Goal: Transaction & Acquisition: Purchase product/service

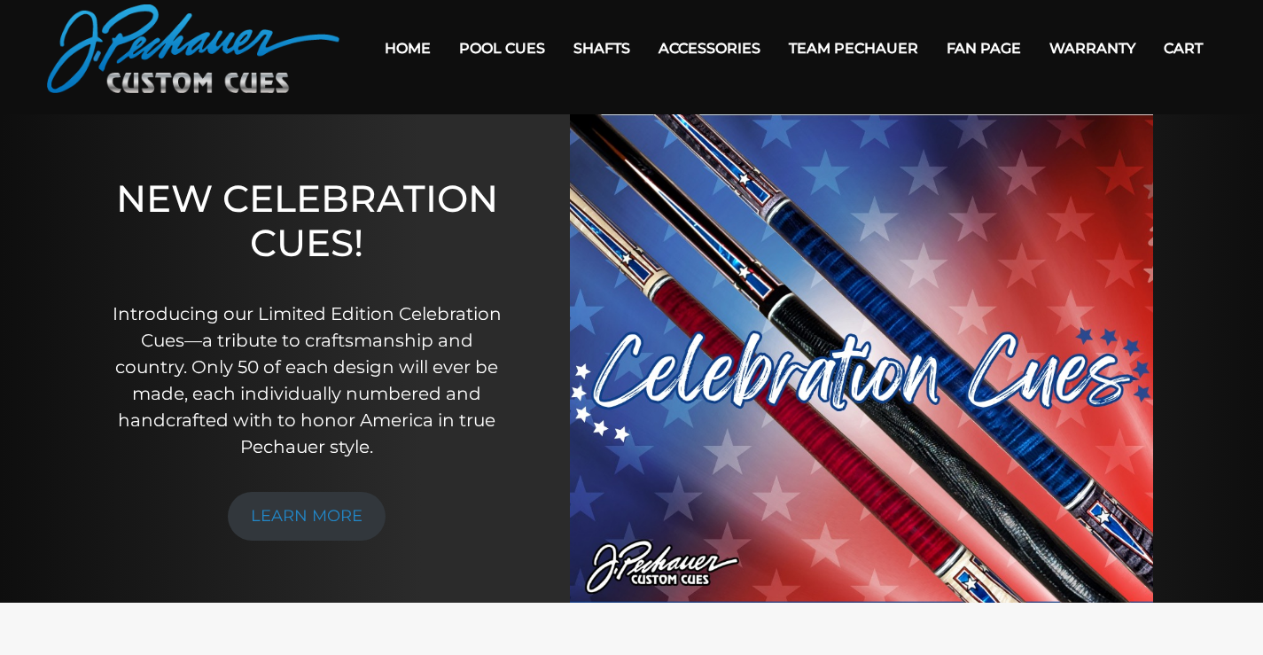
scroll to position [61, 0]
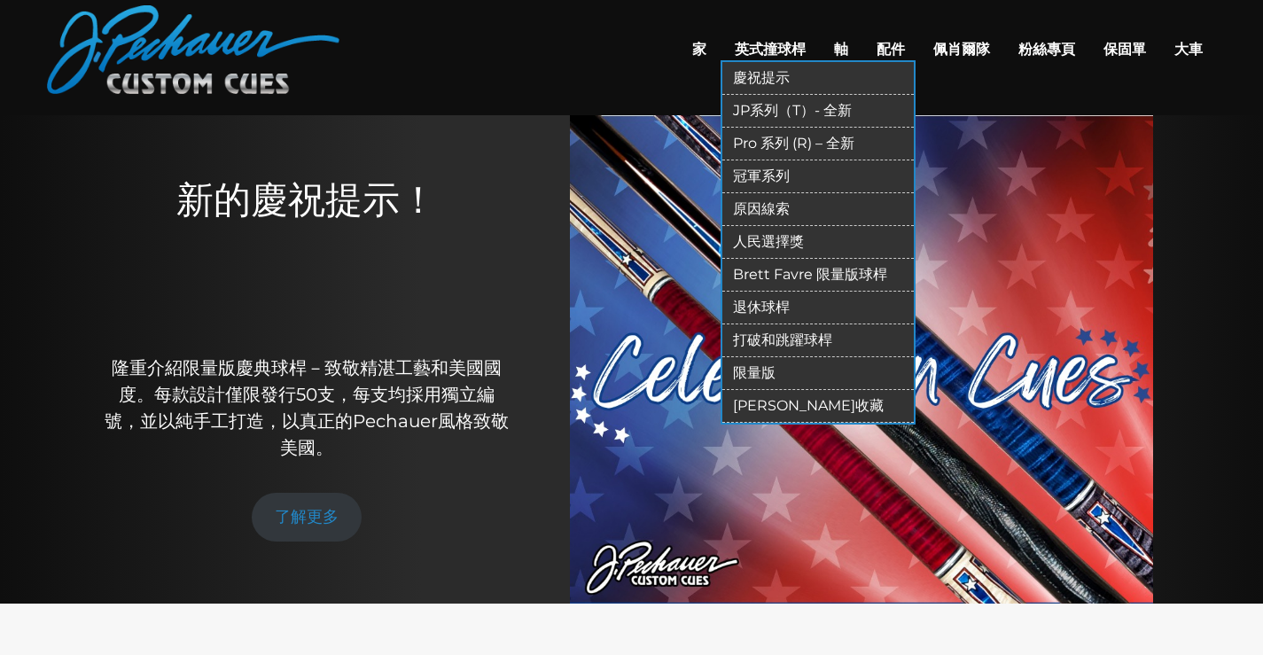
click at [733, 86] on font "慶祝提示" at bounding box center [761, 77] width 57 height 17
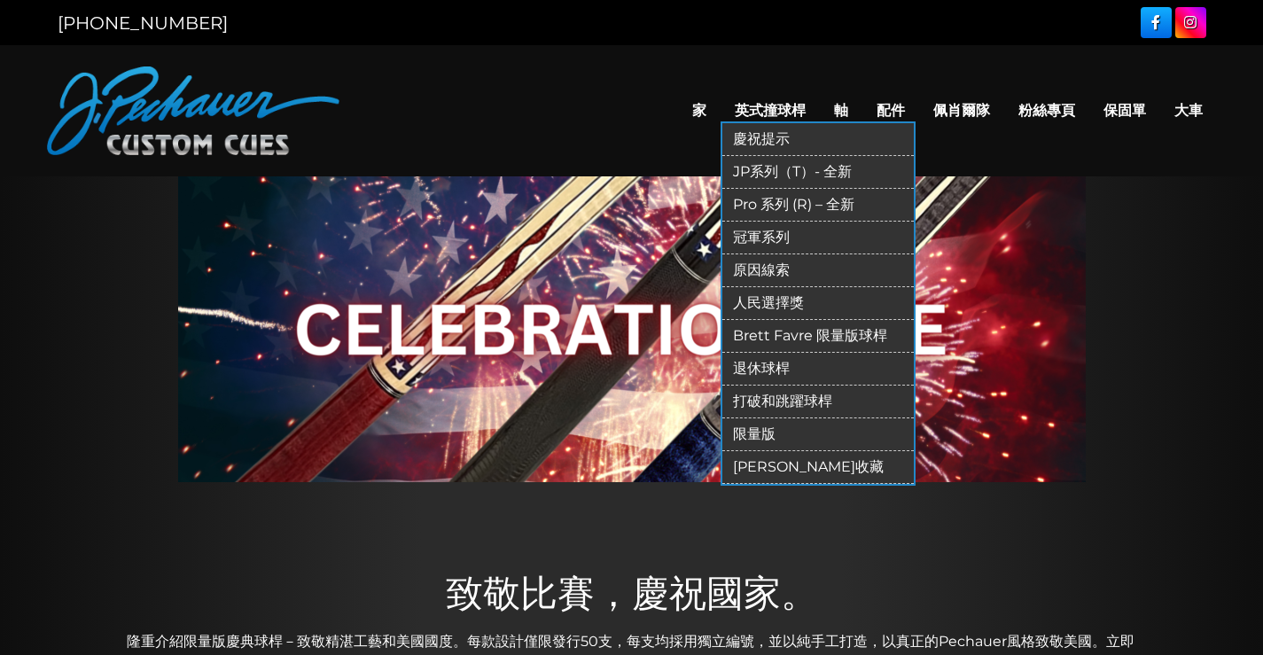
click at [733, 180] on font "JP系列（T）- 全新" at bounding box center [792, 171] width 119 height 17
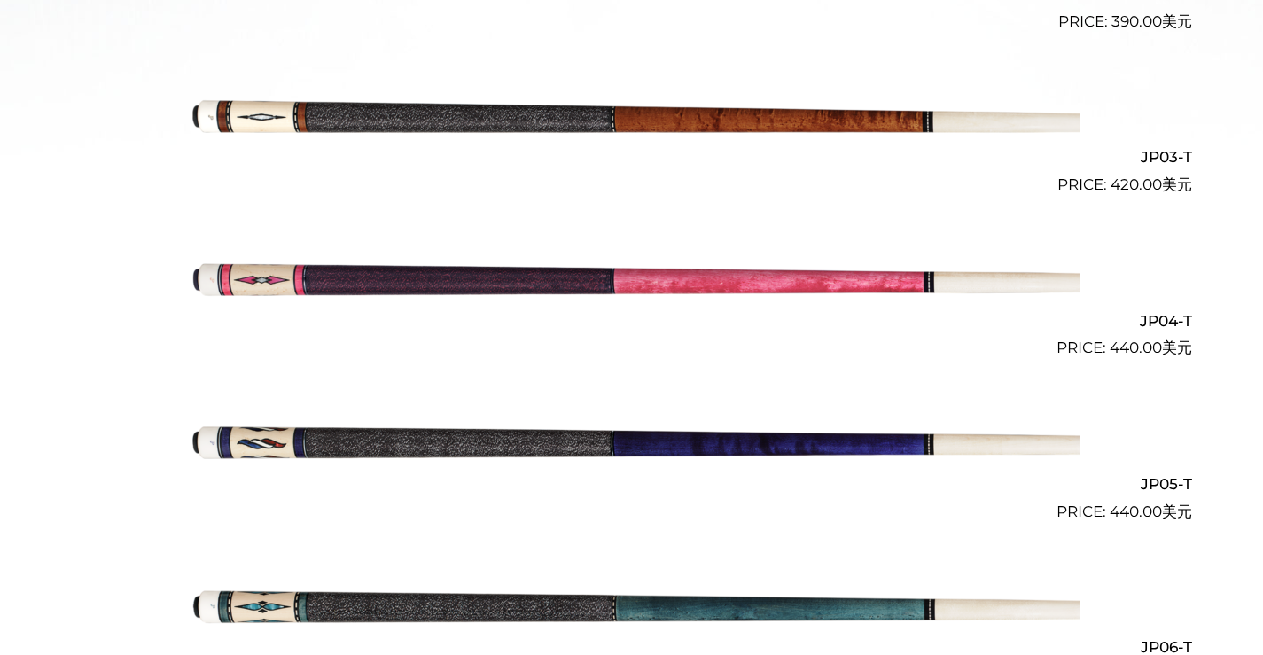
scroll to position [845, 0]
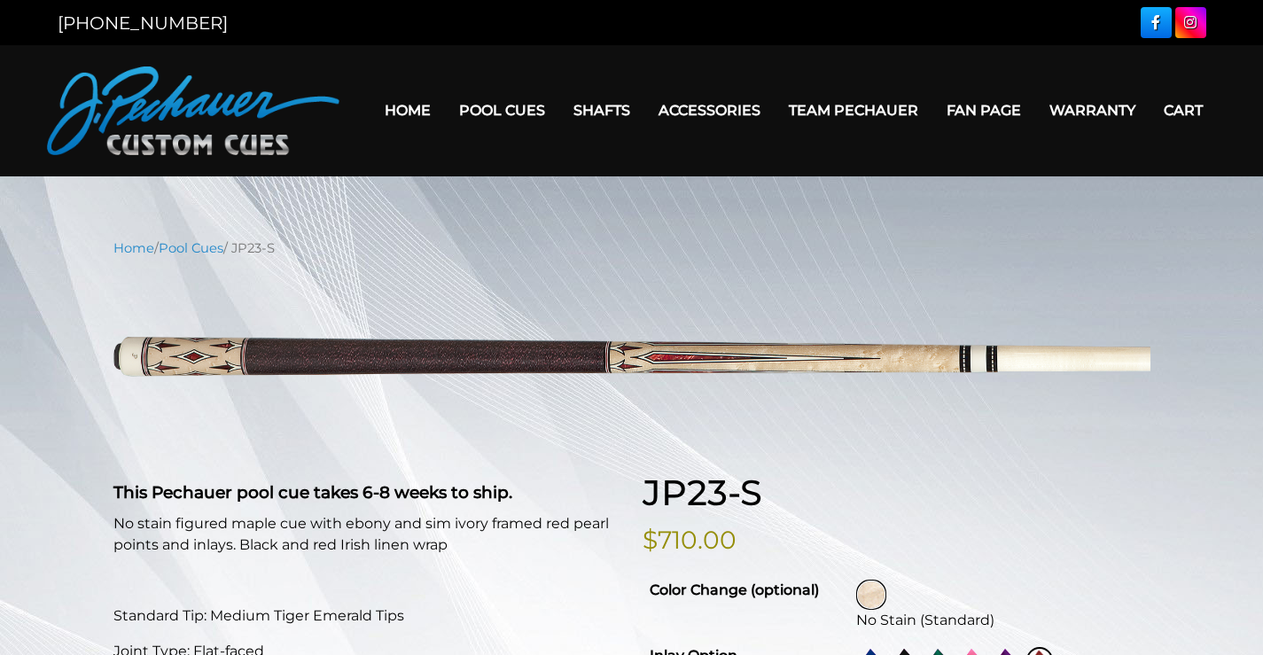
select select "********"
select select "****"
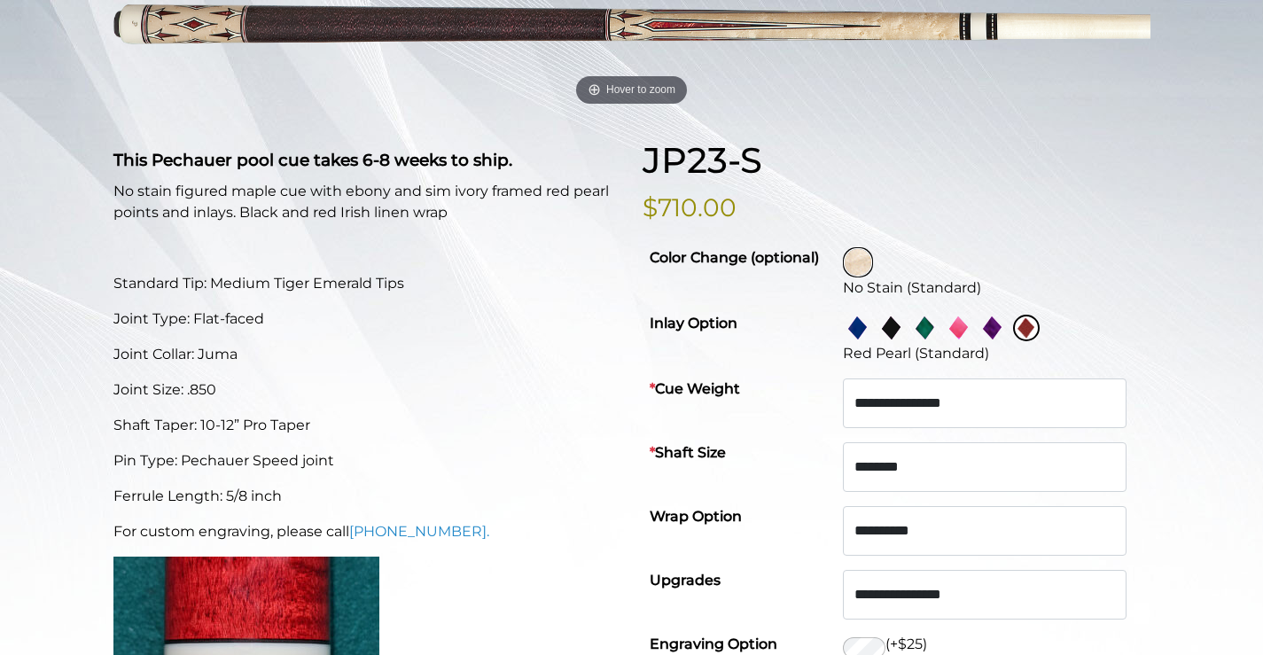
scroll to position [333, 0]
click at [871, 275] on img at bounding box center [857, 261] width 27 height 27
click at [871, 340] on img at bounding box center [857, 327] width 27 height 27
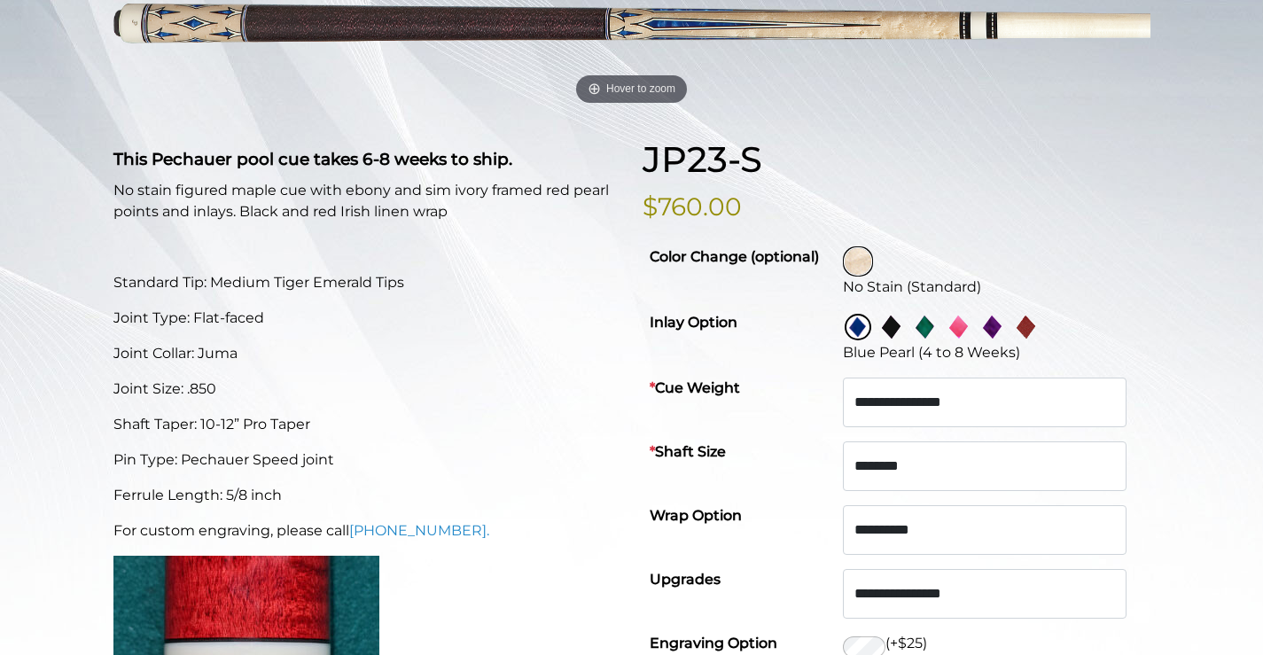
click at [905, 340] on img at bounding box center [891, 327] width 27 height 27
click at [938, 340] on img at bounding box center [925, 327] width 27 height 27
click at [972, 340] on img at bounding box center [958, 327] width 27 height 27
click at [999, 340] on img at bounding box center [992, 327] width 27 height 27
click at [1039, 340] on img at bounding box center [1026, 327] width 27 height 27
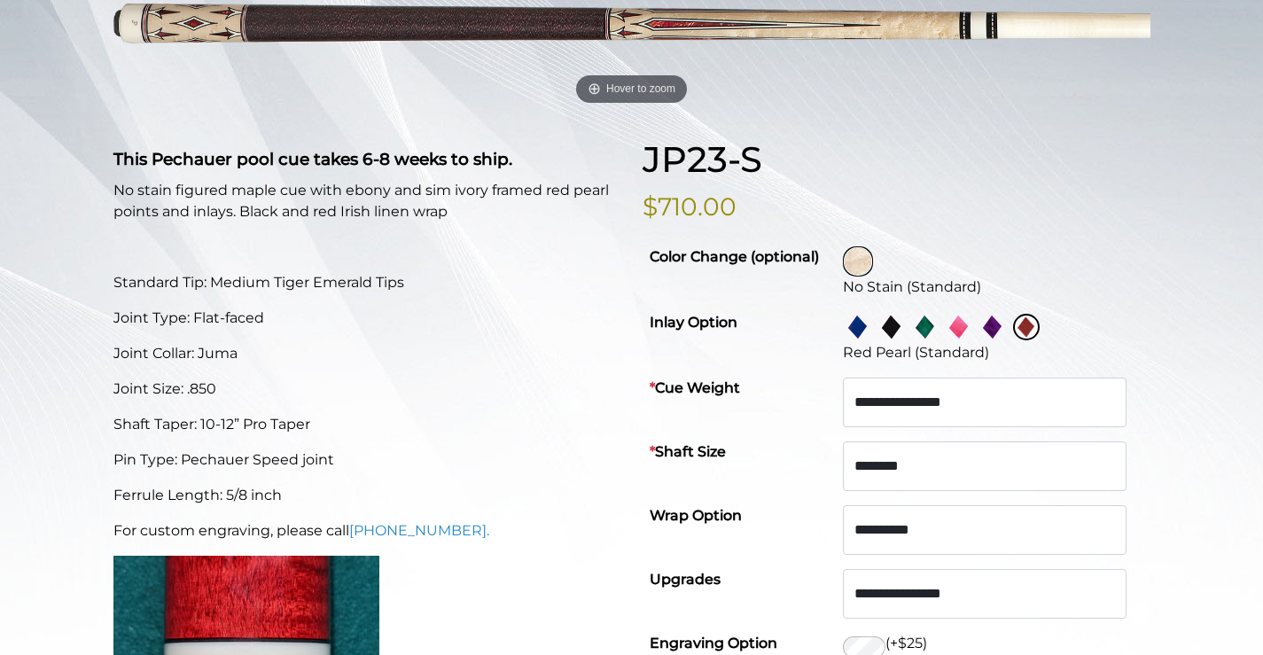
click at [867, 340] on img at bounding box center [857, 327] width 27 height 27
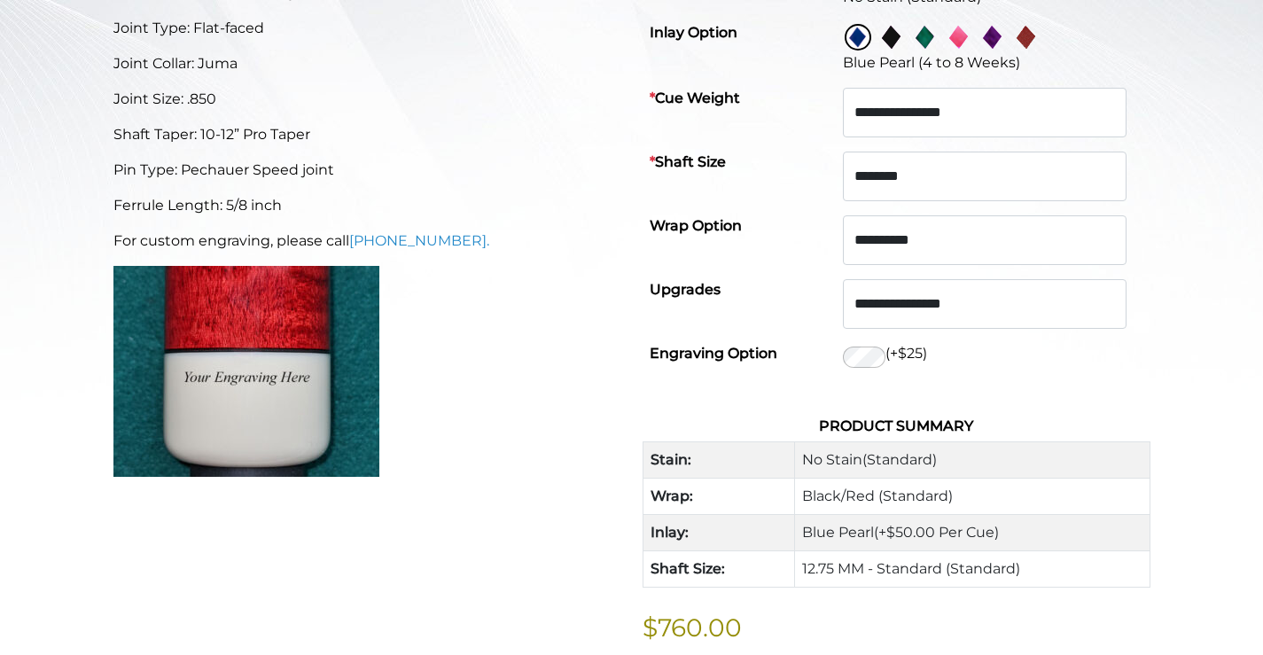
scroll to position [622, 0]
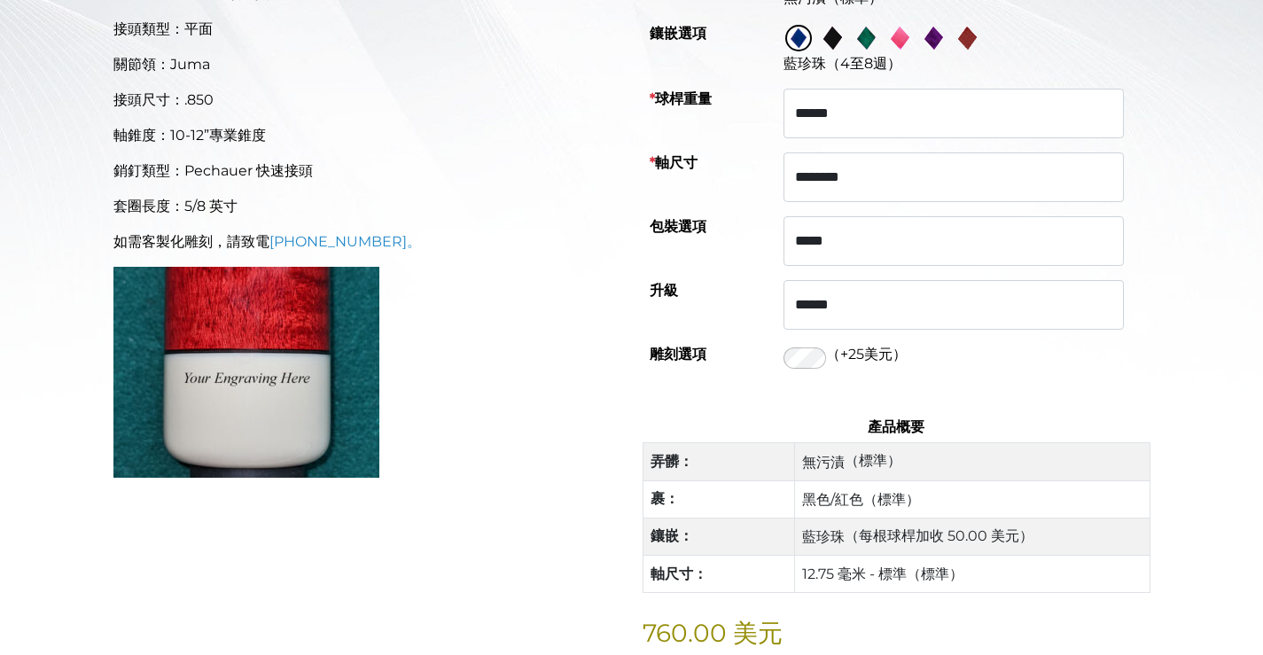
click at [845, 51] on img at bounding box center [832, 38] width 27 height 27
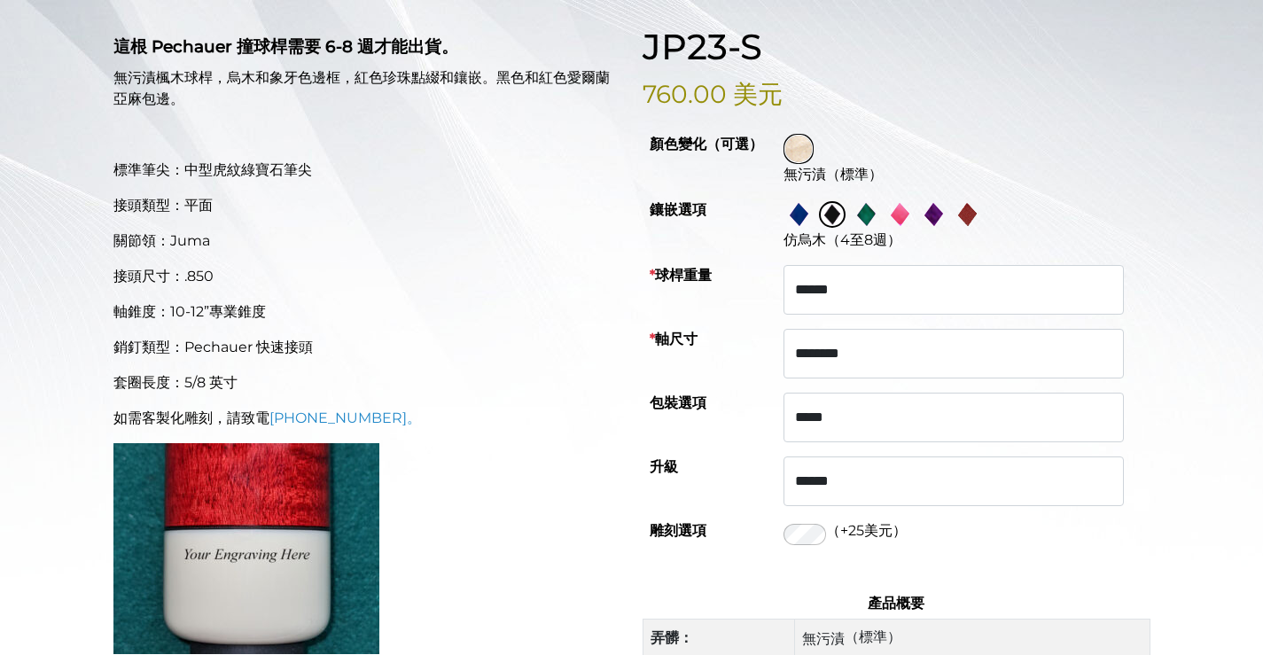
scroll to position [445, 0]
click at [879, 229] on img at bounding box center [865, 215] width 27 height 27
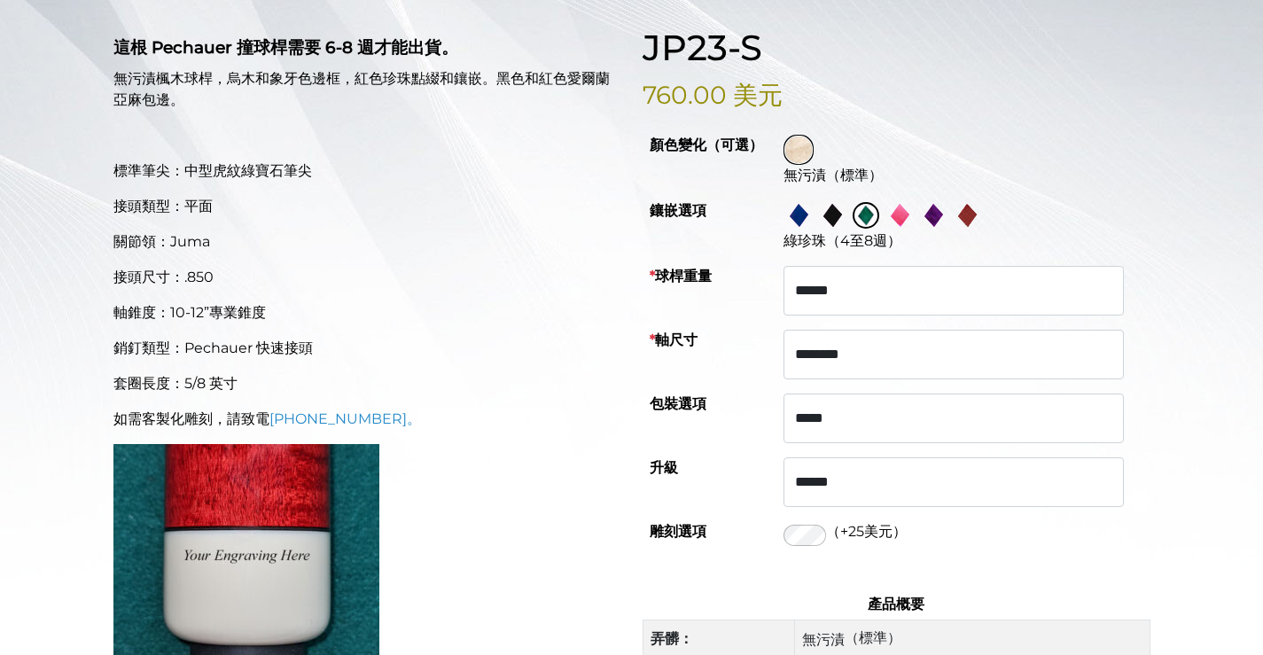
click at [913, 229] on img at bounding box center [899, 215] width 27 height 27
click at [946, 229] on img at bounding box center [933, 215] width 27 height 27
click at [980, 229] on img at bounding box center [966, 215] width 27 height 27
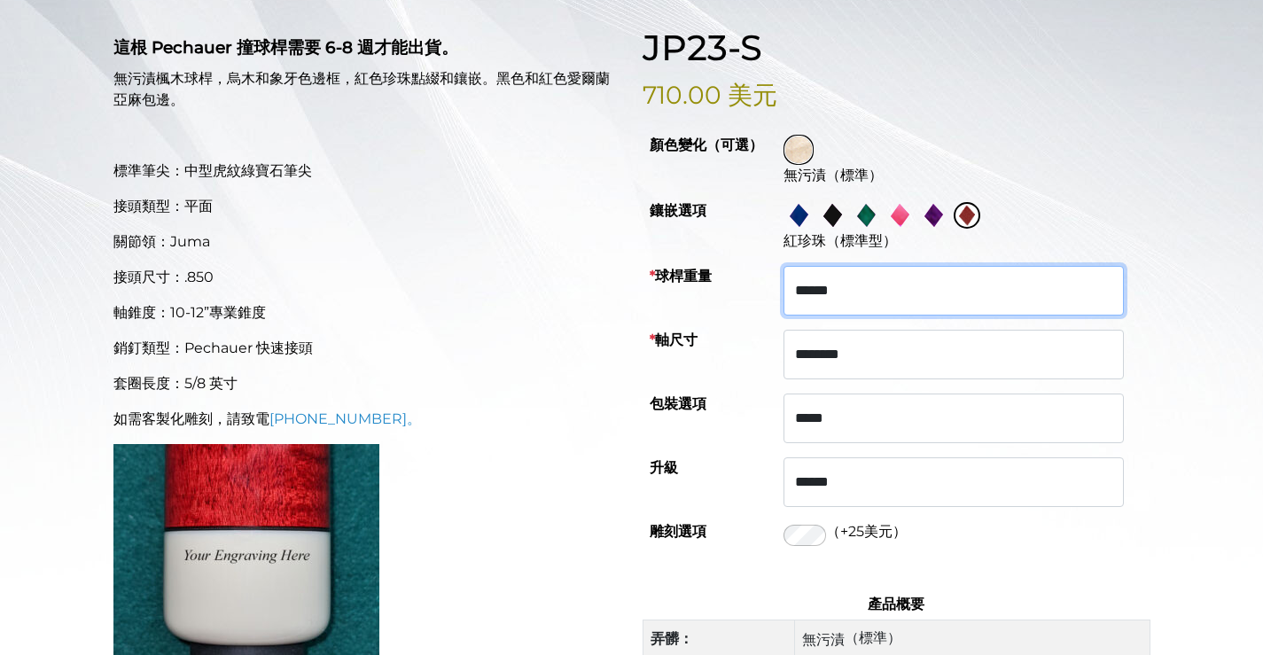
click at [977, 315] on select "****** ****** **** ****** **** ****** ****" at bounding box center [953, 291] width 340 height 50
click at [798, 315] on select "****** ****** **** ****** **** ****** ****" at bounding box center [953, 291] width 340 height 50
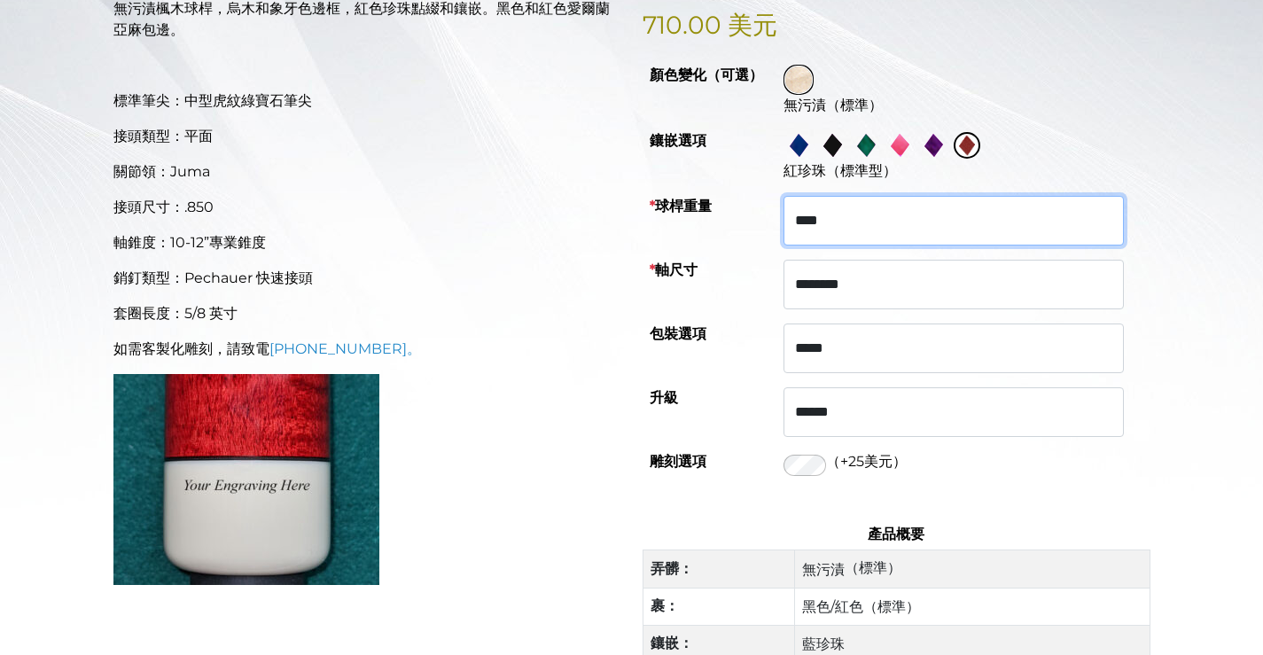
scroll to position [533, 0]
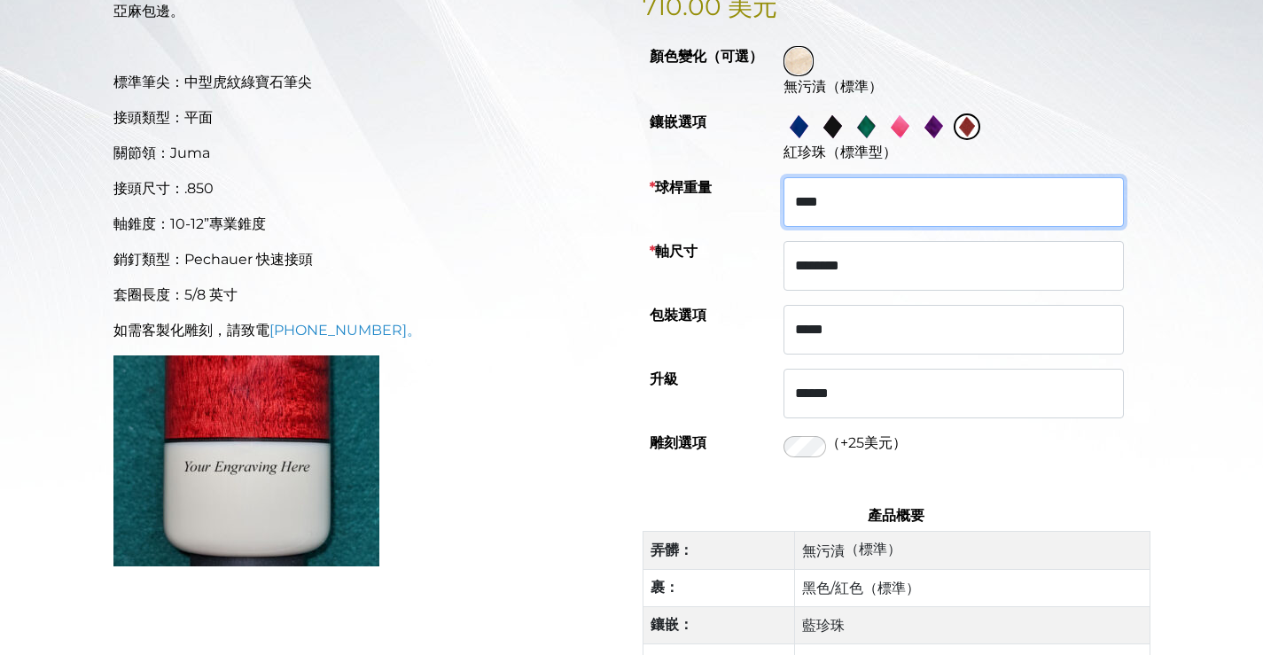
click at [985, 227] on select "****** ****** **** ****** **** ****** ****" at bounding box center [953, 202] width 340 height 50
select select "*******"
click at [798, 227] on select "****** ****** **** ****** **** ****** ****" at bounding box center [953, 202] width 340 height 50
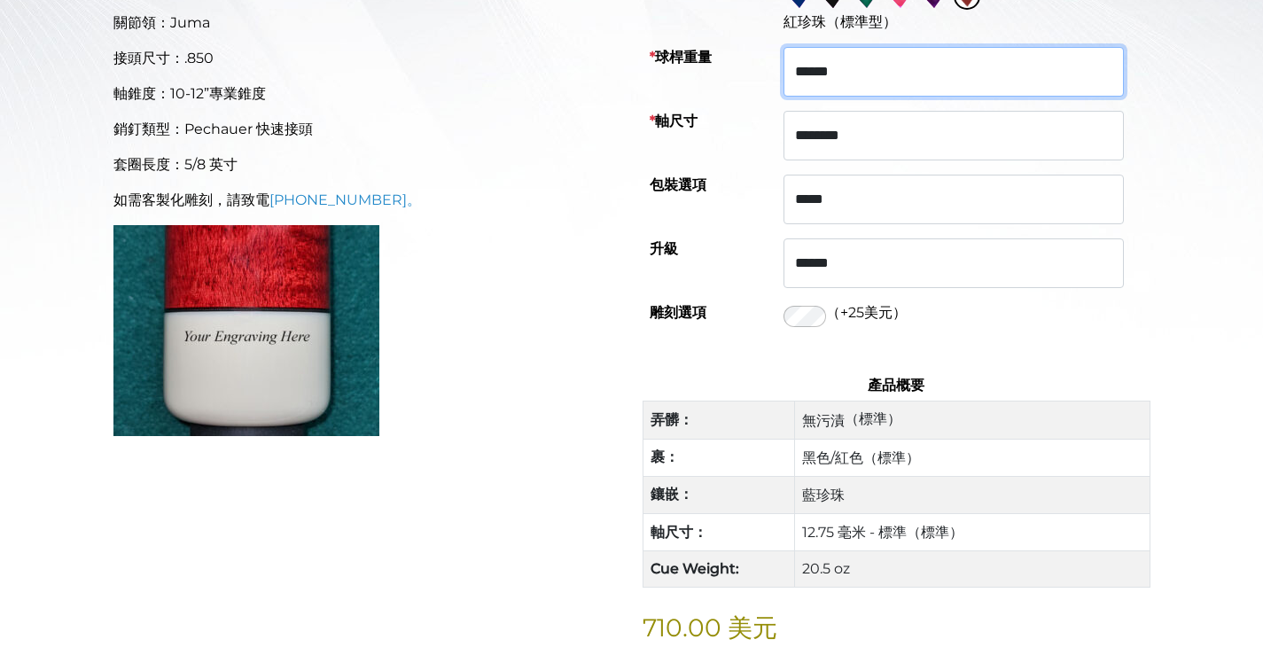
scroll to position [711, 0]
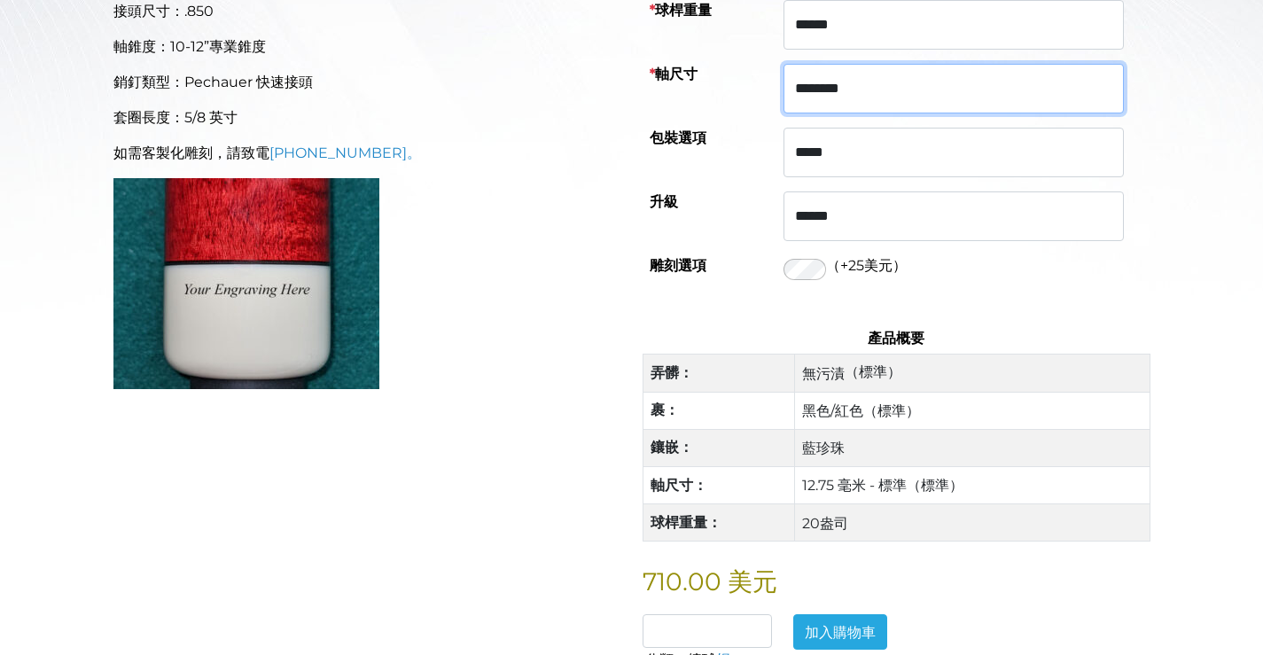
click at [1066, 113] on select "**********" at bounding box center [953, 89] width 340 height 50
click at [798, 113] on select "**********" at bounding box center [953, 89] width 340 height 50
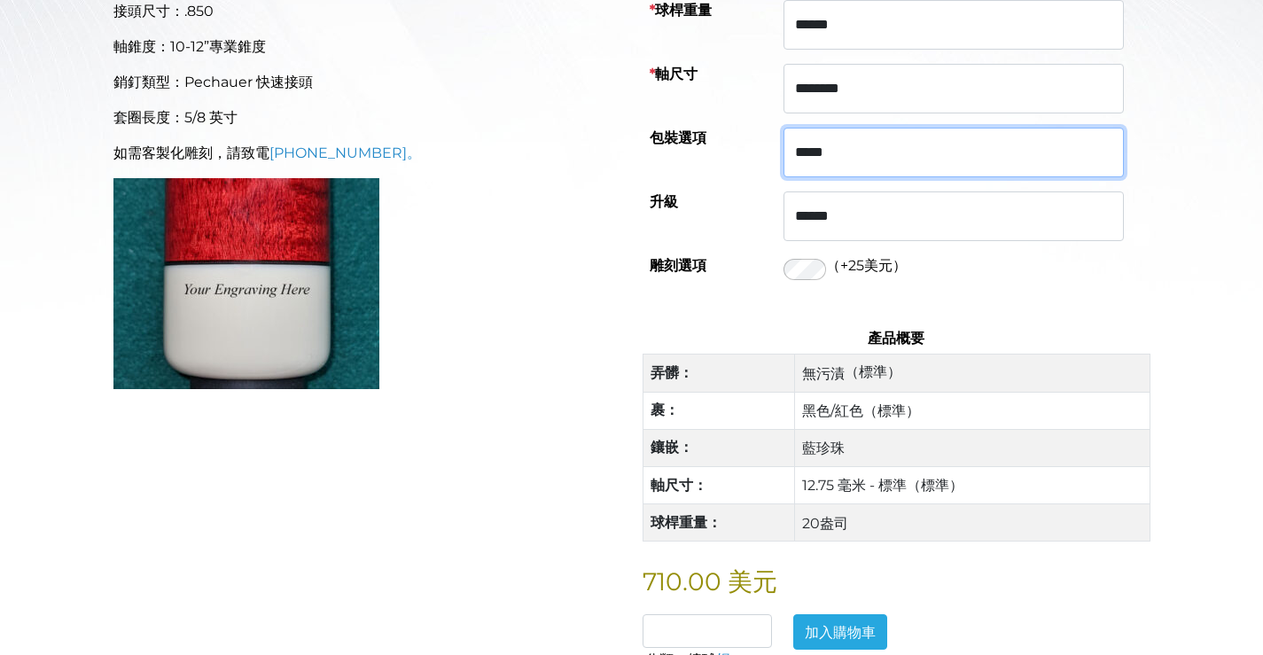
click at [1028, 177] on select "****** ***** ***** ****** ***** ********* *****" at bounding box center [953, 153] width 340 height 50
click at [798, 177] on select "****** ***** ***** ****** ***** ********* *****" at bounding box center [953, 153] width 340 height 50
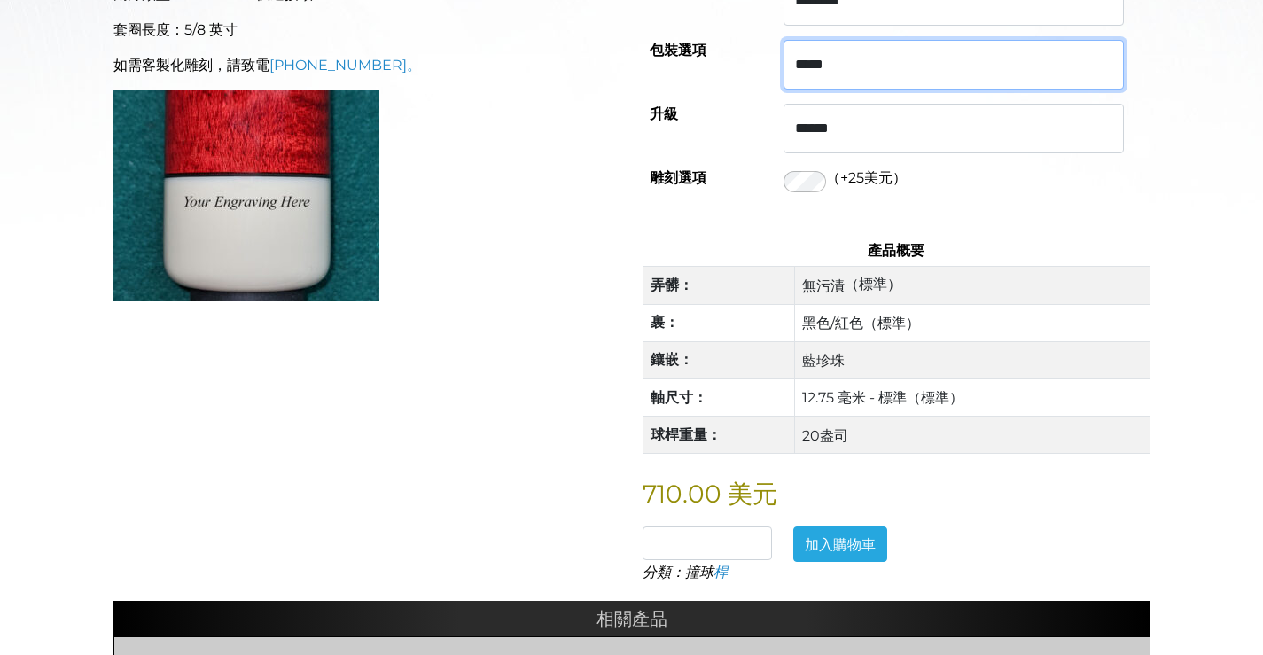
scroll to position [799, 0]
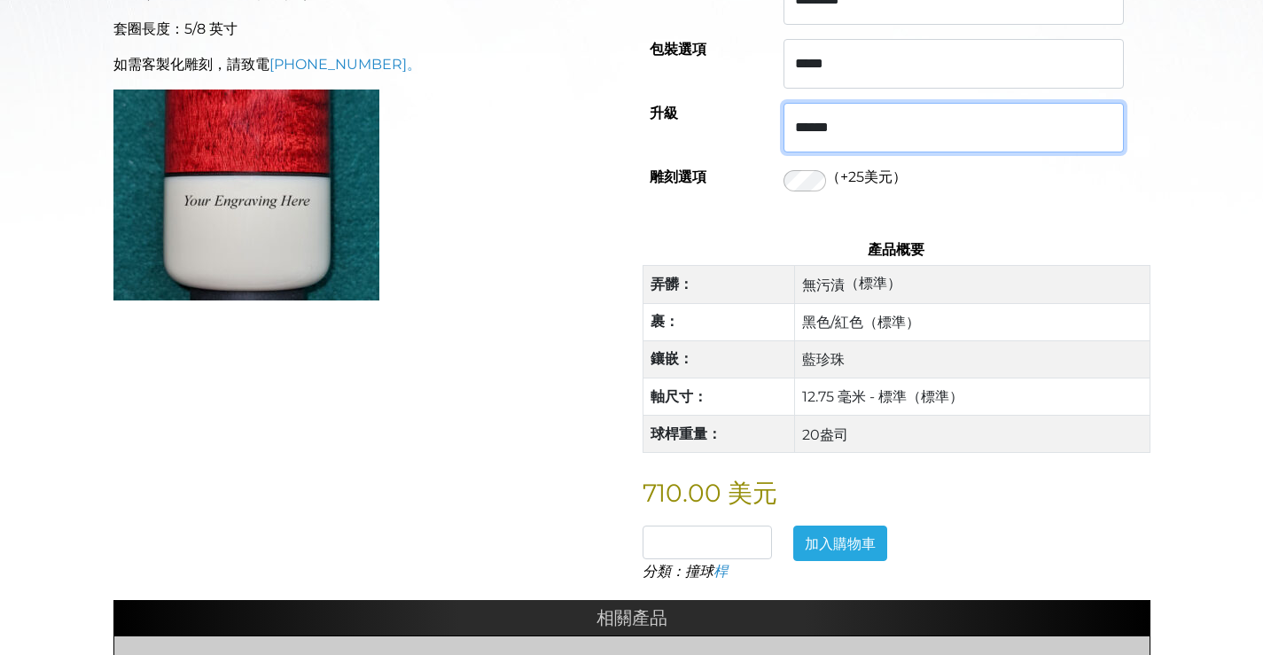
click at [1050, 152] on select "**********" at bounding box center [953, 128] width 340 height 50
click at [1236, 246] on div "首頁 / 撞球桿 / JP23-S 懸停放大 這根 Pechauer 撞球桿需要 6-8 週才能出貨。 無污漬楓木球桿，烏木和象牙色邊框，紅色珍珠點綴和鑲嵌。…" at bounding box center [631, 191] width 1263 height 1504
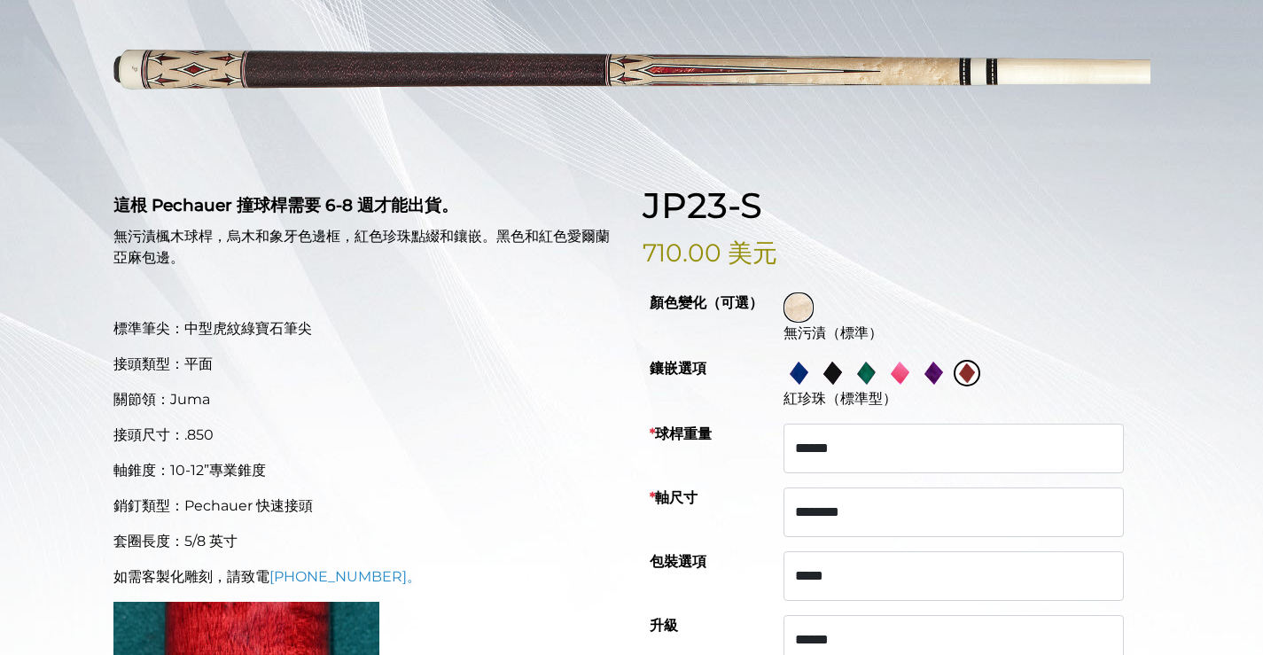
scroll to position [291, 0]
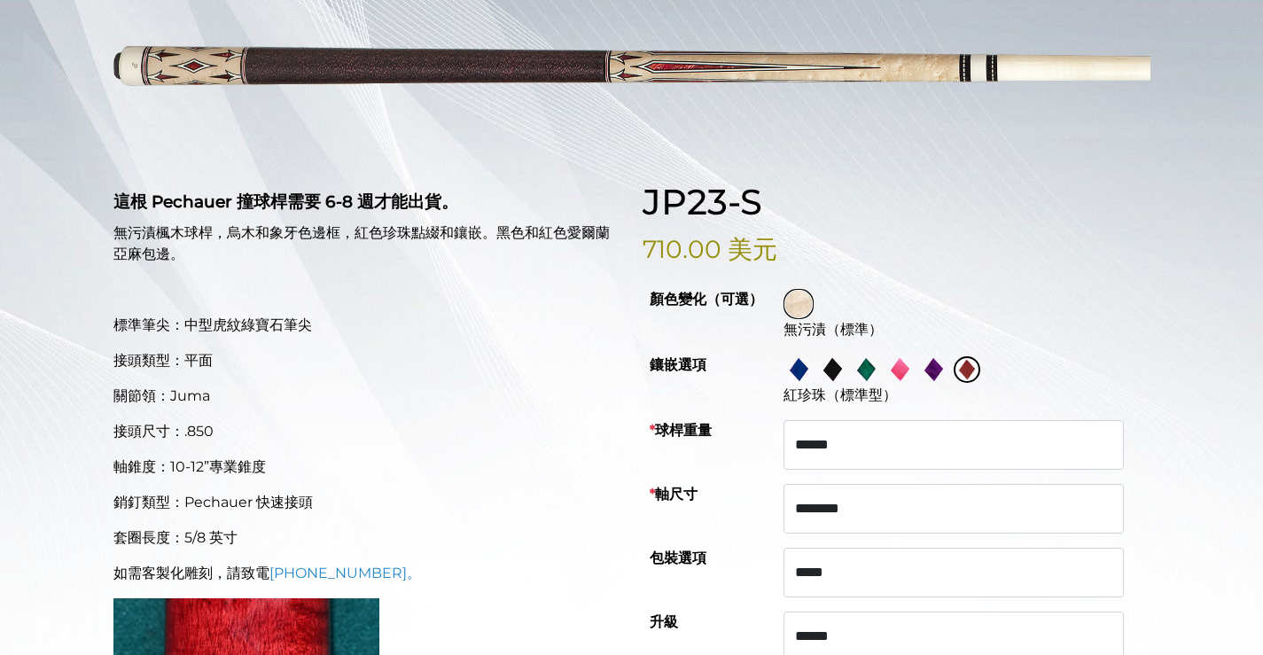
click at [812, 383] on img at bounding box center [798, 369] width 27 height 27
click at [843, 383] on img at bounding box center [832, 369] width 27 height 27
click at [879, 383] on img at bounding box center [865, 369] width 27 height 27
click at [946, 383] on img at bounding box center [933, 369] width 27 height 27
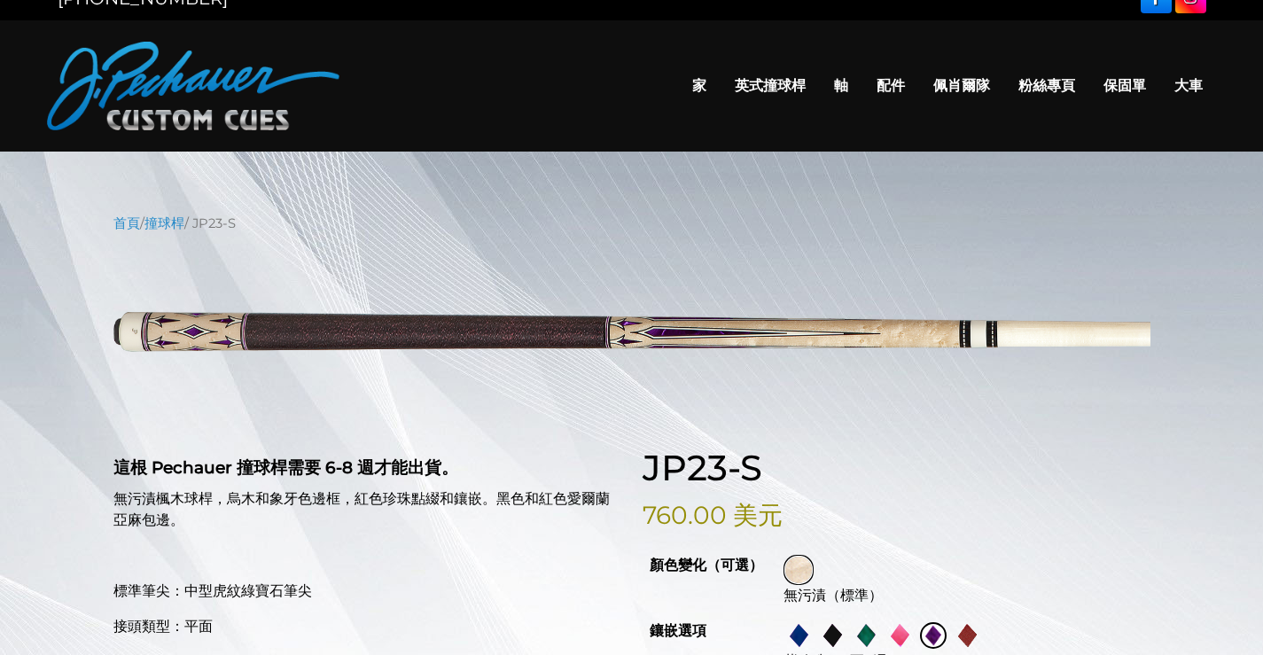
scroll to position [23, 0]
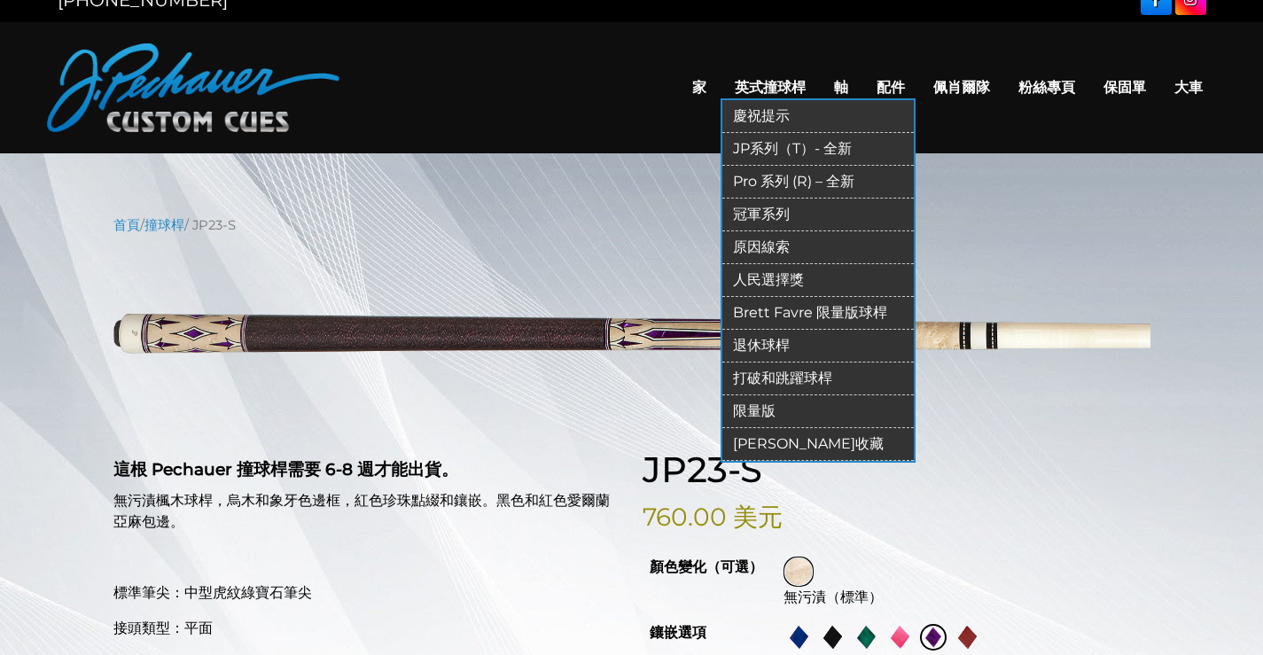
click at [733, 157] on font "JP系列（T）- 全新" at bounding box center [792, 148] width 119 height 17
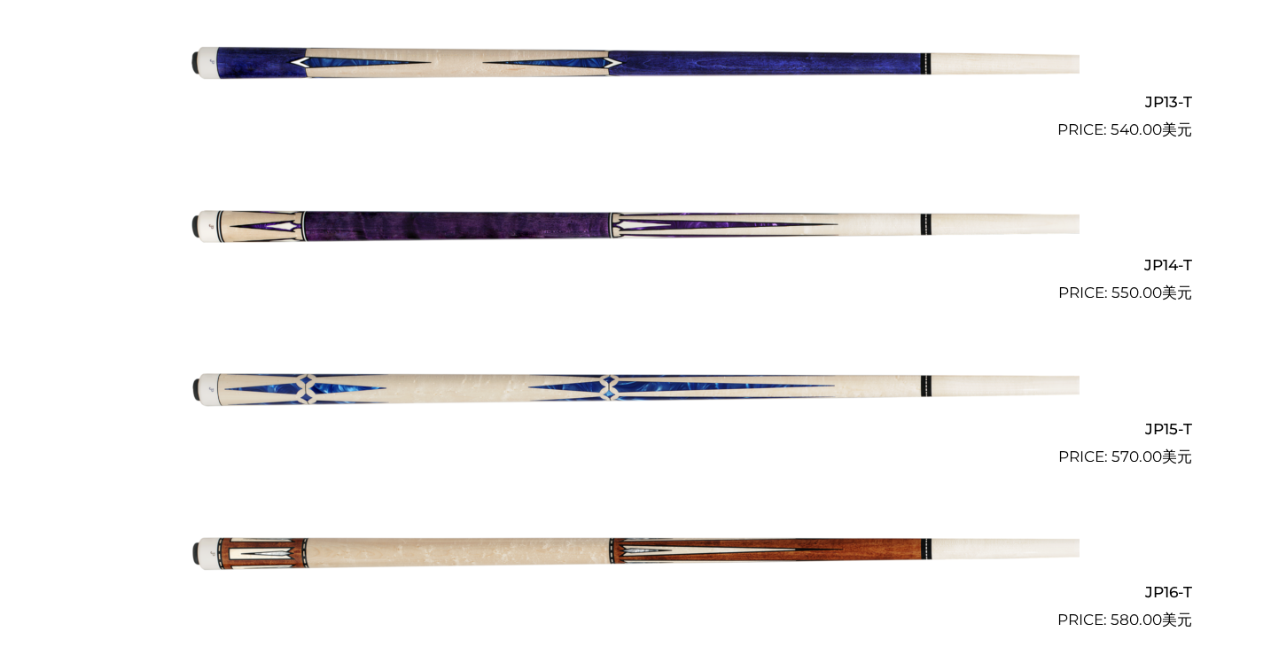
scroll to position [2561, 0]
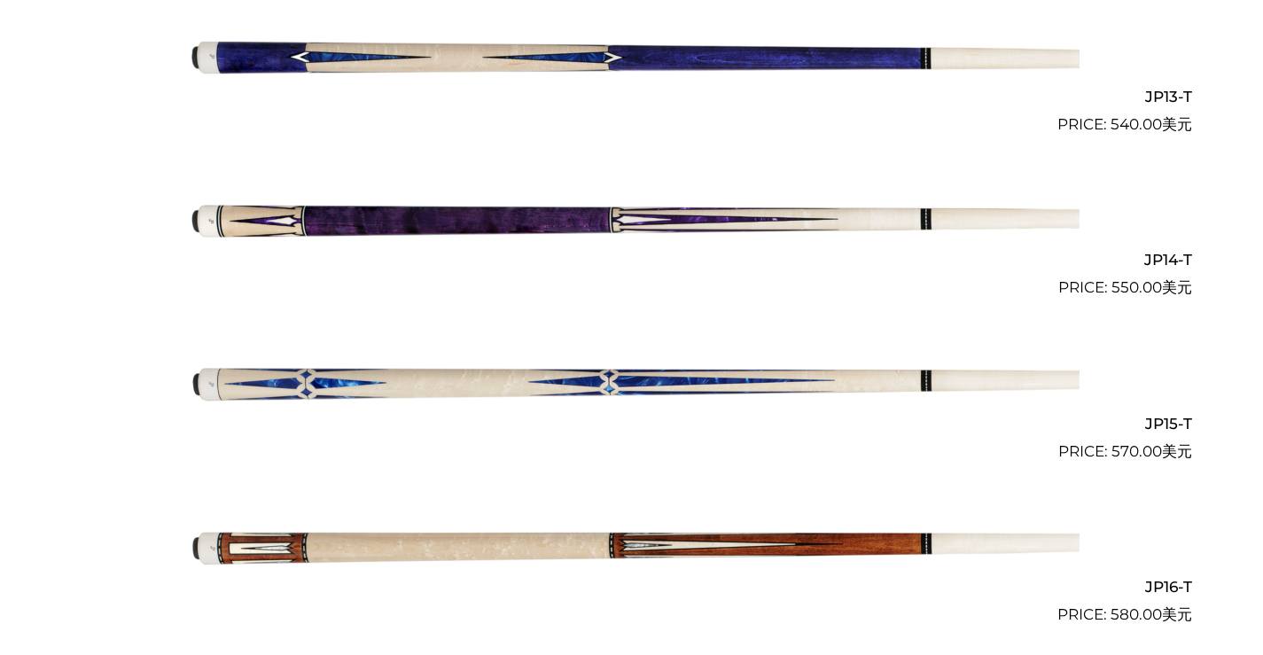
click at [780, 285] on img at bounding box center [631, 218] width 895 height 149
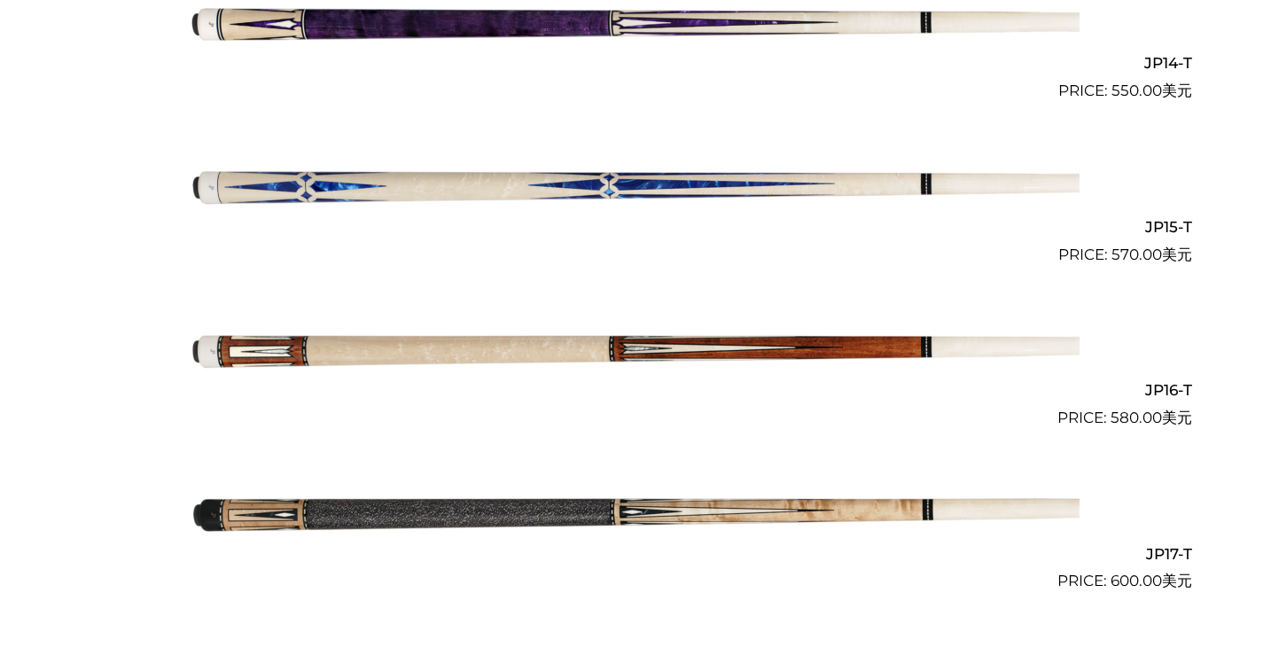
scroll to position [2762, 0]
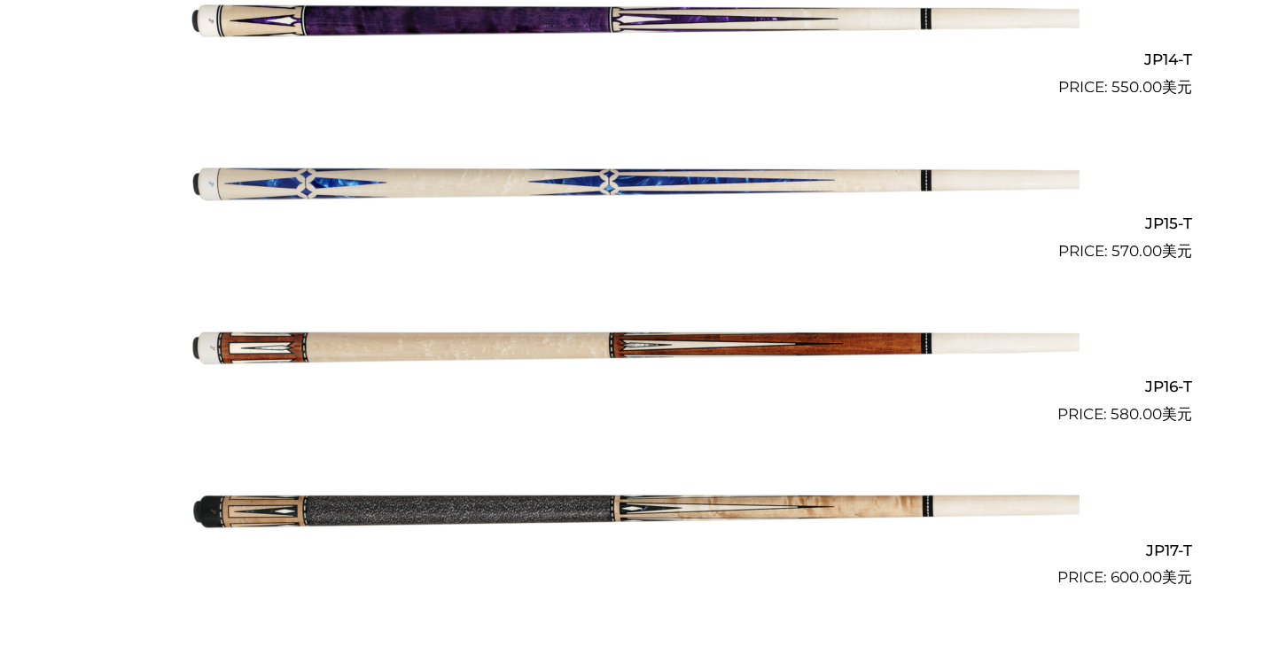
click at [824, 244] on img at bounding box center [631, 180] width 895 height 149
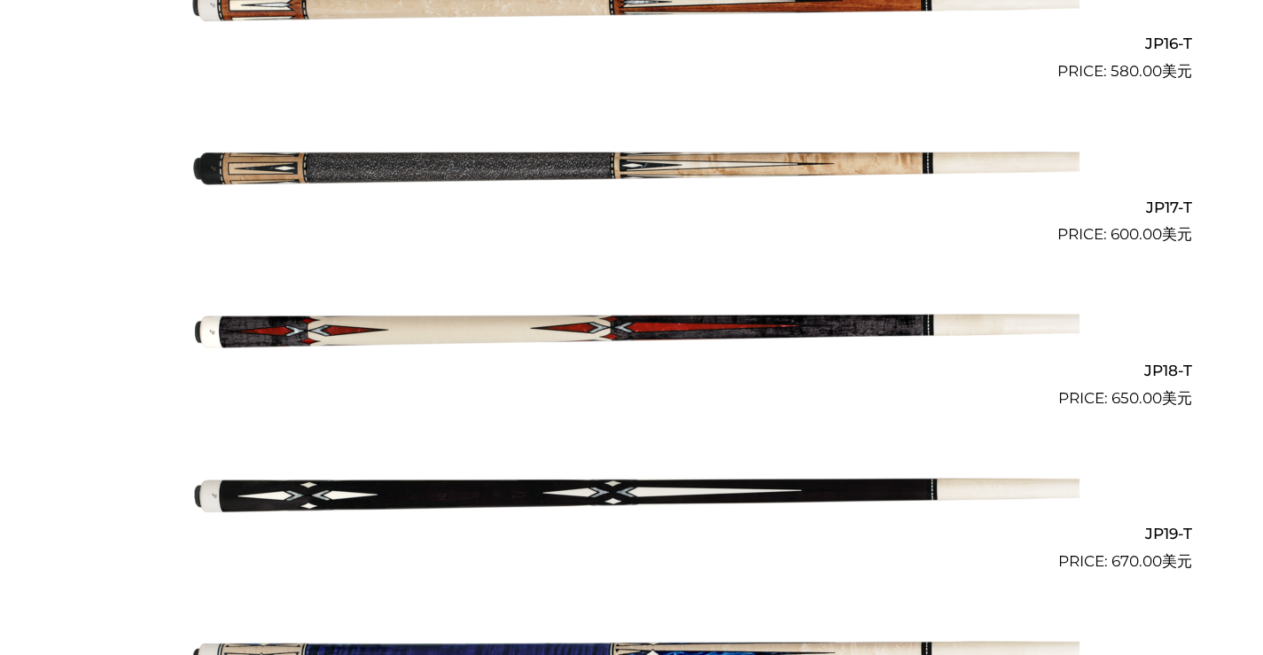
scroll to position [3114, 0]
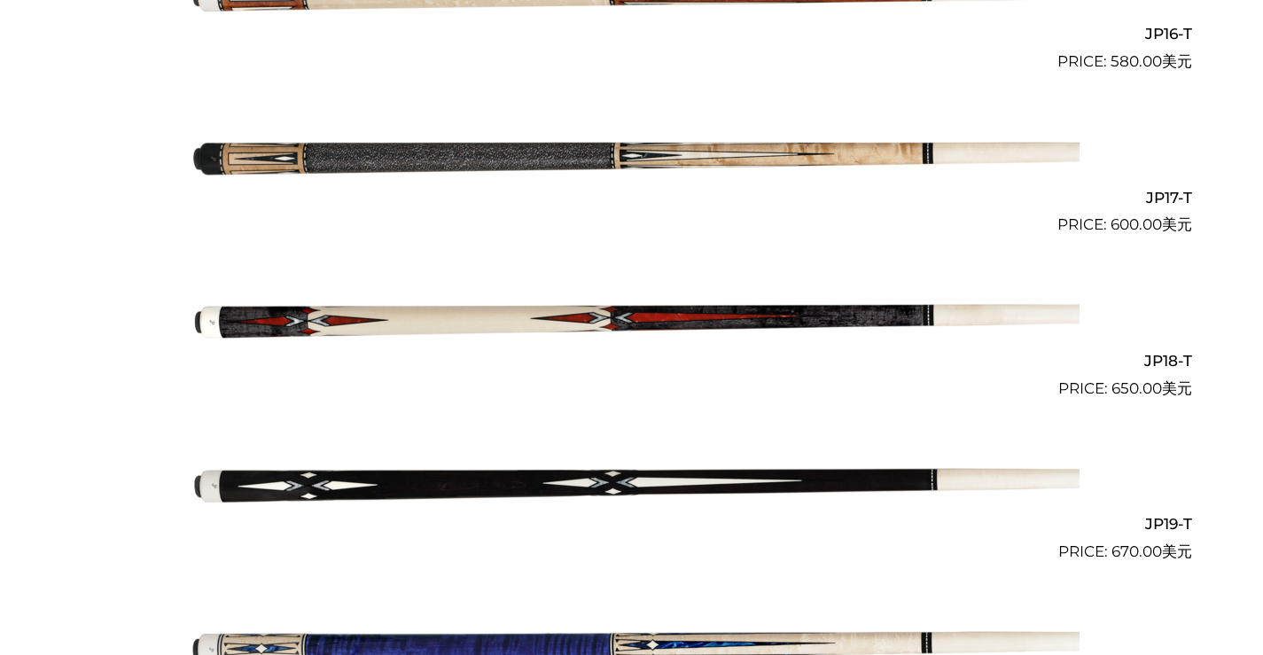
click at [699, 376] on img at bounding box center [631, 318] width 895 height 149
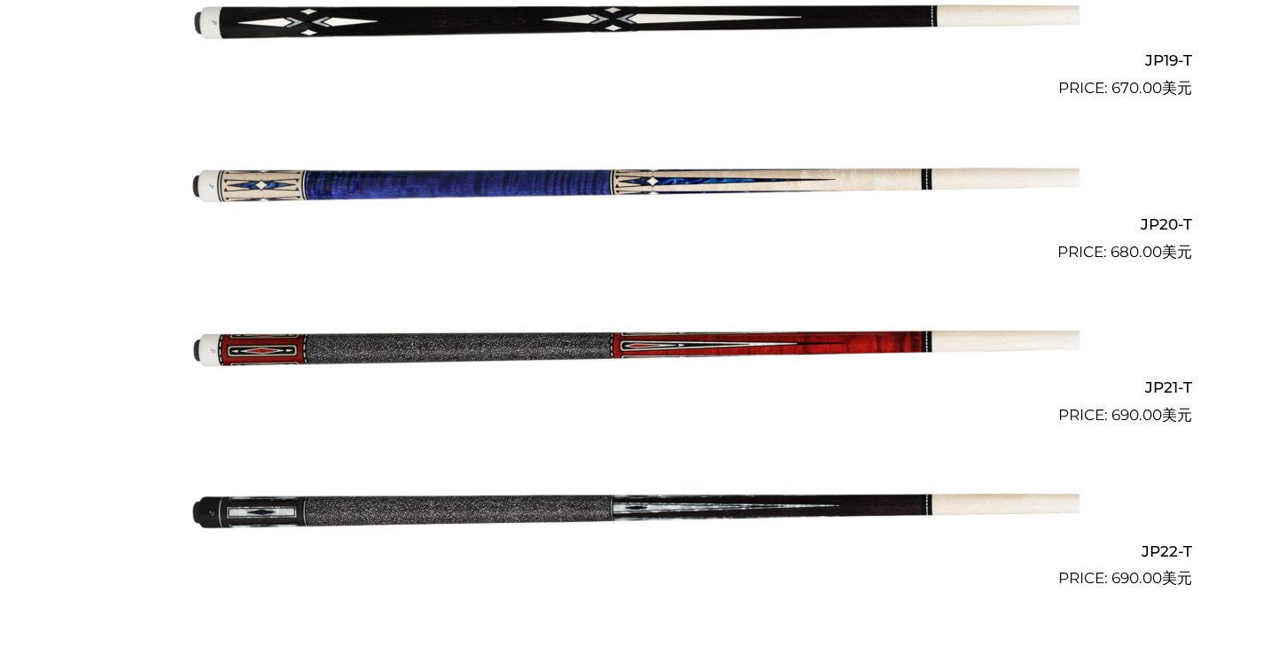
scroll to position [3587, 0]
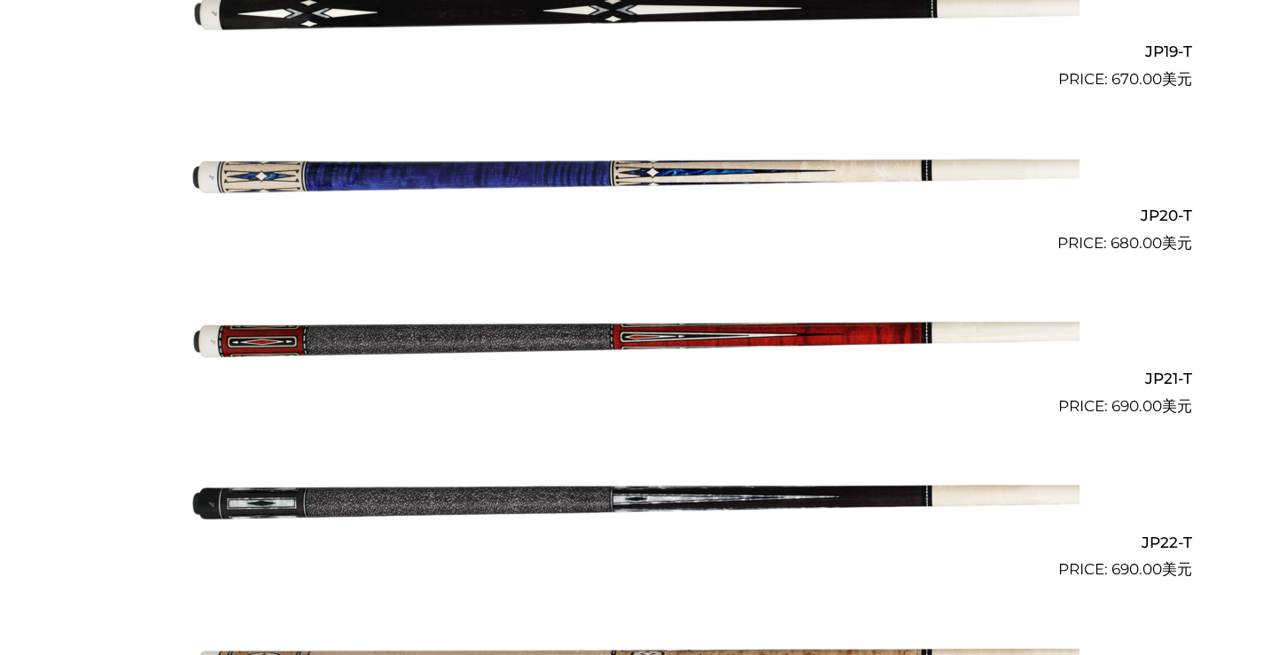
click at [680, 223] on img at bounding box center [631, 172] width 895 height 149
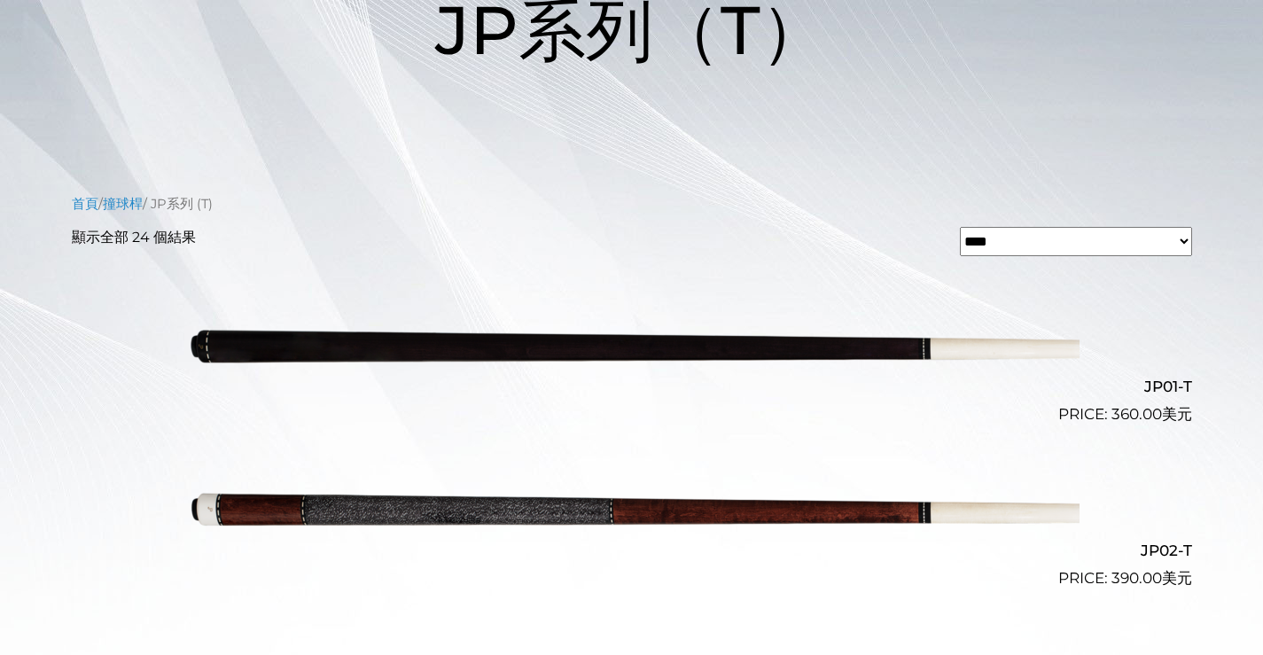
scroll to position [354, 0]
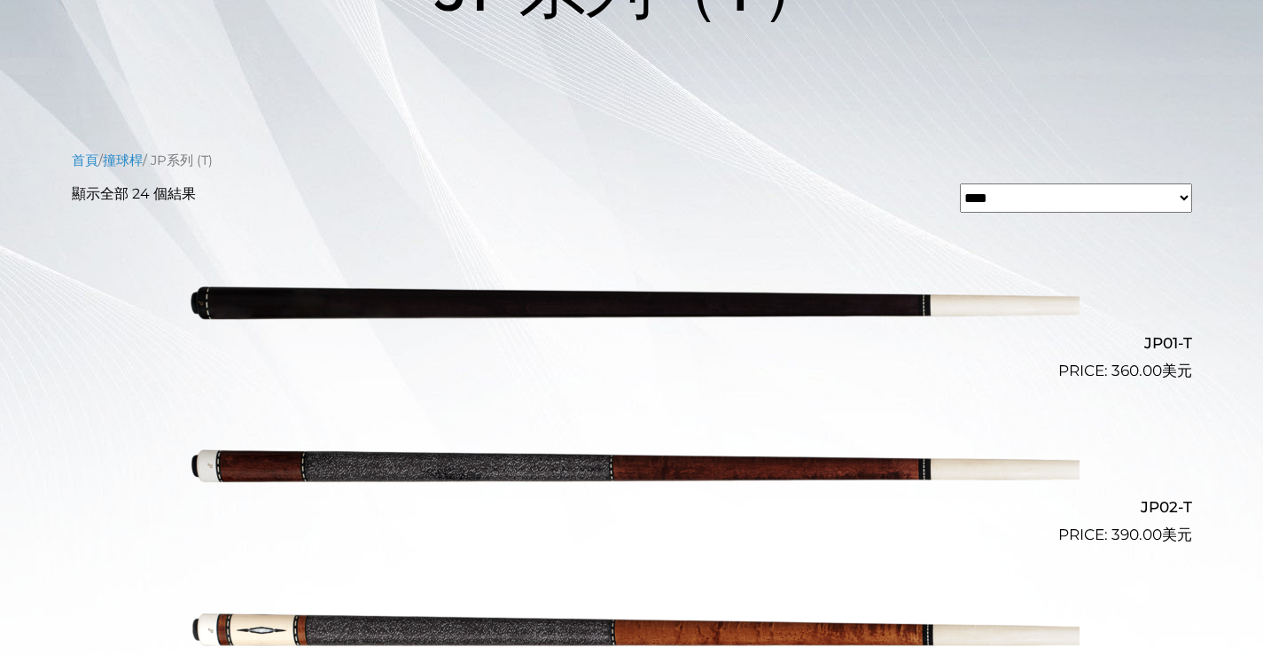
click at [1015, 213] on select "**********" at bounding box center [1076, 197] width 232 height 29
click at [768, 170] on nav "首頁 / 撞球桿 / JP系列 (T)" at bounding box center [632, 160] width 1120 height 19
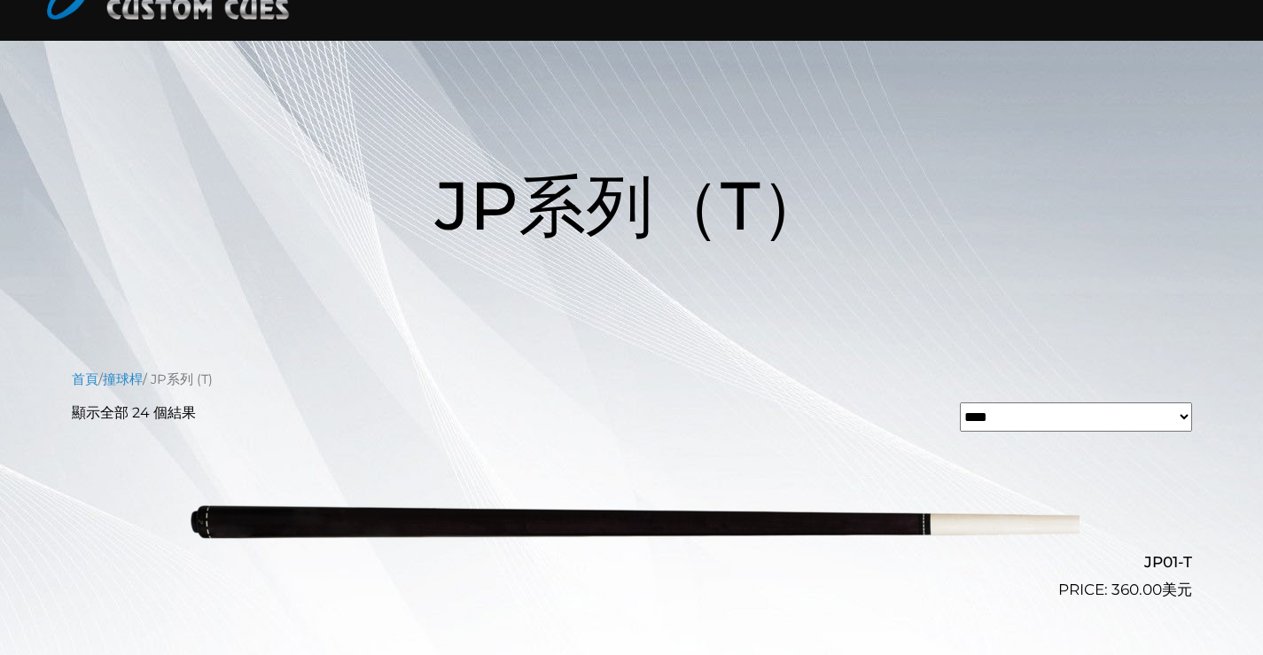
scroll to position [0, 0]
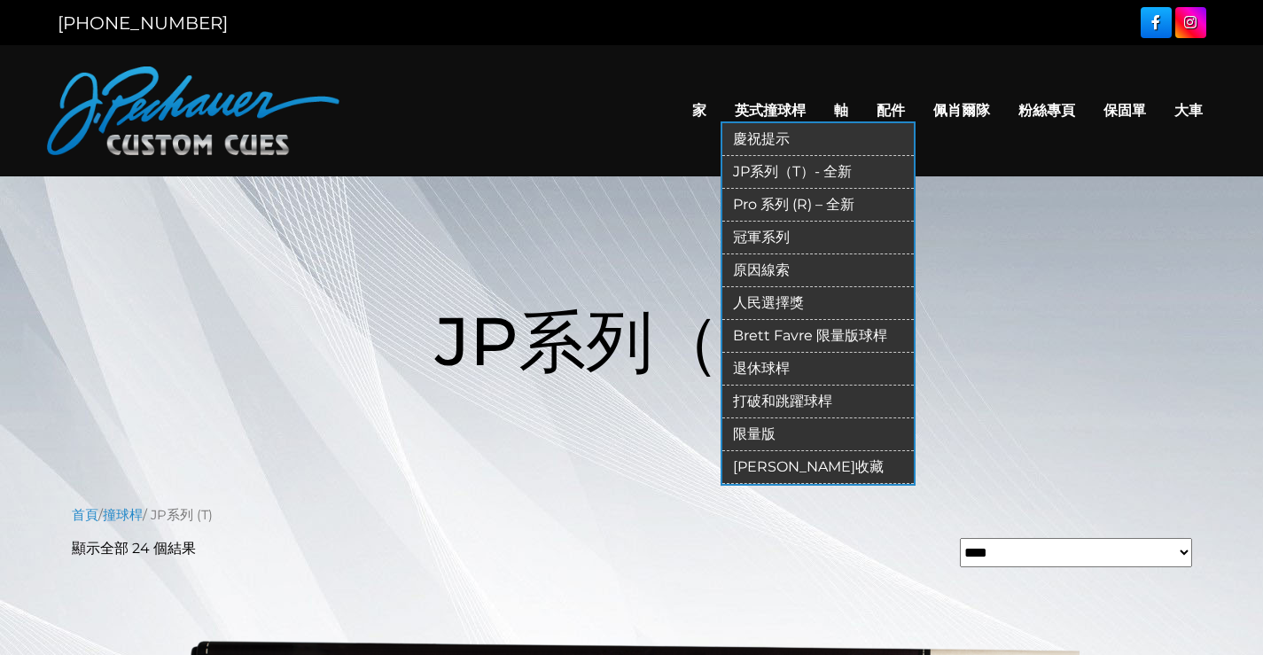
click at [733, 213] on font "Pro 系列 (R) – 全新" at bounding box center [793, 204] width 121 height 17
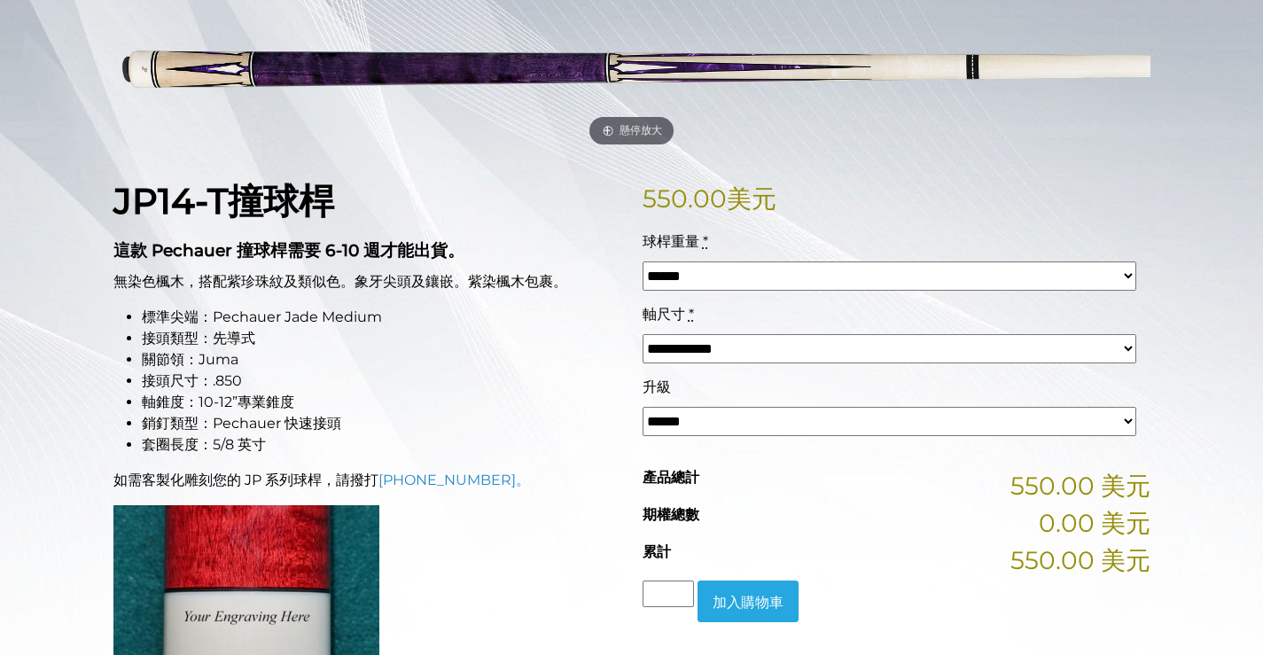
scroll to position [302, 0]
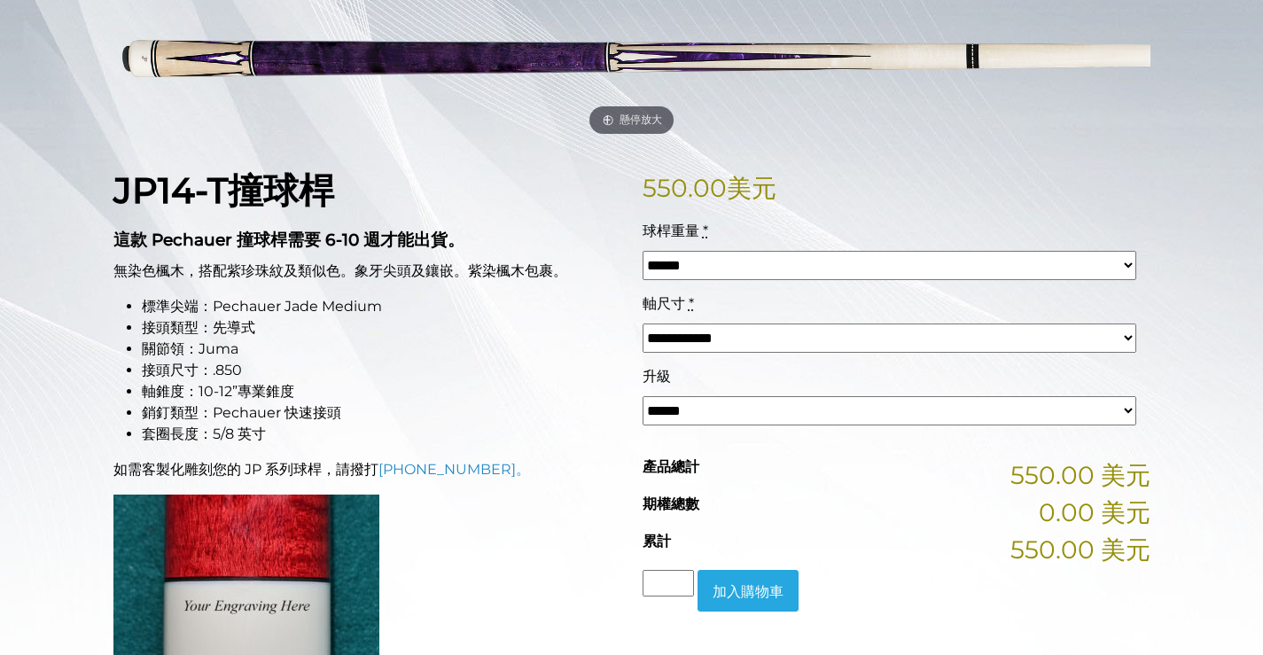
click at [872, 280] on select "****** ****** **** ****** **** ****** ****" at bounding box center [889, 265] width 494 height 29
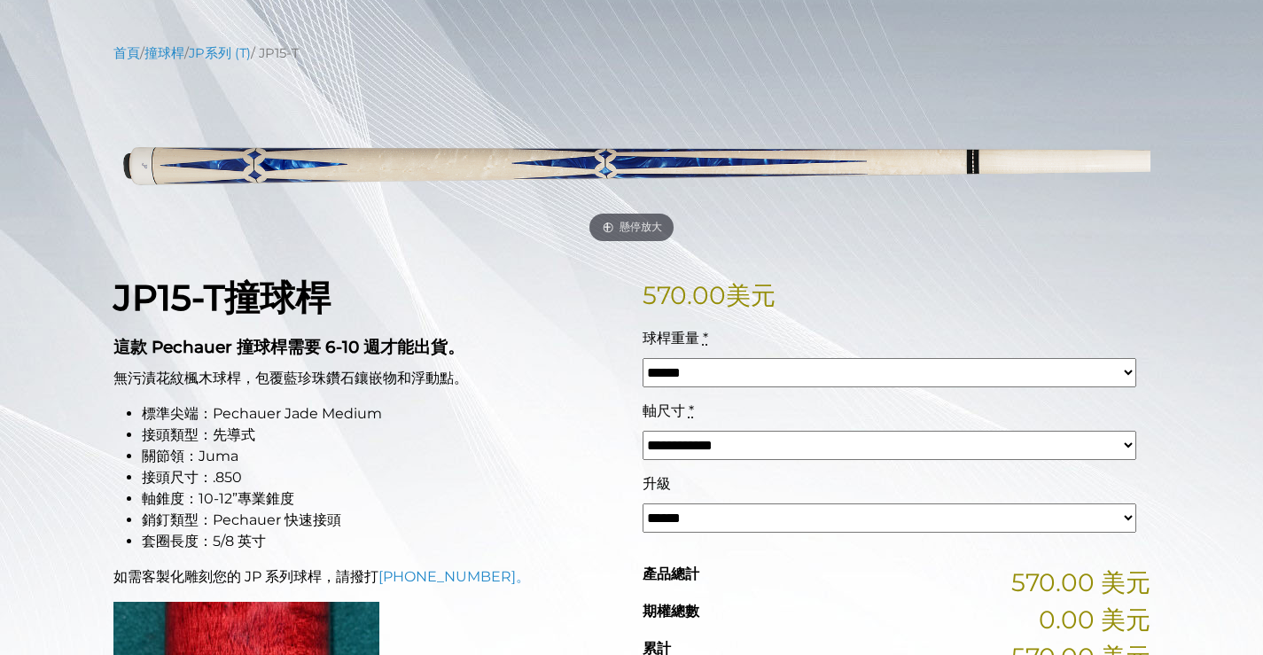
scroll to position [190, 0]
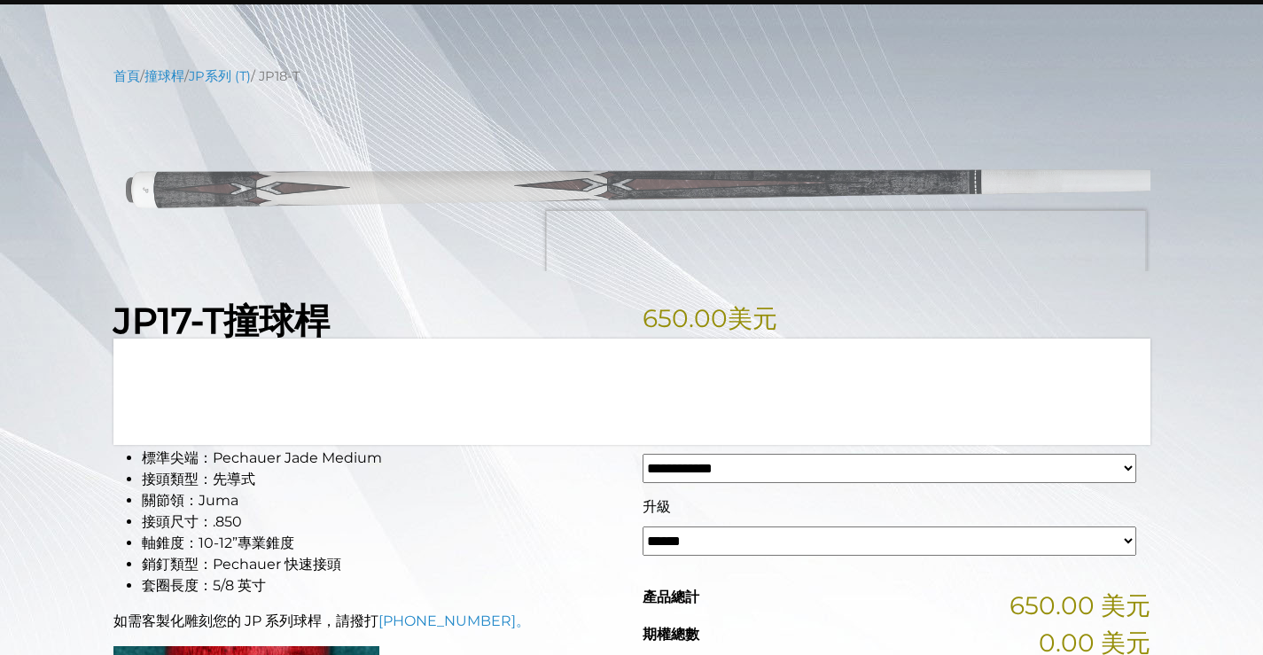
scroll to position [177, 0]
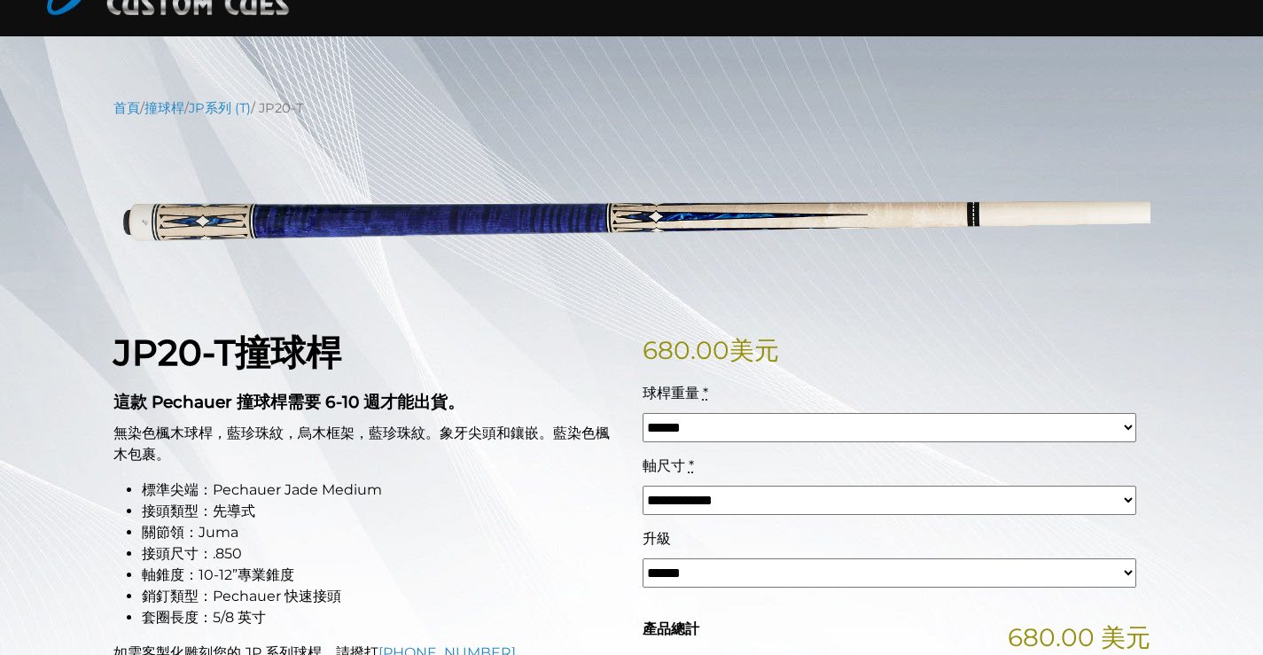
scroll to position [138, 0]
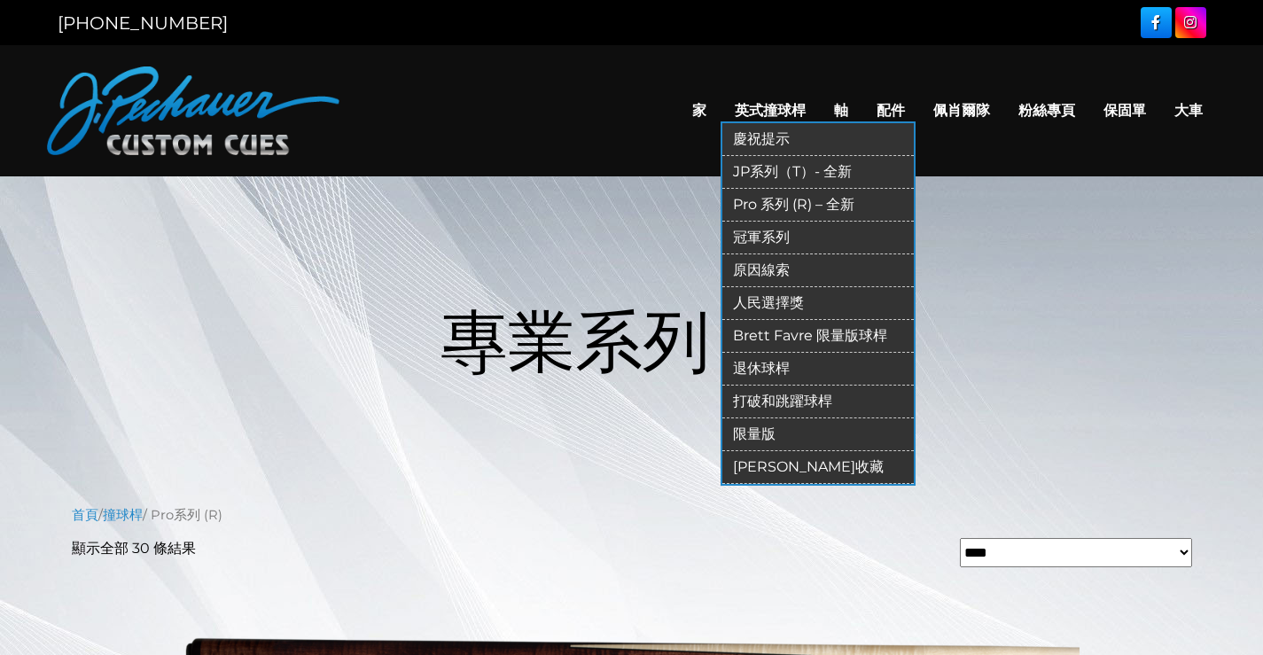
click at [733, 147] on font "慶祝提示" at bounding box center [761, 138] width 57 height 17
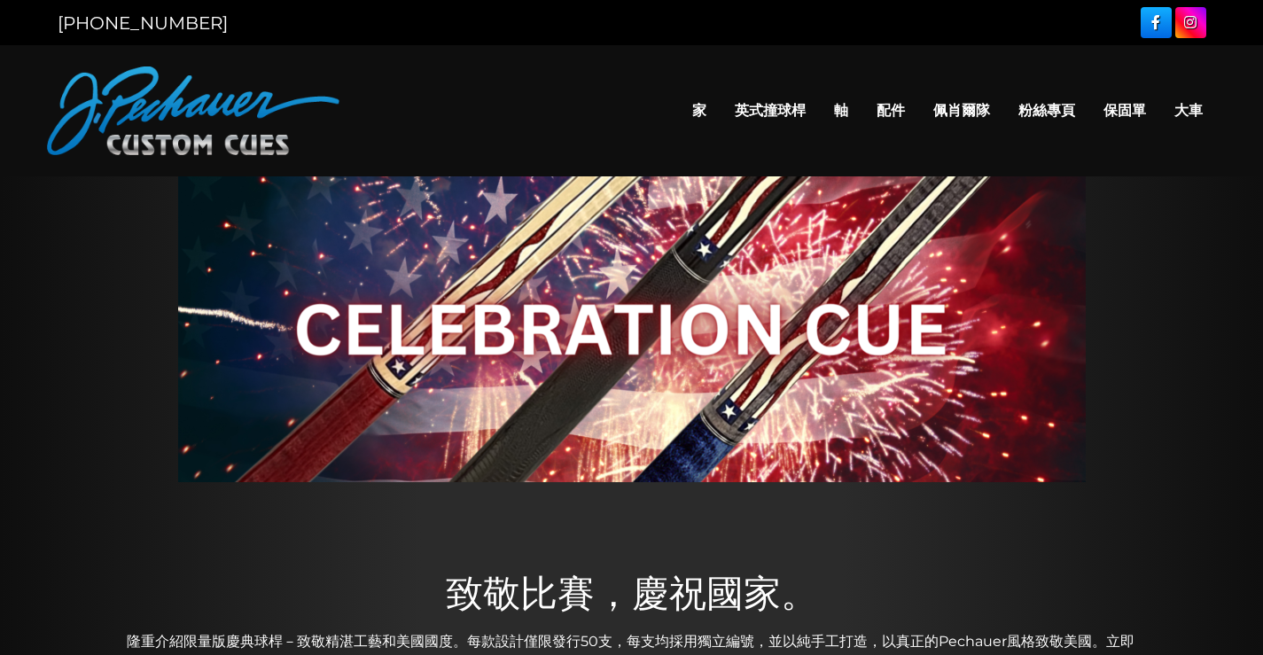
click at [1190, 342] on div at bounding box center [631, 329] width 1263 height 306
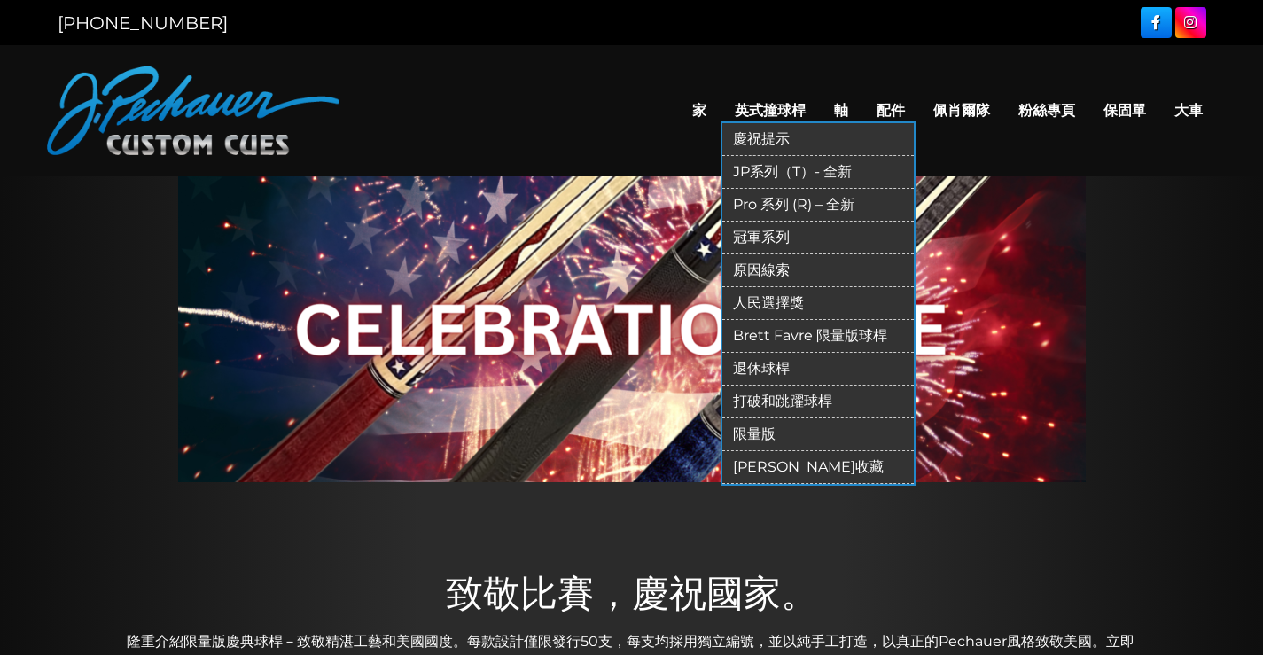
click at [733, 245] on font "冠軍系列" at bounding box center [761, 237] width 57 height 17
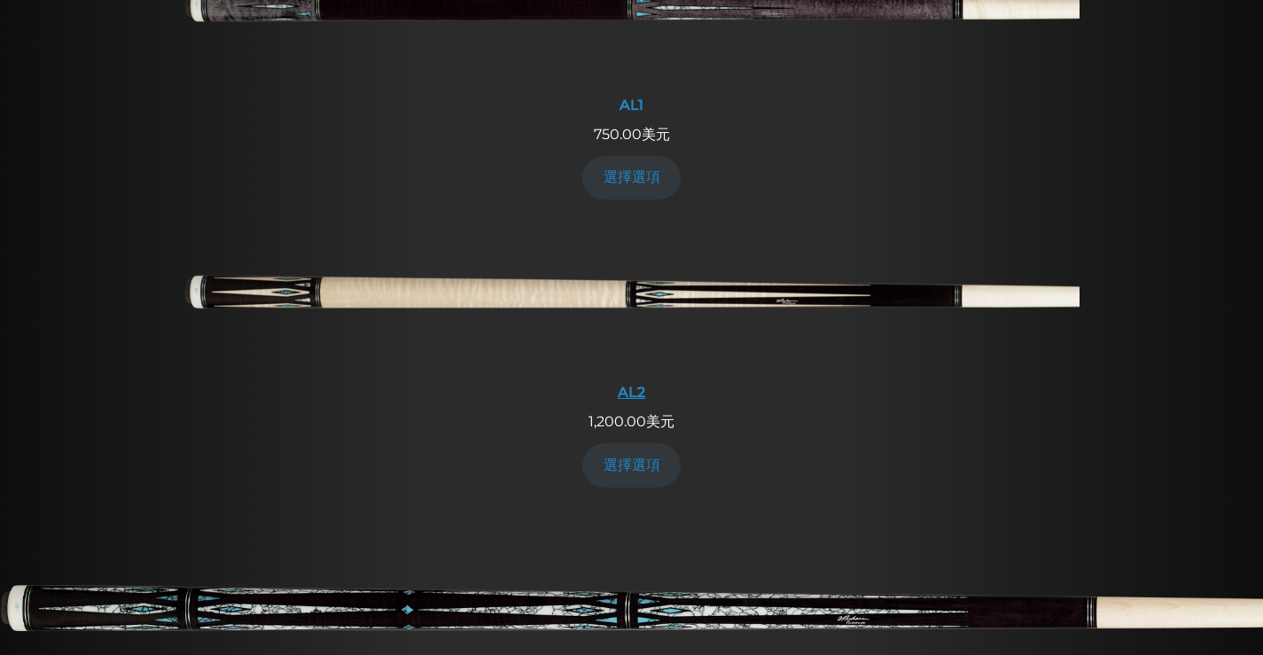
scroll to position [858, 0]
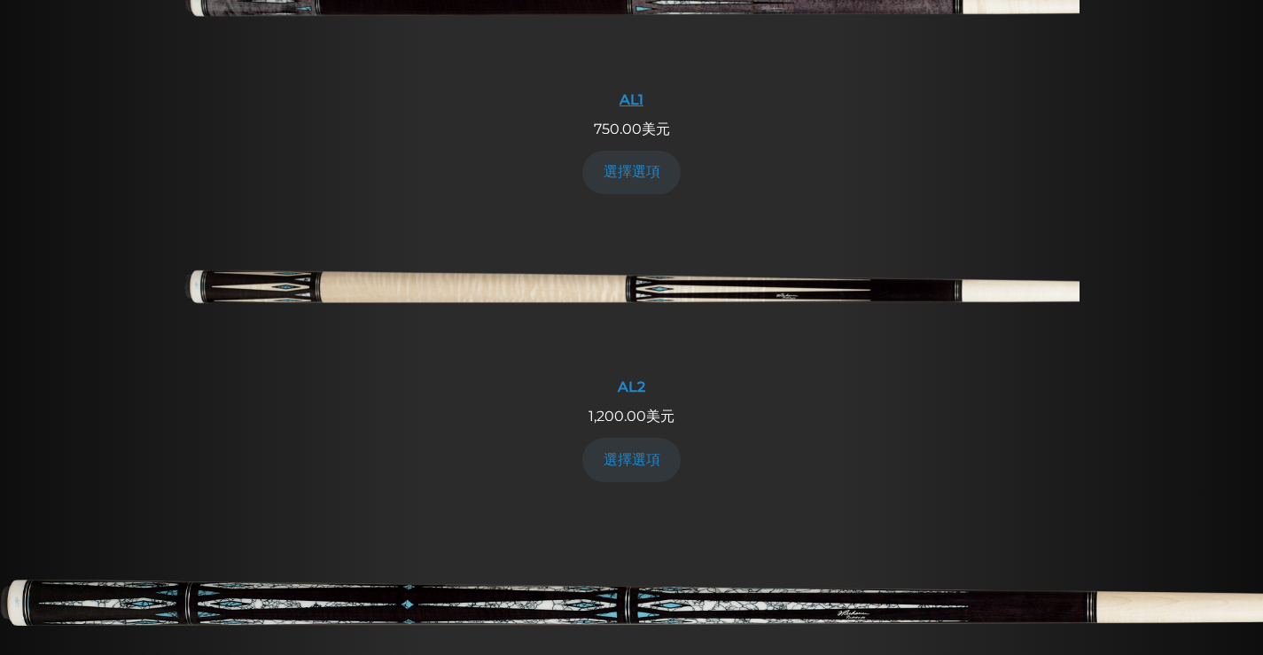
click at [695, 81] on img at bounding box center [631, 6] width 895 height 149
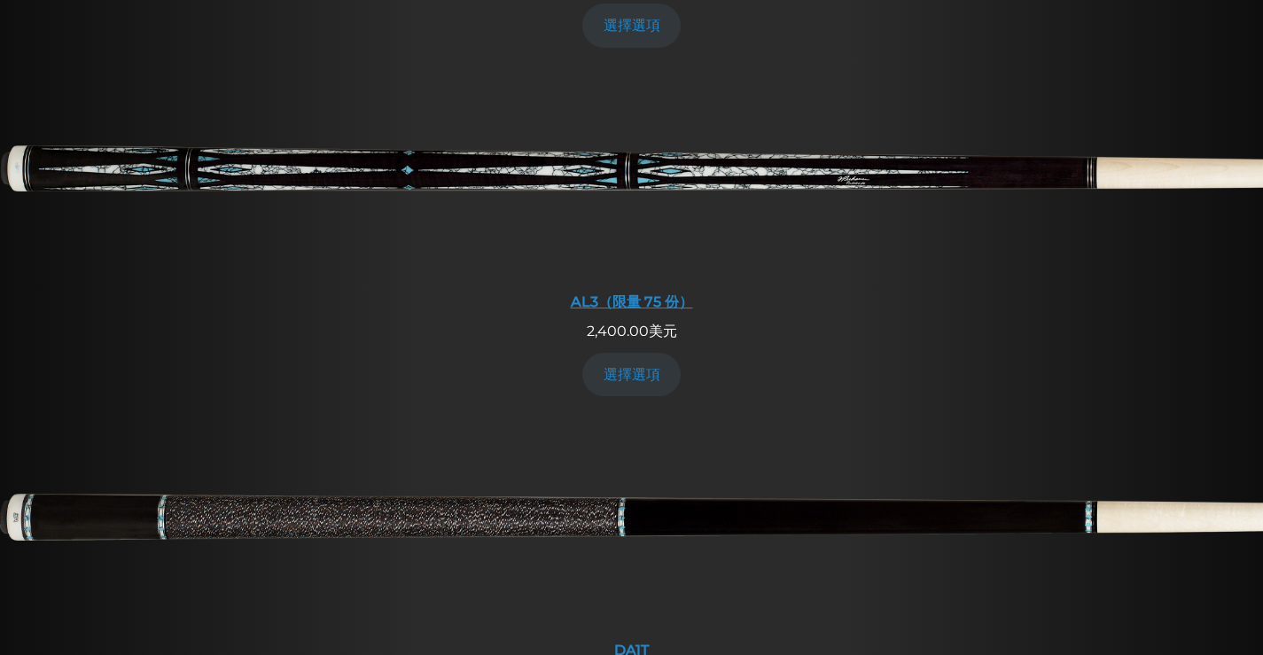
scroll to position [1293, 0]
click at [626, 33] on font "選擇選項" at bounding box center [631, 24] width 57 height 17
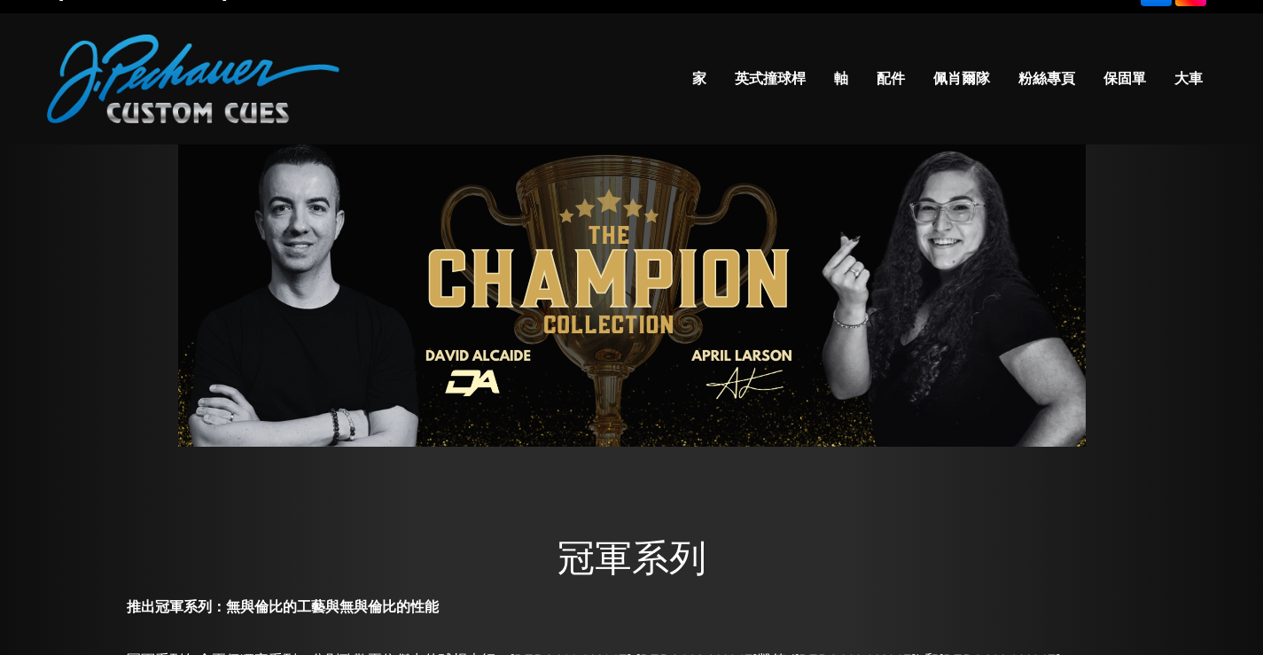
scroll to position [0, 0]
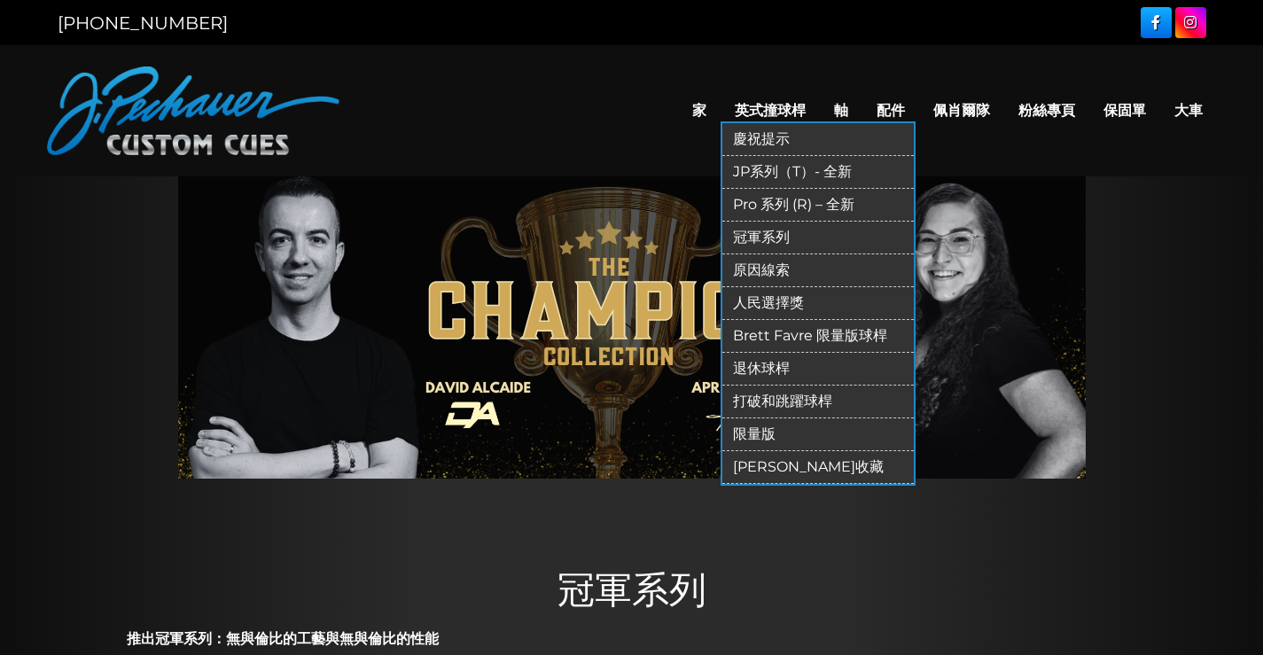
click at [733, 278] on font "原因線索" at bounding box center [761, 269] width 57 height 17
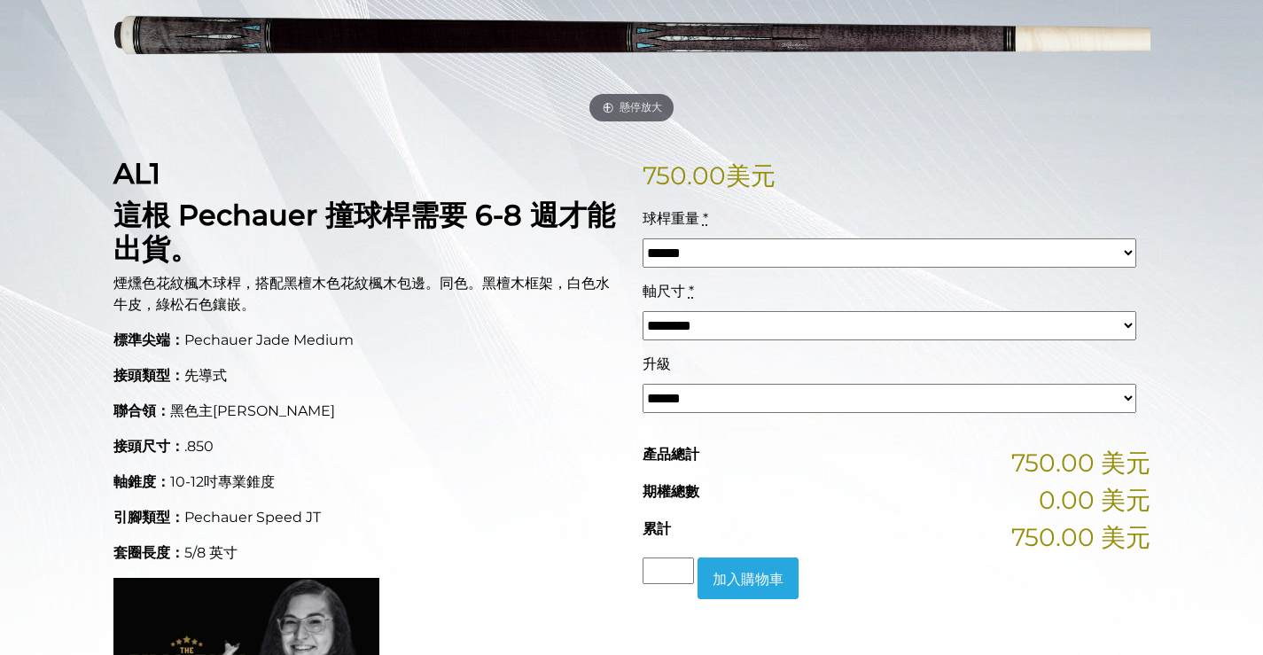
scroll to position [324, 0]
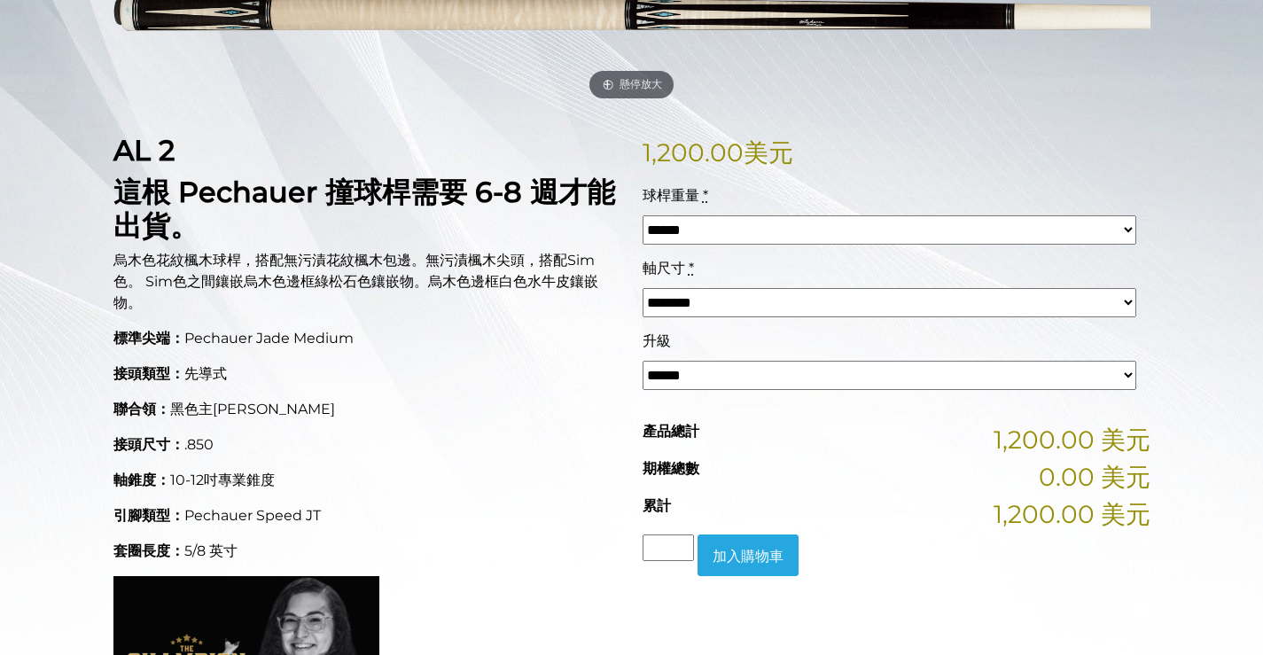
scroll to position [338, 0]
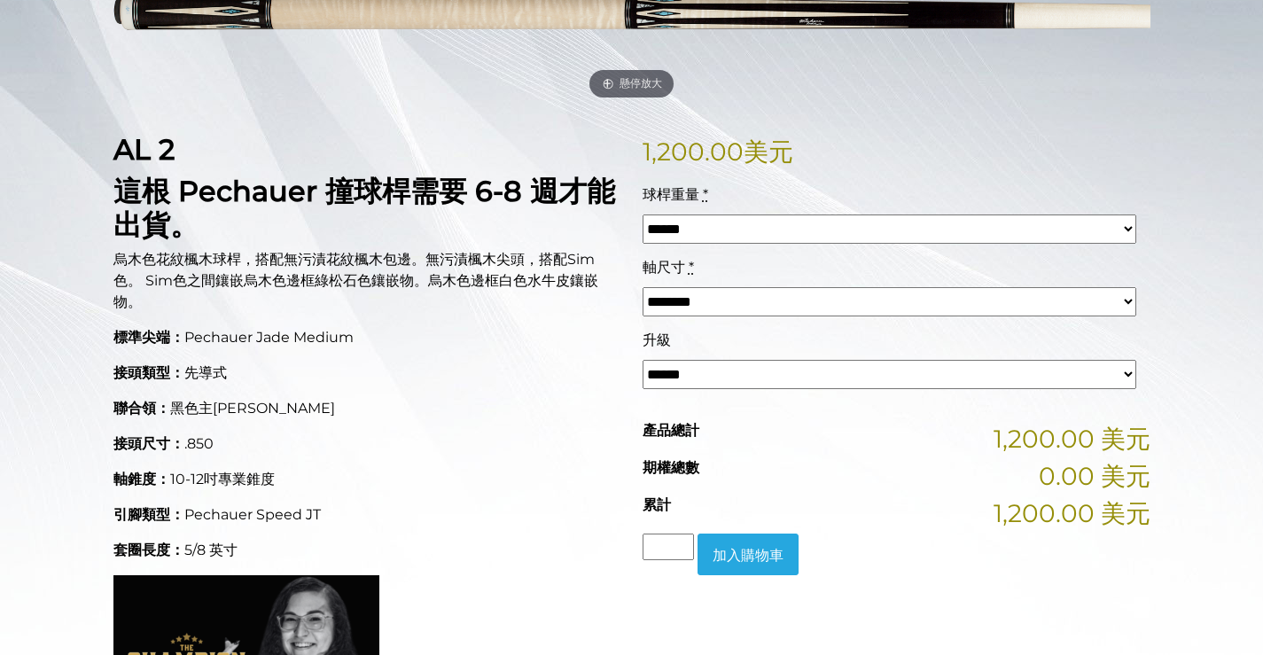
click at [919, 244] on select "****** ****** **** ****** **** ****** ****" at bounding box center [889, 228] width 494 height 29
select select "*****"
click at [647, 244] on select "****** ****** **** ****** **** ****** ****" at bounding box center [889, 228] width 494 height 29
click at [852, 316] on select "******** ******** ******* ********" at bounding box center [889, 301] width 494 height 29
click at [484, 310] on font "烏木色花紋楓木球桿，搭配無污漬花紋楓木包邊。無污漬楓木尖頭，搭配Sim色。 Sim色之間鑲嵌烏木色邊框綠松石色鑲嵌物。烏木色邊框白色水牛皮鑲嵌物。" at bounding box center [355, 280] width 485 height 59
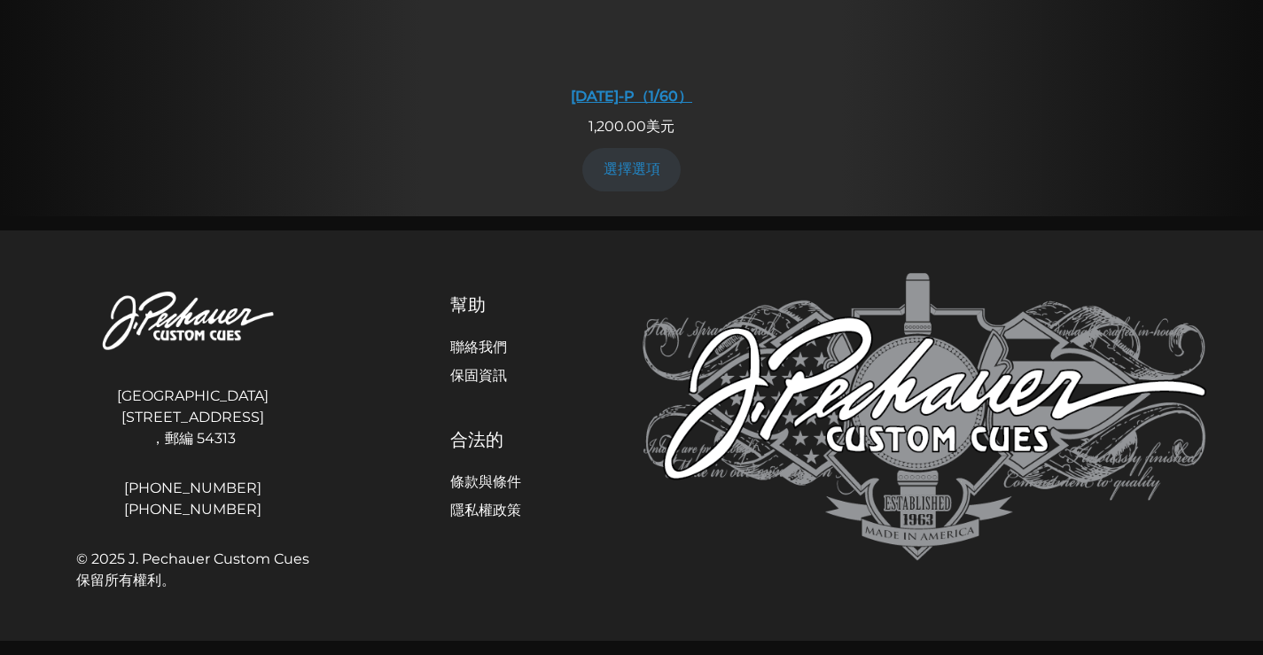
scroll to position [1854, 0]
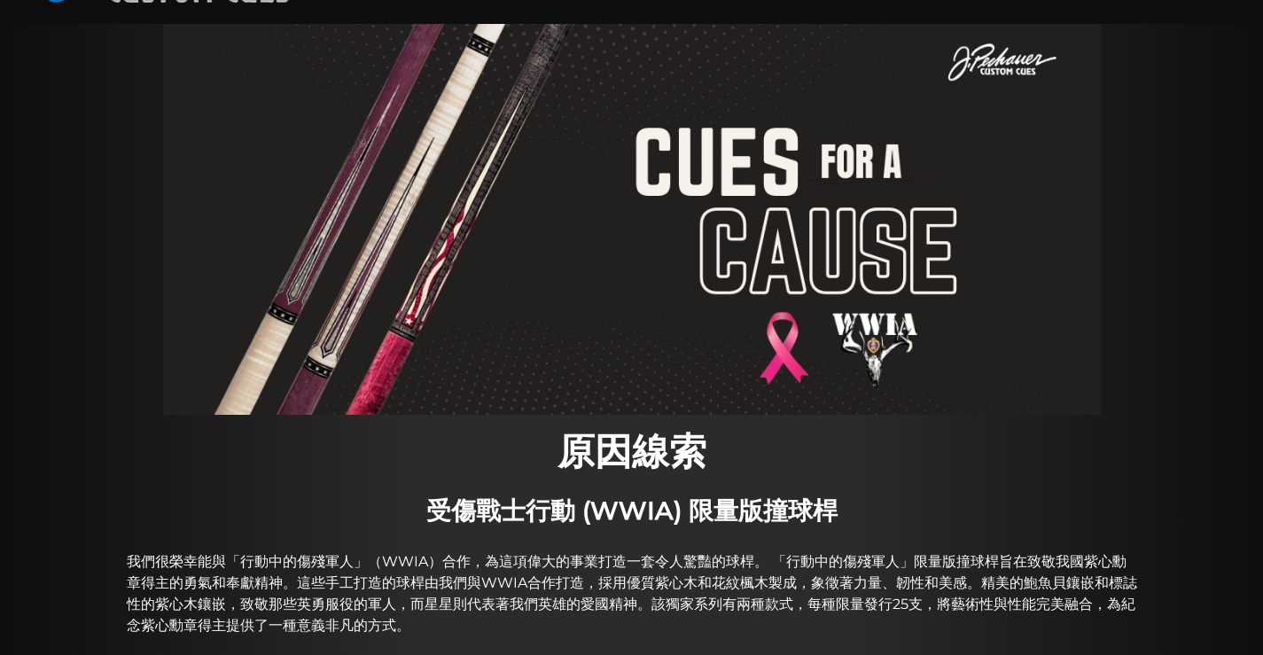
scroll to position [104, 0]
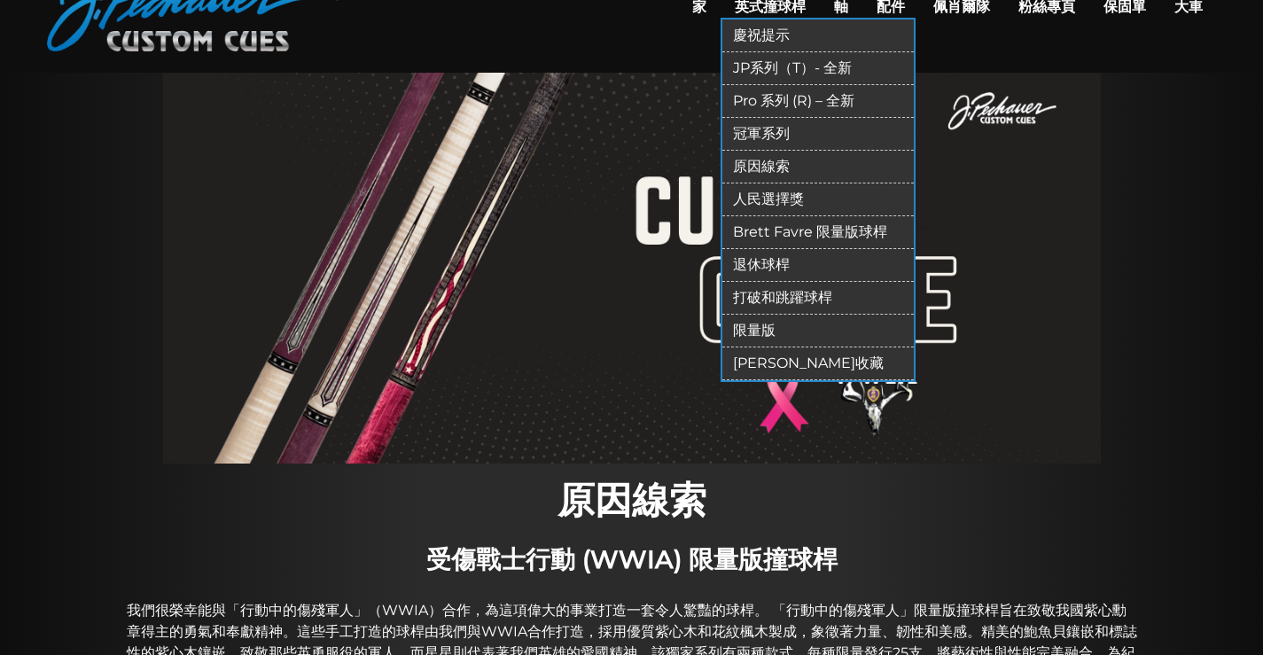
click at [733, 207] on font "人民選擇獎" at bounding box center [768, 198] width 71 height 17
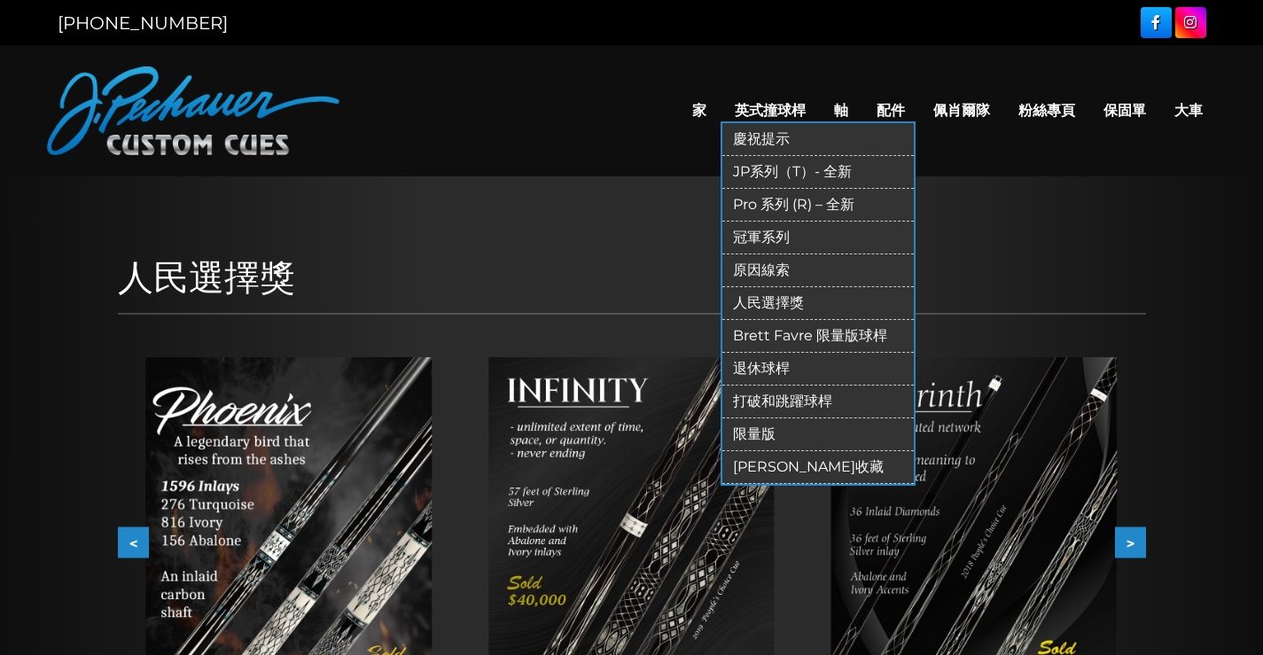
click at [733, 344] on font "Brett Favre 限量版球桿" at bounding box center [810, 335] width 154 height 17
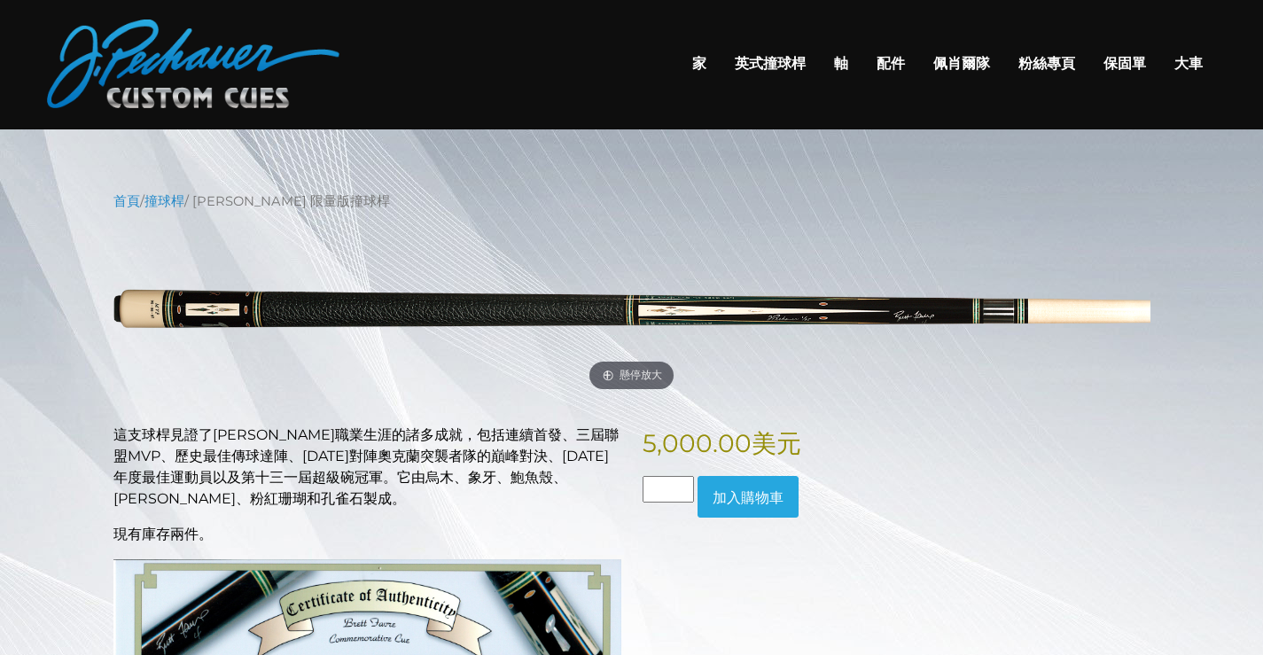
scroll to position [45, 0]
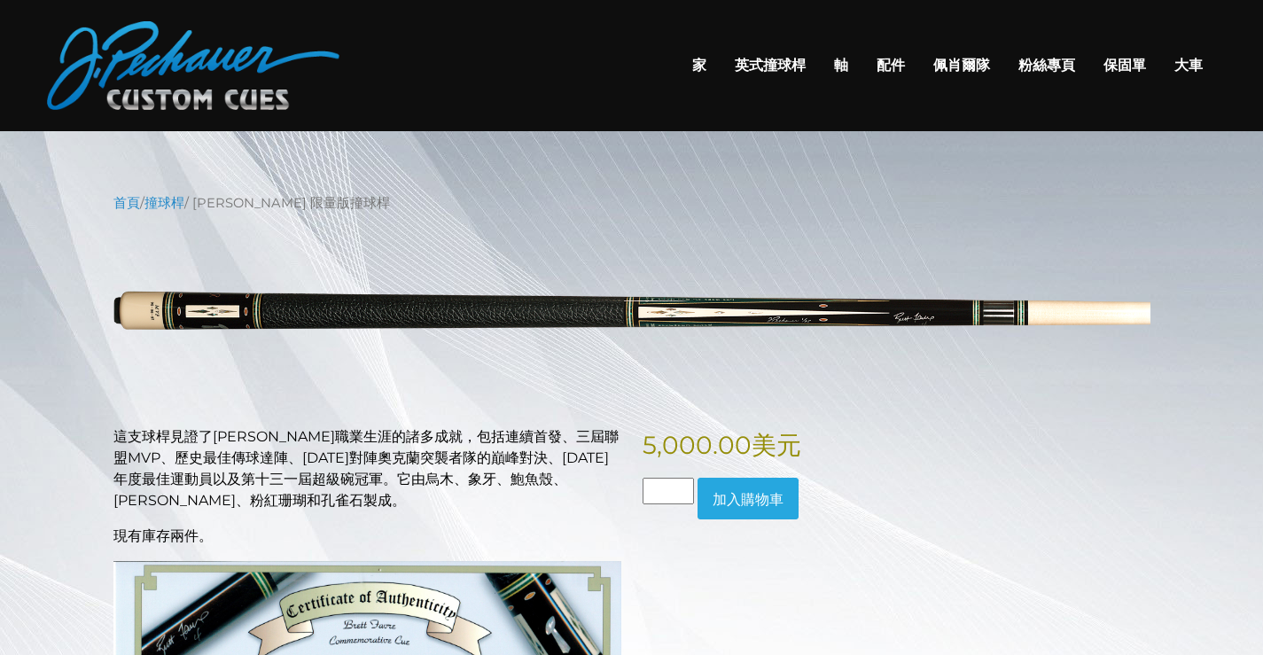
click at [678, 86] on link "家" at bounding box center [699, 65] width 43 height 45
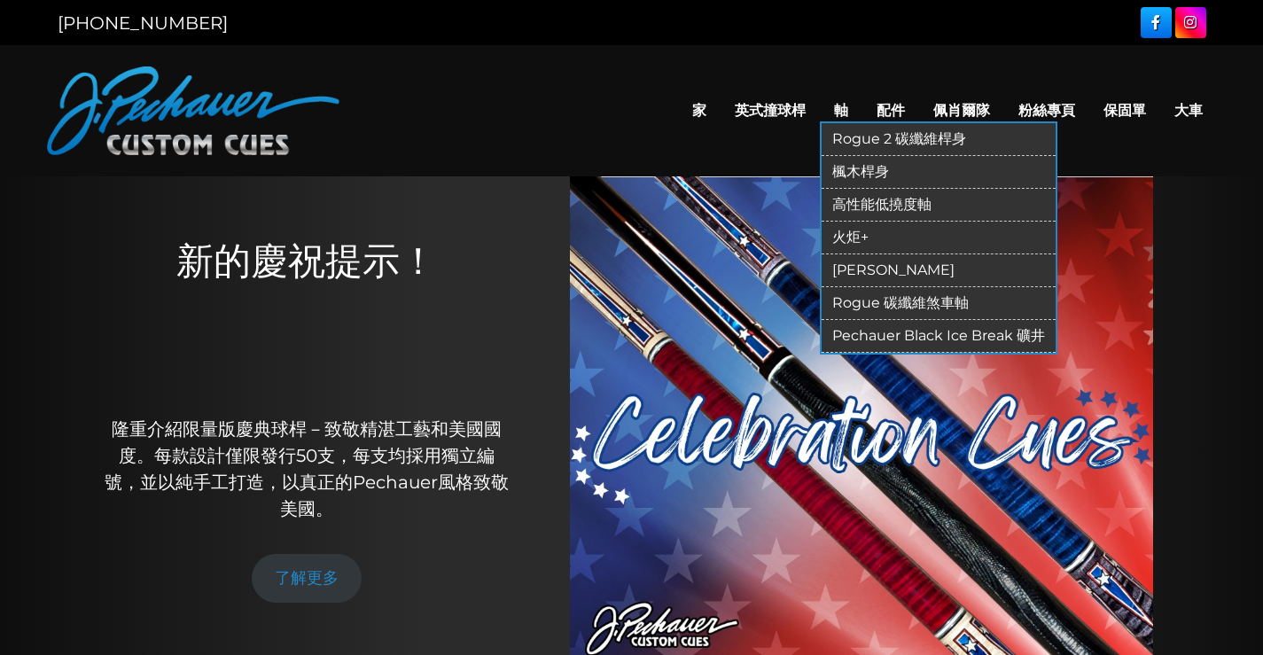
click at [832, 180] on font "楓木桿身" at bounding box center [860, 171] width 57 height 17
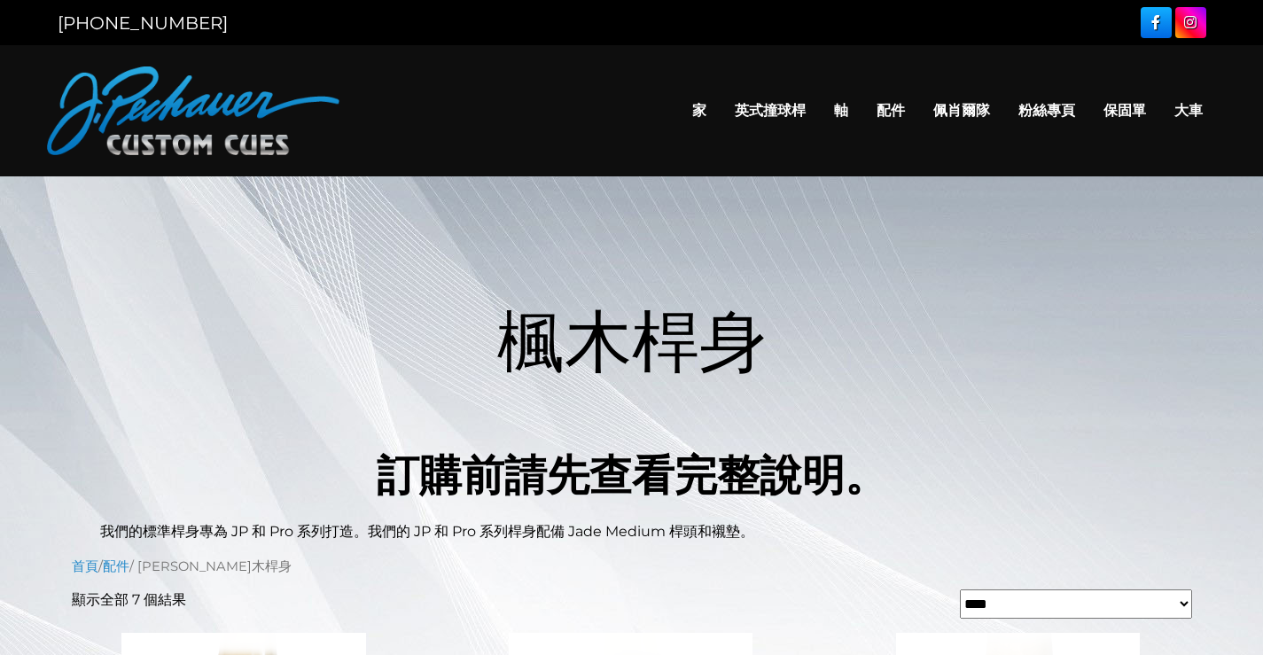
click at [1103, 119] on font "保固單" at bounding box center [1124, 110] width 43 height 17
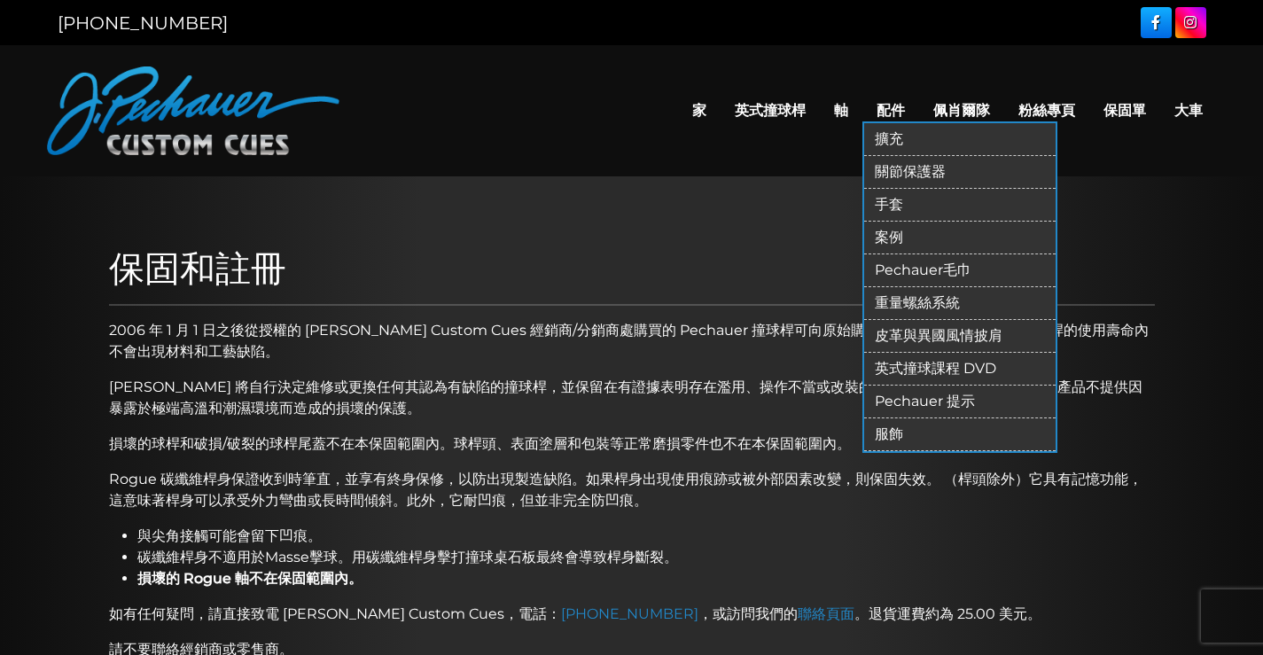
click at [874, 147] on font "擴充" at bounding box center [888, 138] width 28 height 17
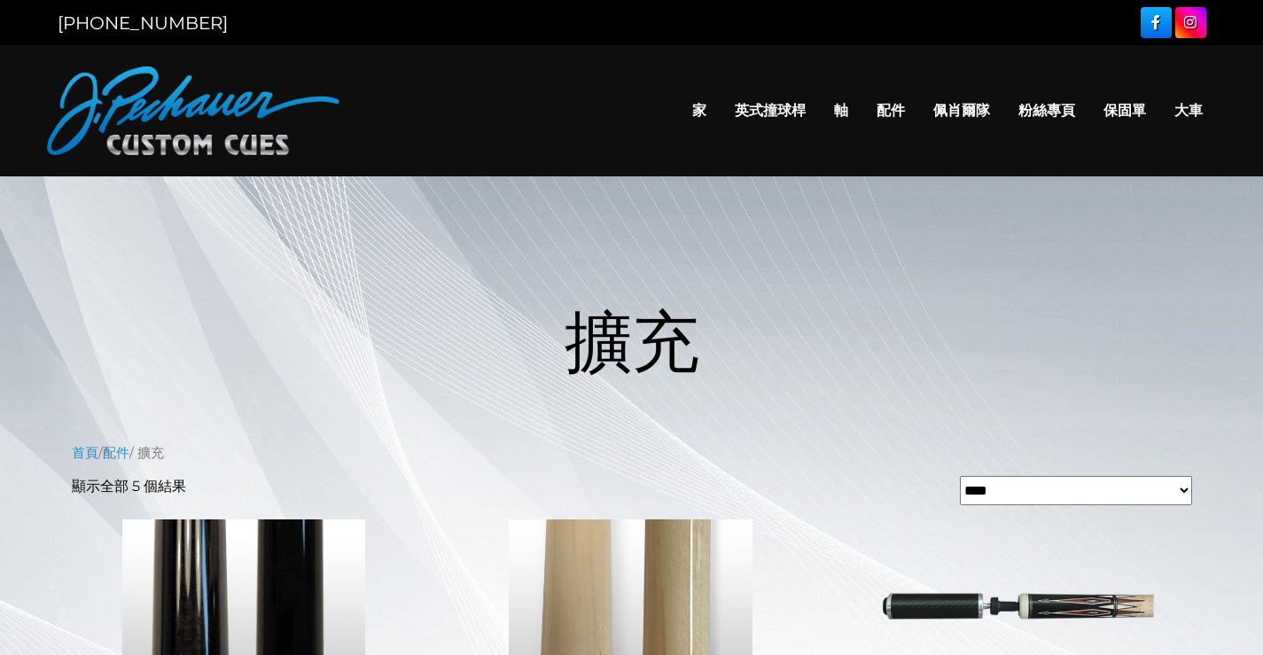
click at [933, 119] on font "佩肖爾隊" at bounding box center [961, 110] width 57 height 17
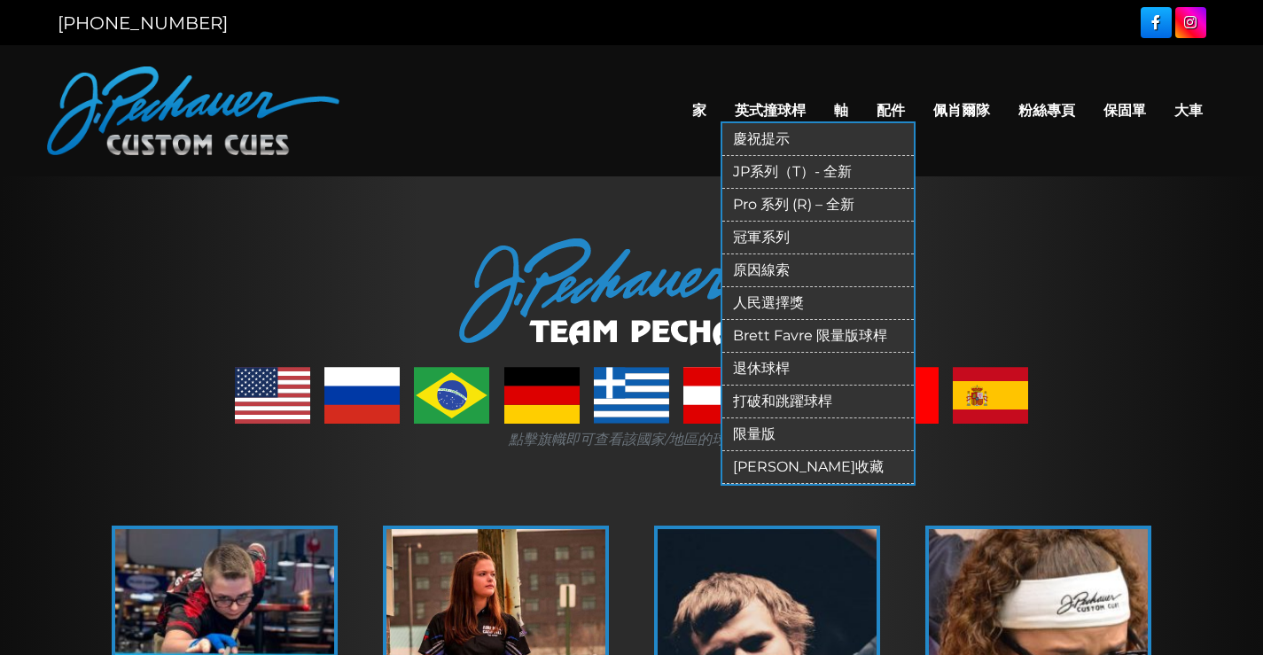
click at [733, 180] on font "JP系列（T）- 全新" at bounding box center [792, 171] width 119 height 17
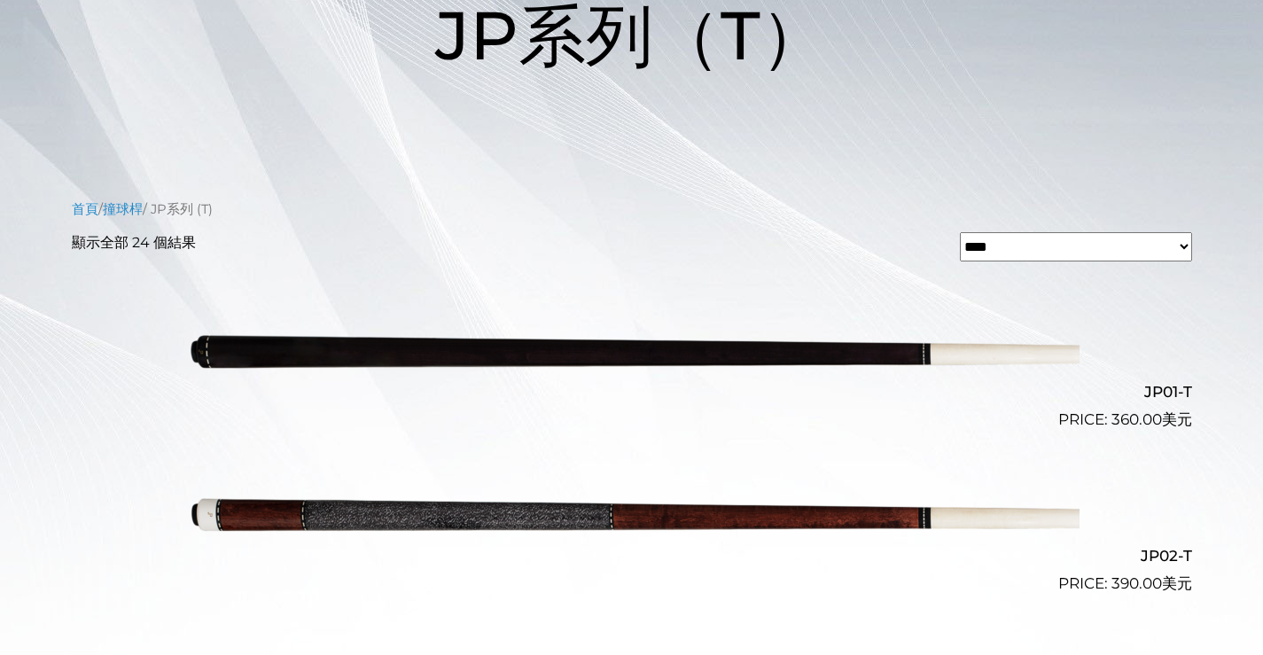
scroll to position [283, 0]
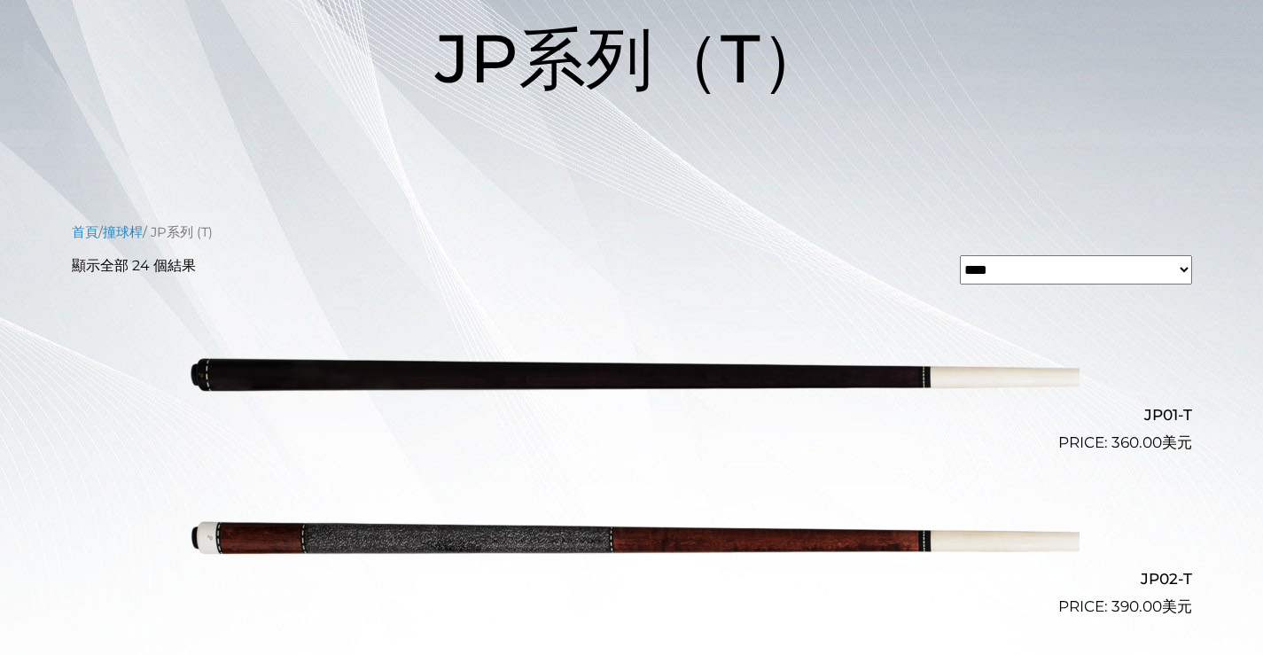
click at [1096, 284] on select "**********" at bounding box center [1076, 269] width 232 height 29
select select "**********"
click at [960, 284] on select "**********" at bounding box center [1076, 269] width 232 height 29
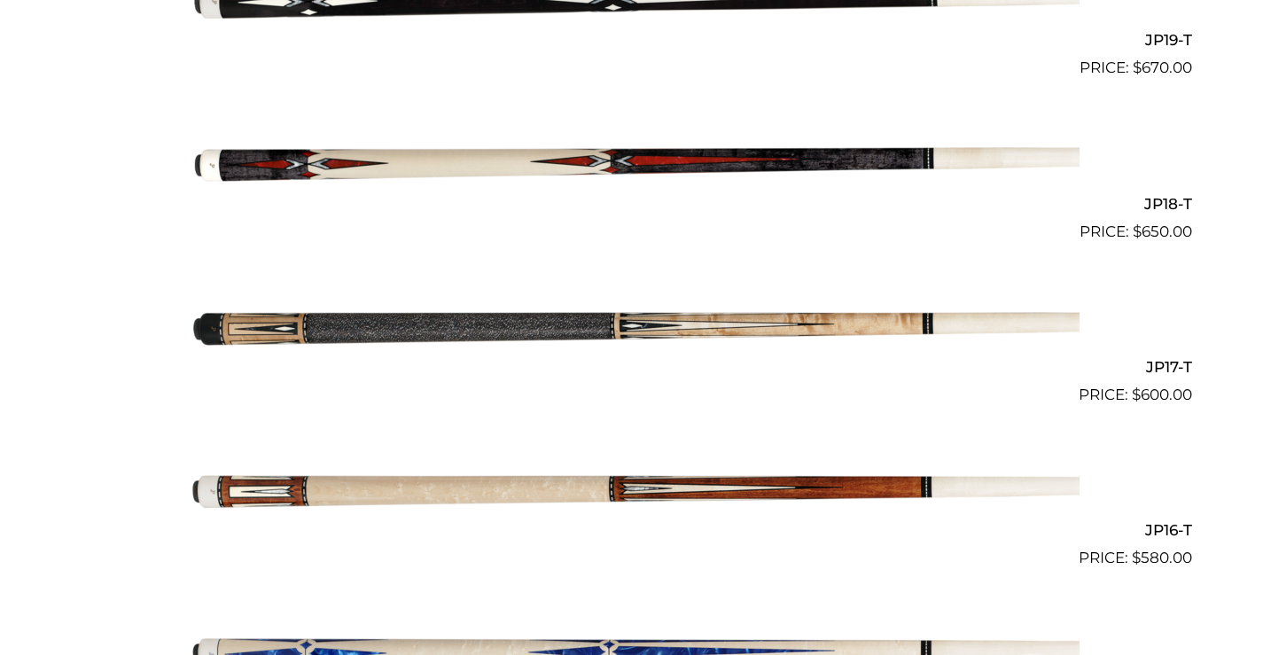
scroll to position [1475, 0]
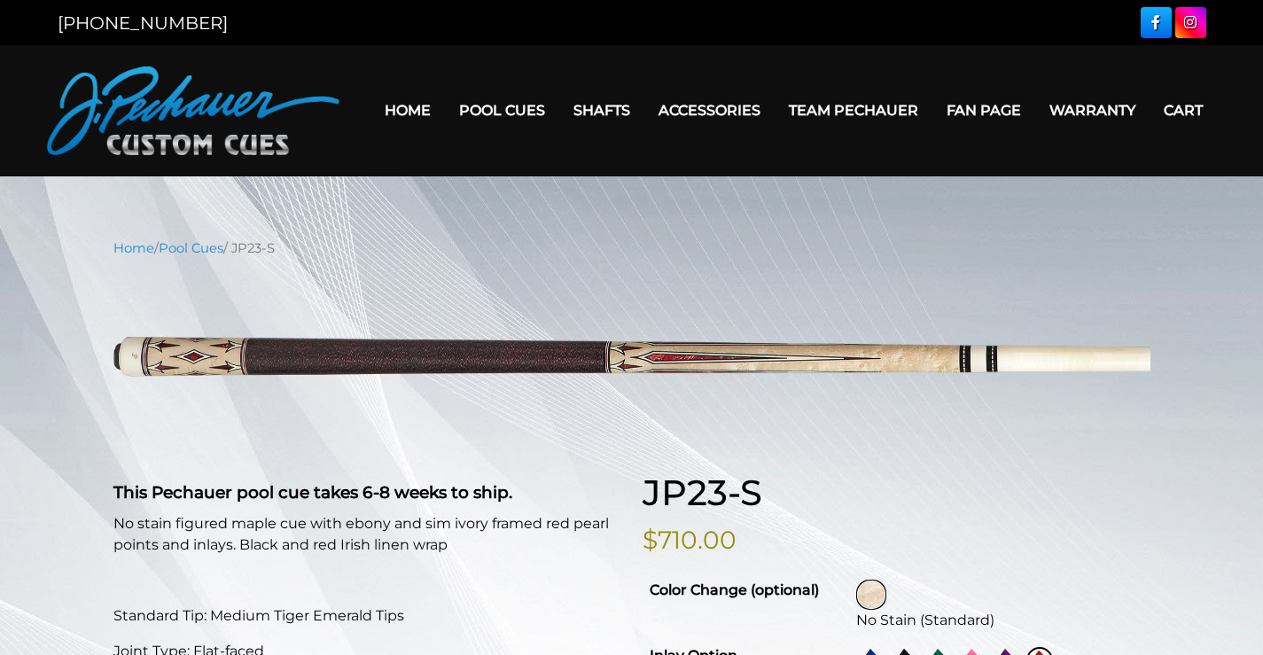
select select "********"
select select "****"
click at [223, 256] on link "Pool Cues" at bounding box center [191, 248] width 65 height 16
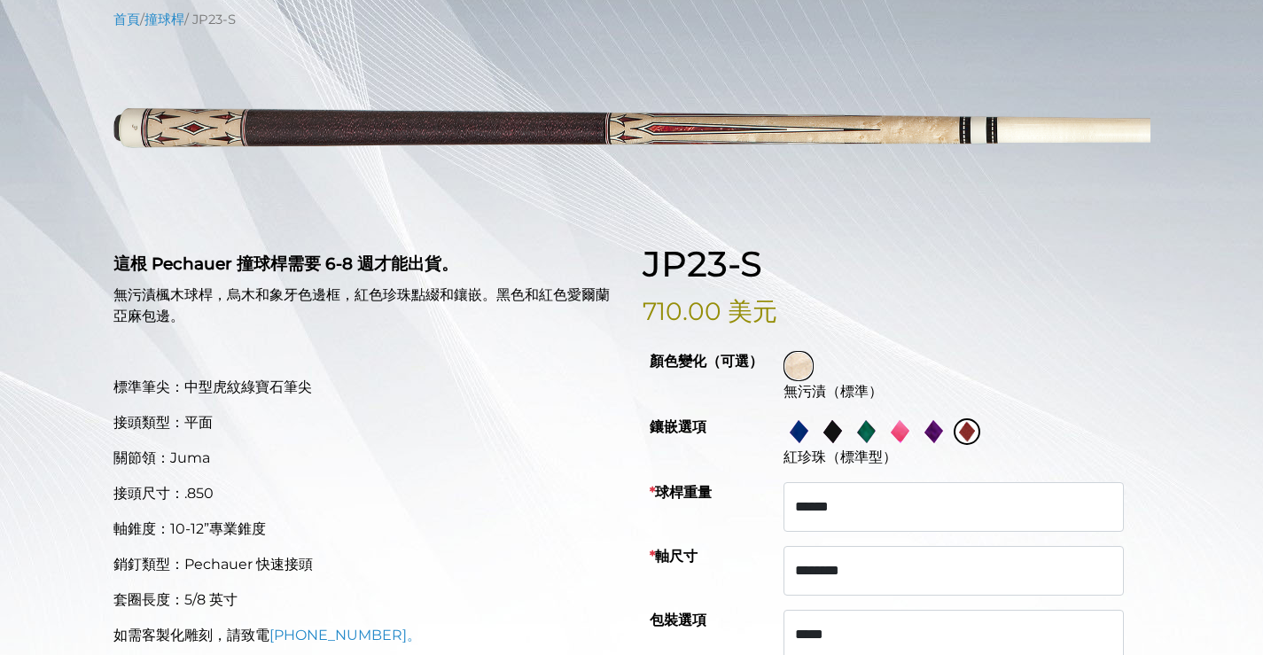
scroll to position [215, 0]
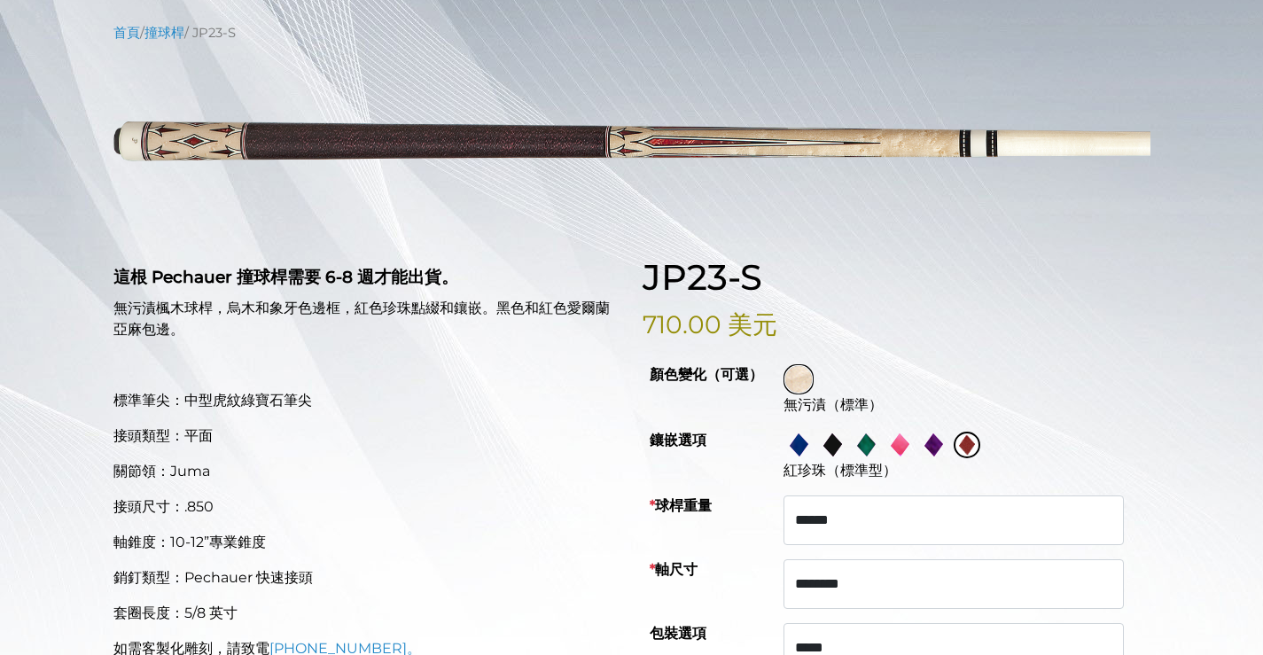
click at [812, 458] on img at bounding box center [798, 444] width 27 height 27
click at [946, 458] on img at bounding box center [933, 444] width 27 height 27
click at [810, 458] on img at bounding box center [798, 444] width 27 height 27
click at [944, 458] on img at bounding box center [933, 444] width 27 height 27
click at [934, 460] on link at bounding box center [935, 445] width 34 height 30
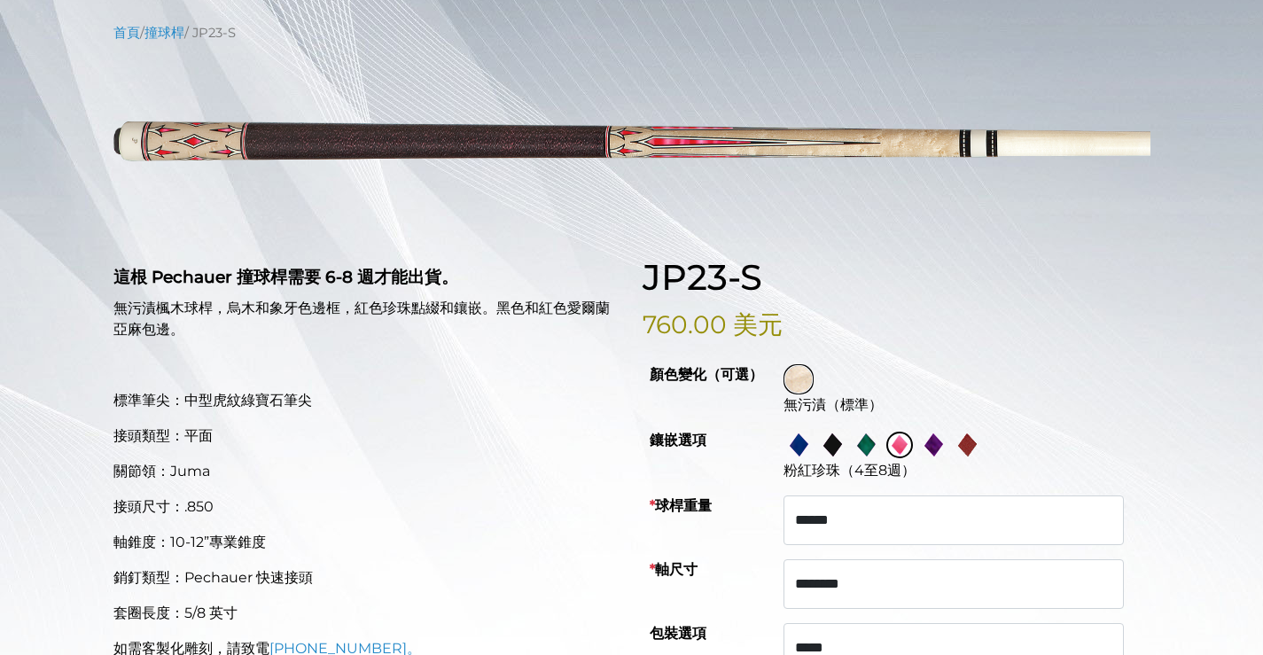
click at [812, 458] on img at bounding box center [798, 444] width 27 height 27
click at [980, 458] on img at bounding box center [966, 444] width 27 height 27
click at [946, 458] on img at bounding box center [933, 444] width 27 height 27
click at [942, 458] on img at bounding box center [933, 444] width 27 height 27
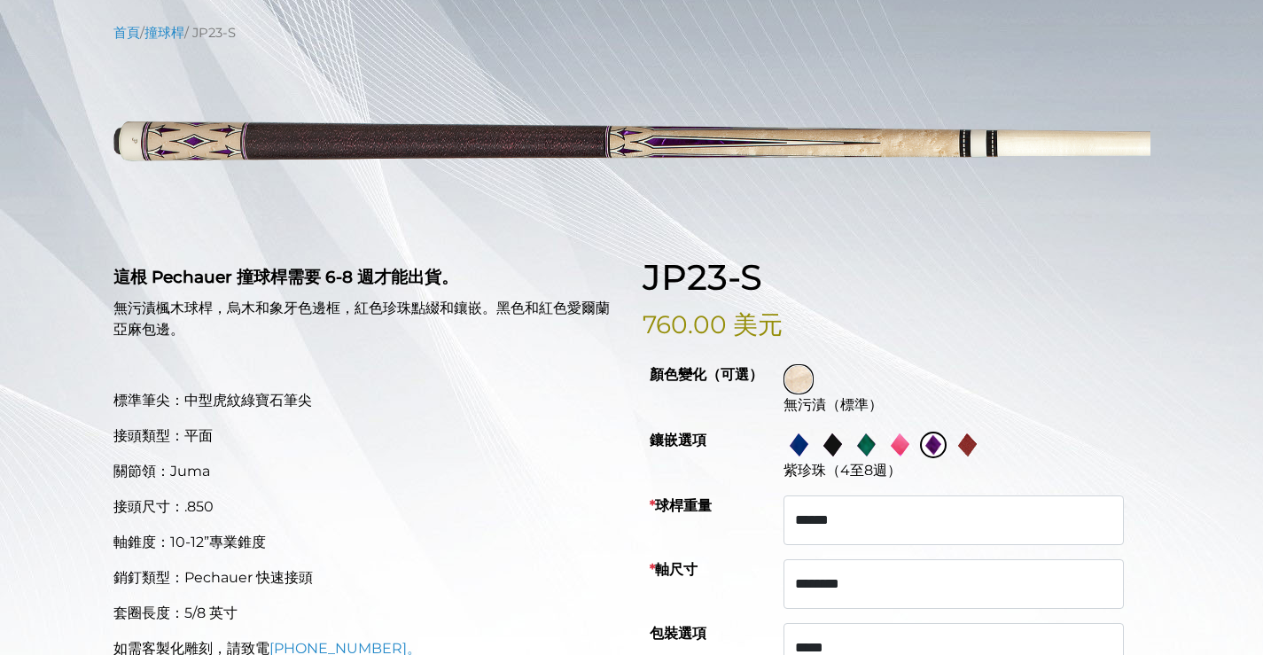
click at [913, 458] on img at bounding box center [899, 444] width 27 height 27
click at [980, 458] on img at bounding box center [966, 444] width 27 height 27
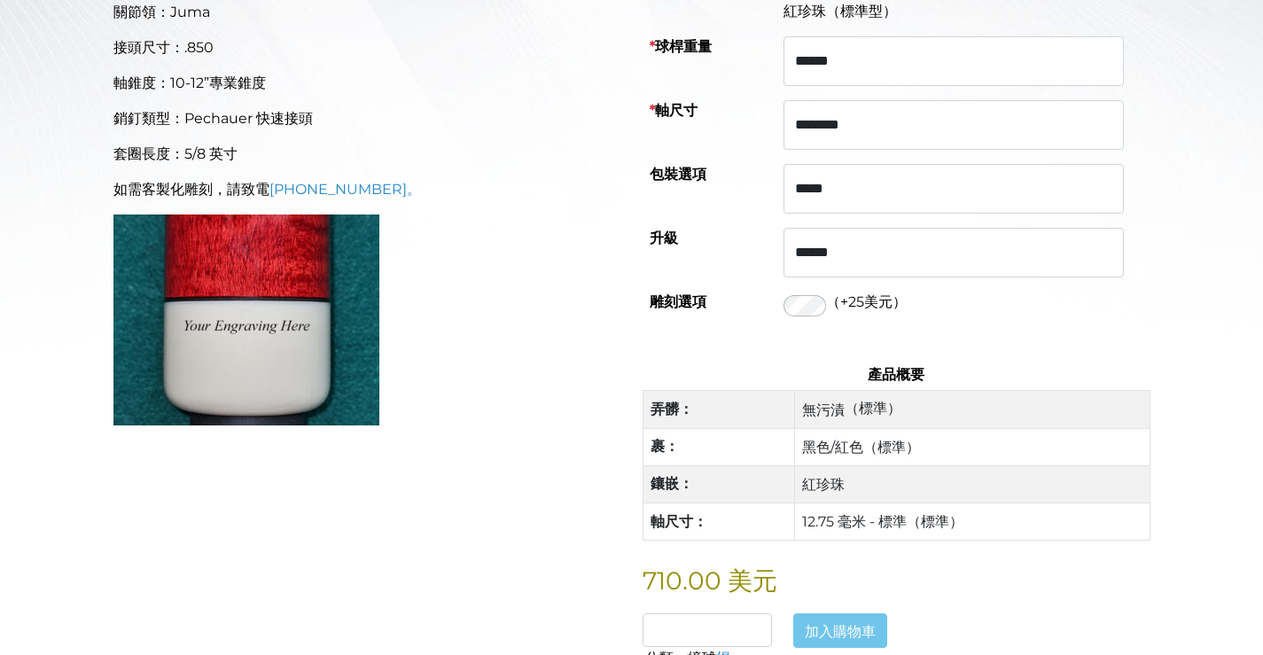
scroll to position [675, 0]
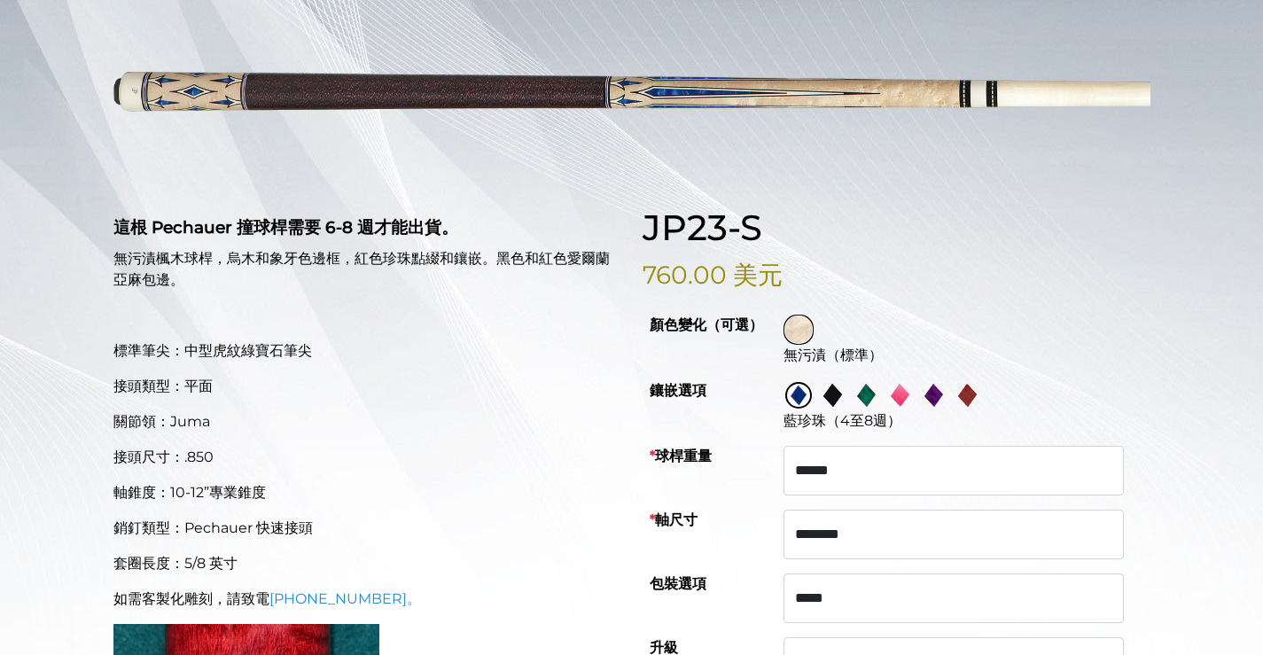
scroll to position [266, 0]
click at [946, 408] on img at bounding box center [933, 394] width 27 height 27
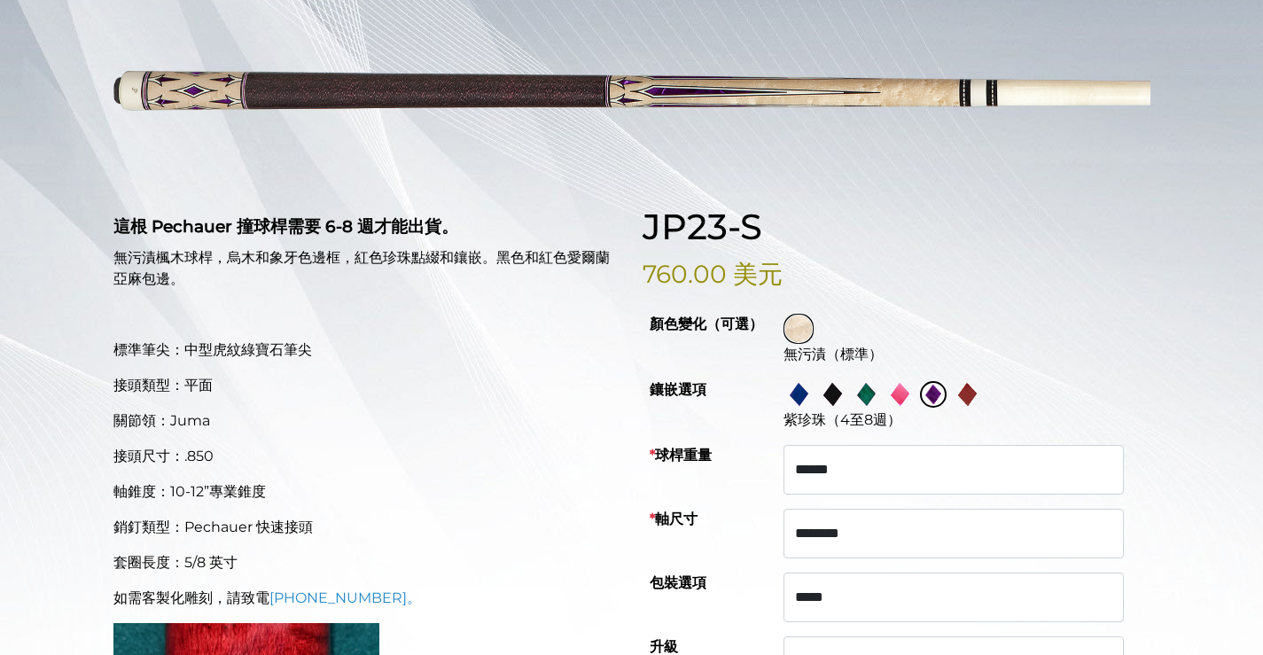
click at [806, 408] on img at bounding box center [798, 394] width 27 height 27
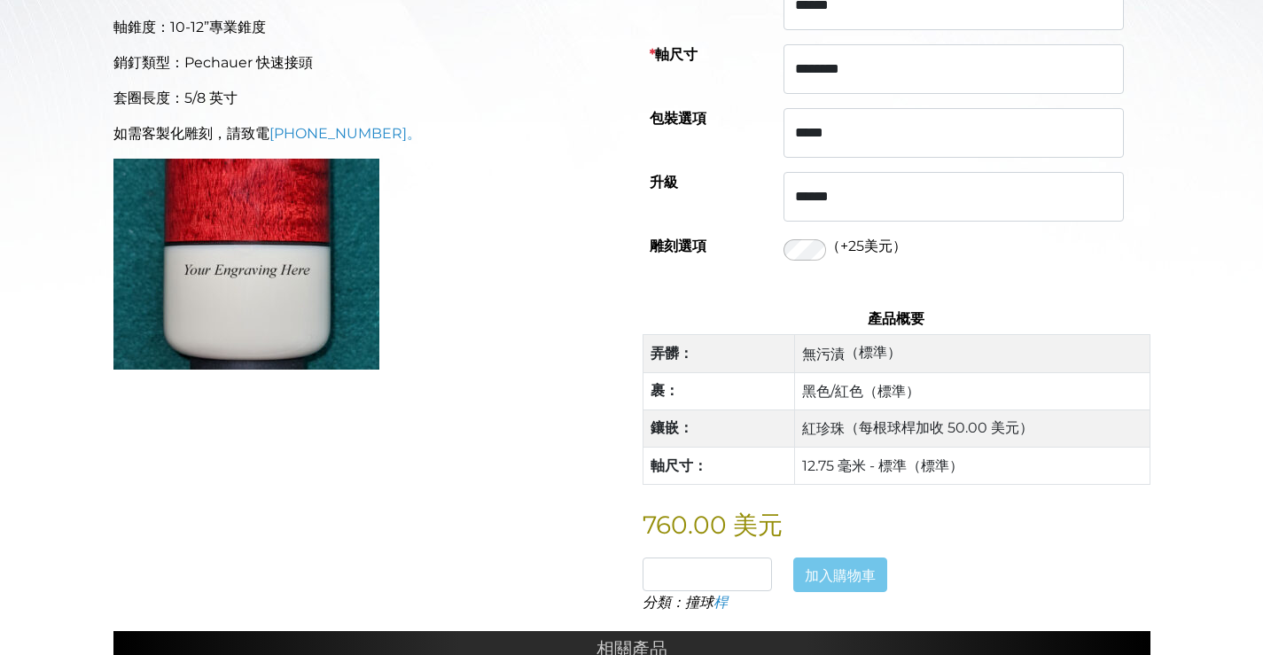
scroll to position [735, 0]
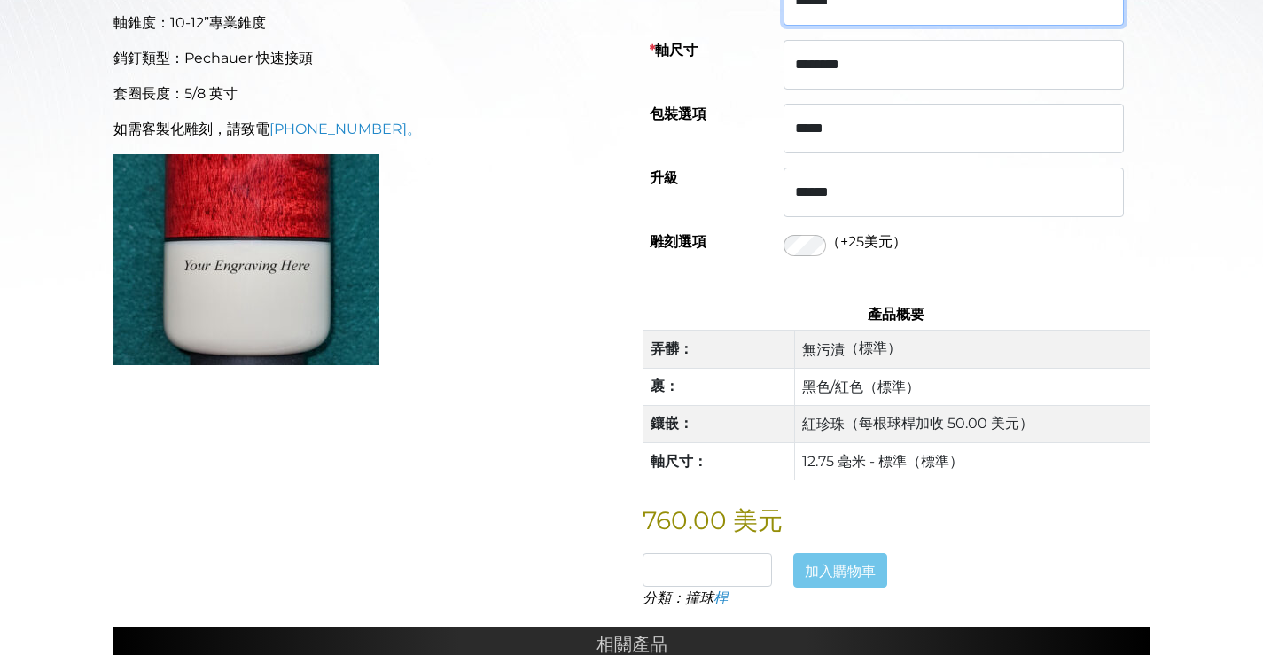
drag, startPoint x: 962, startPoint y: 147, endPoint x: 954, endPoint y: 164, distance: 18.6
click at [954, 26] on select "****** ****** **** ****** **** ****** ****" at bounding box center [953, 1] width 340 height 50
select select "*****"
click at [798, 26] on select "****** ****** **** ****** **** ****** ****" at bounding box center [953, 1] width 340 height 50
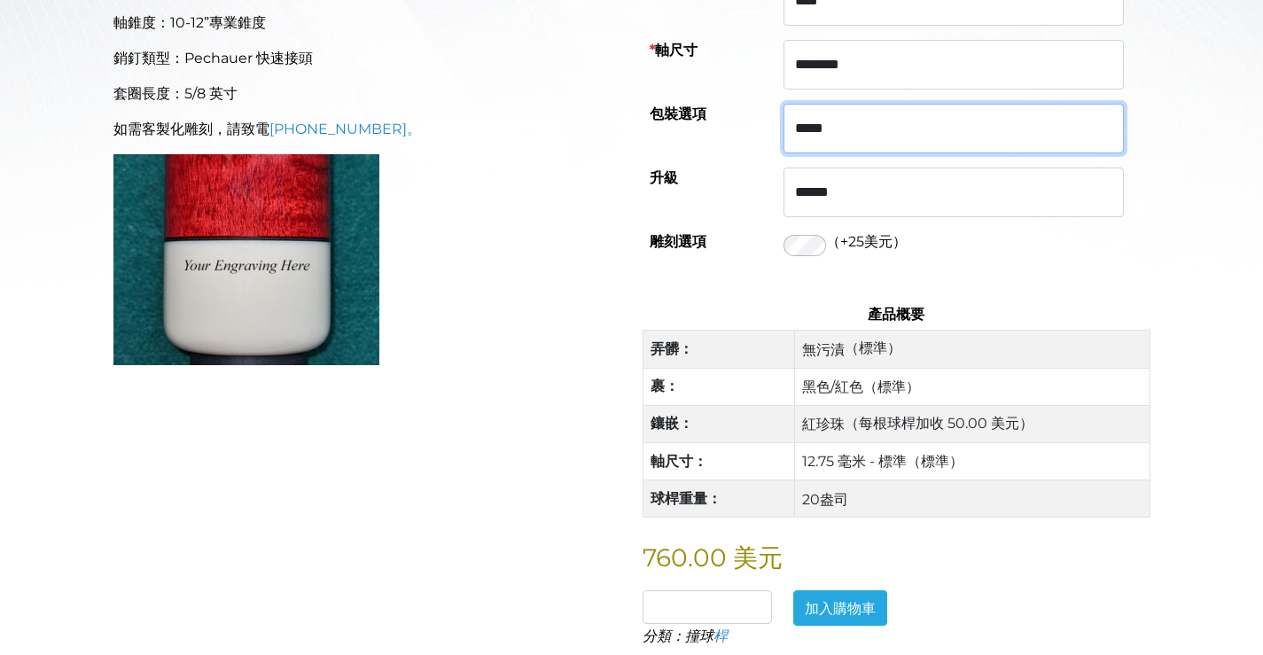
click at [1060, 153] on select "****** ***** ***** ****** ***** ********* *****" at bounding box center [953, 129] width 340 height 50
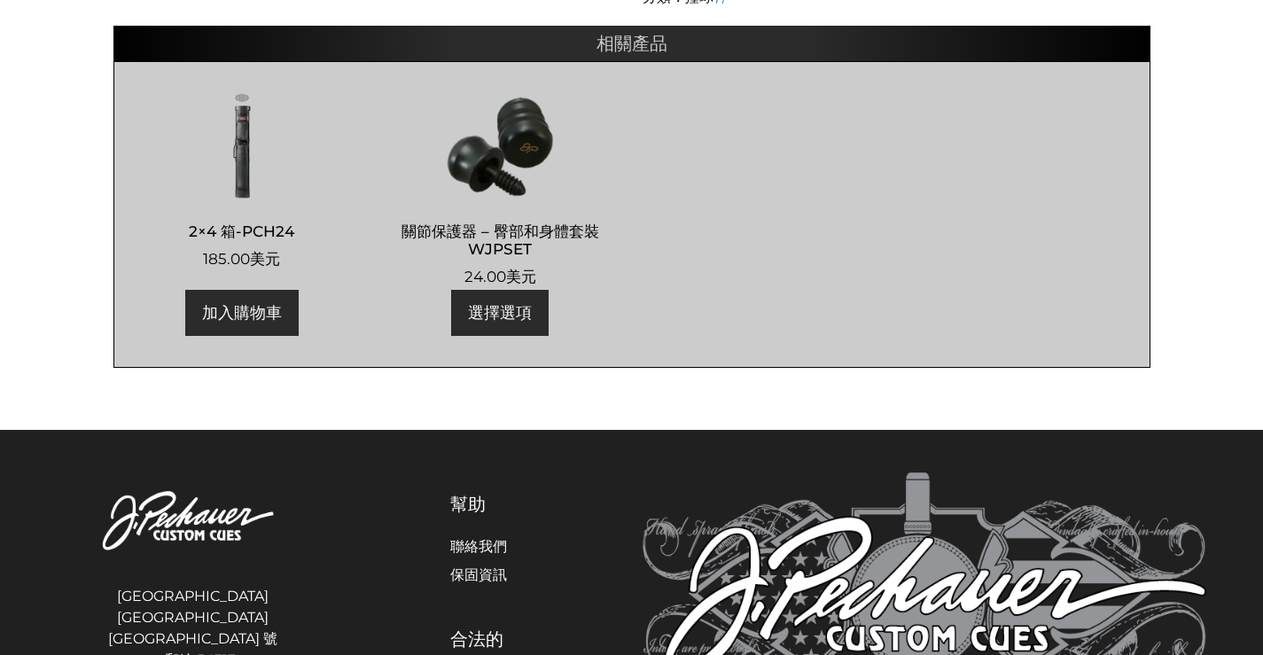
scroll to position [1378, 0]
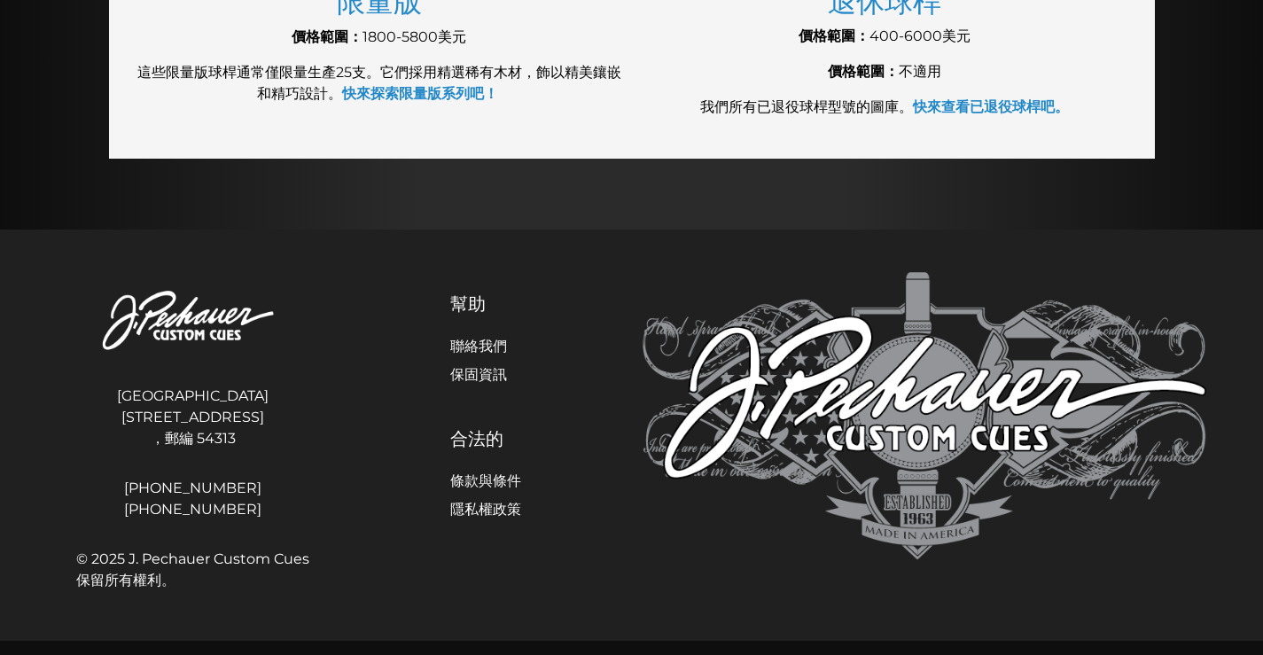
scroll to position [2382, 0]
click at [1055, 115] on font "快來查看已退役球桿吧。" at bounding box center [991, 106] width 156 height 17
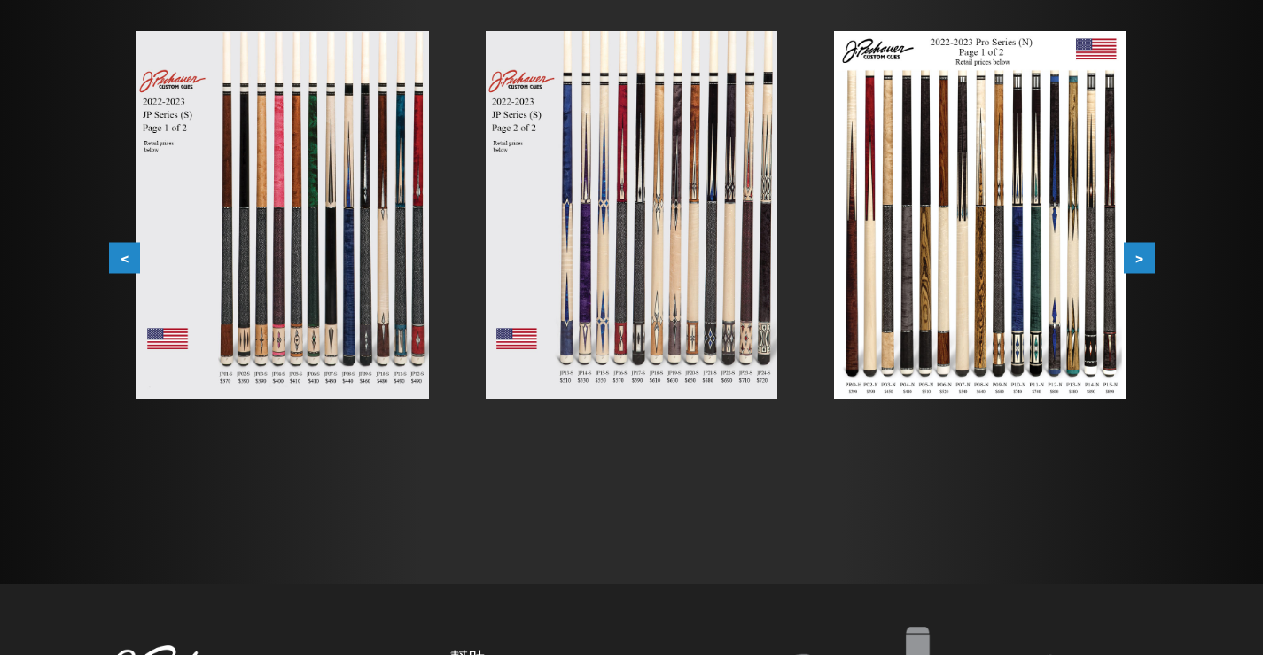
scroll to position [354, 0]
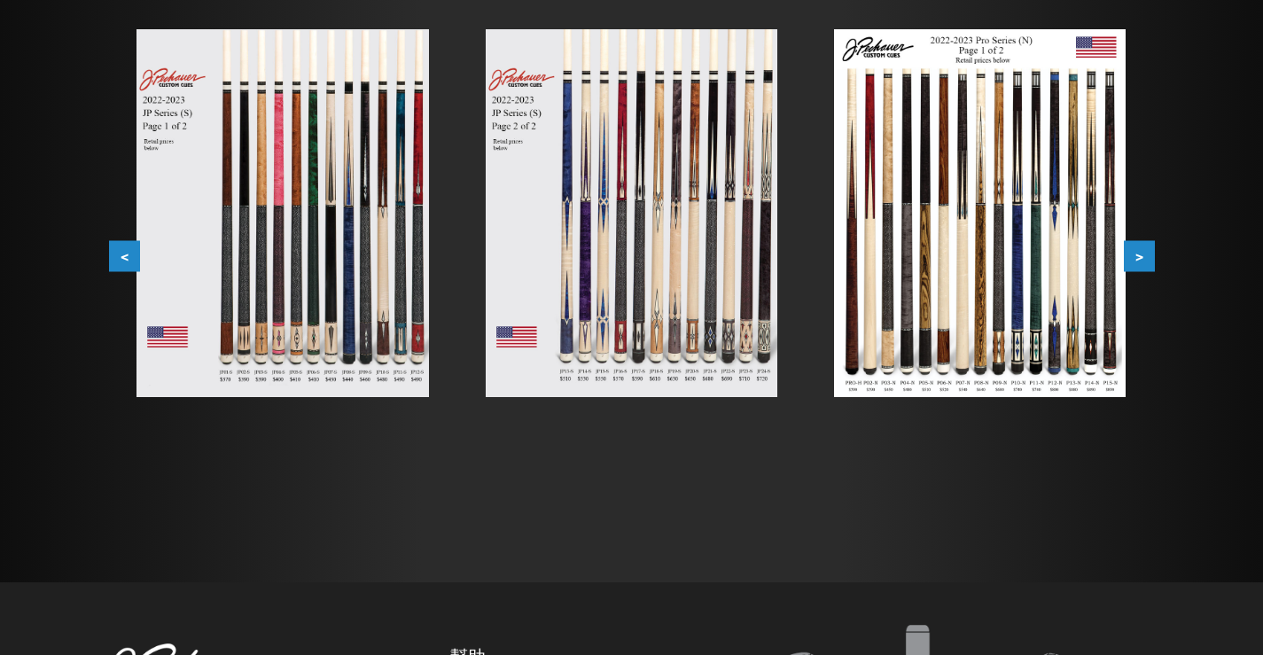
click at [334, 291] on img at bounding box center [281, 213] width 291 height 368
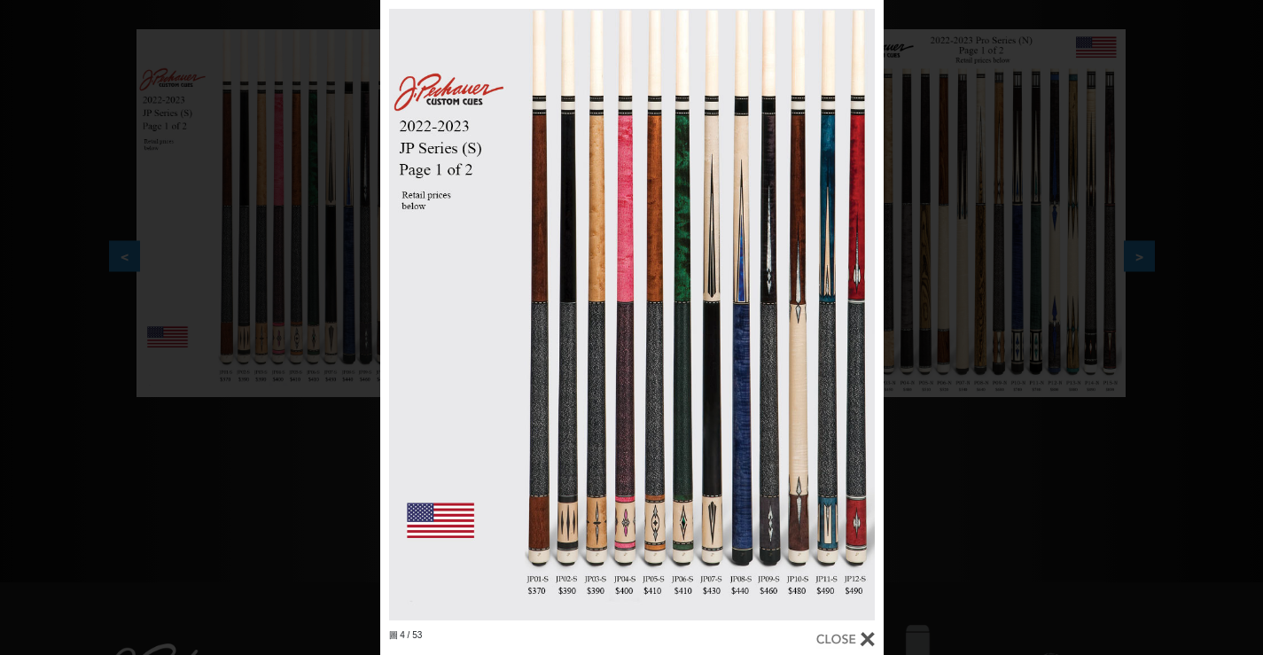
click at [999, 316] on div "圖 4 / 53" at bounding box center [631, 327] width 1263 height 655
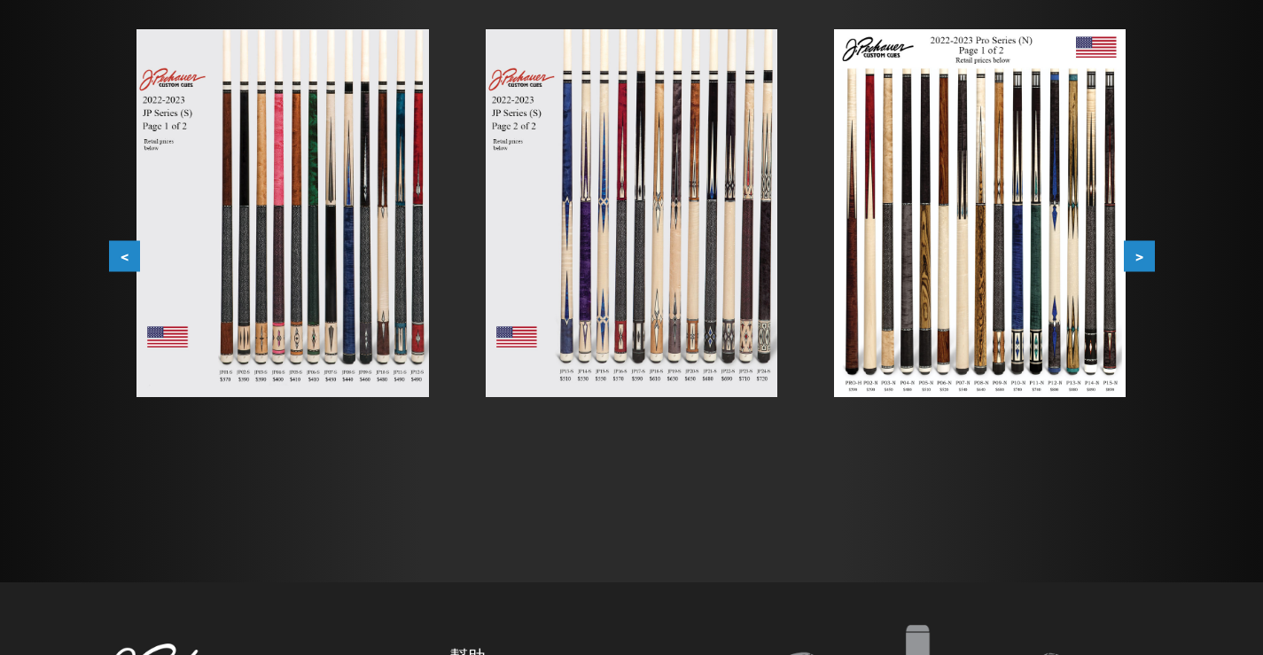
click at [643, 296] on img at bounding box center [631, 213] width 291 height 368
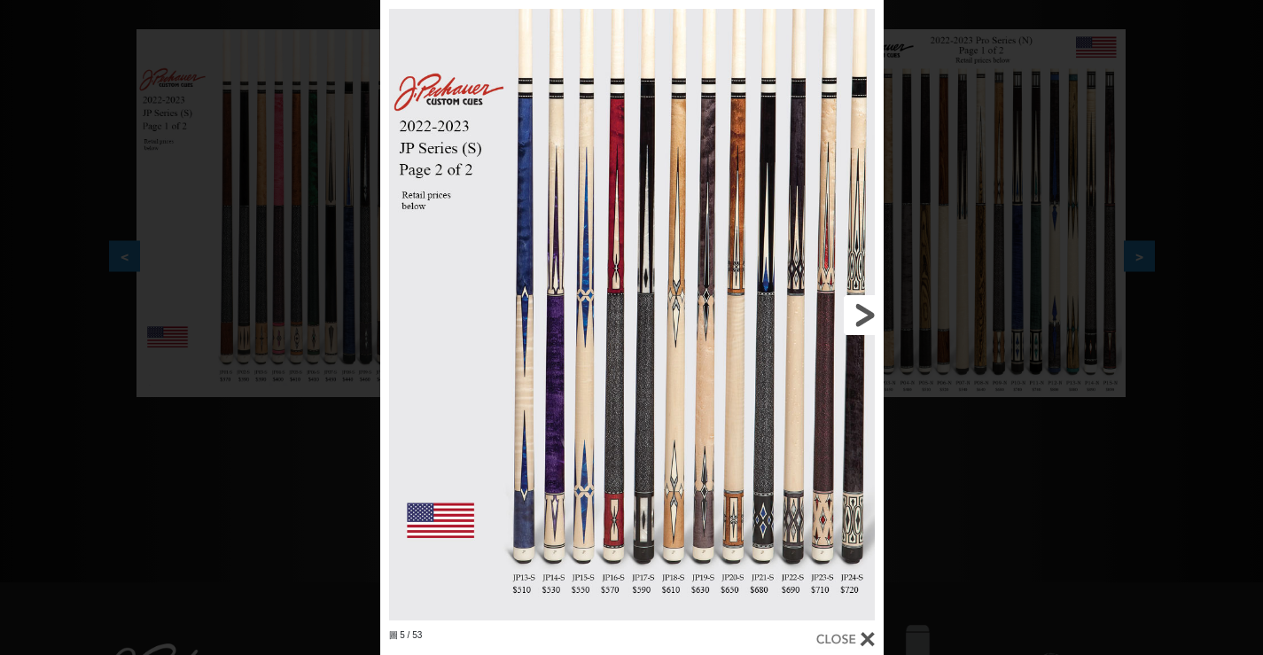
click at [781, 357] on link at bounding box center [770, 314] width 227 height 629
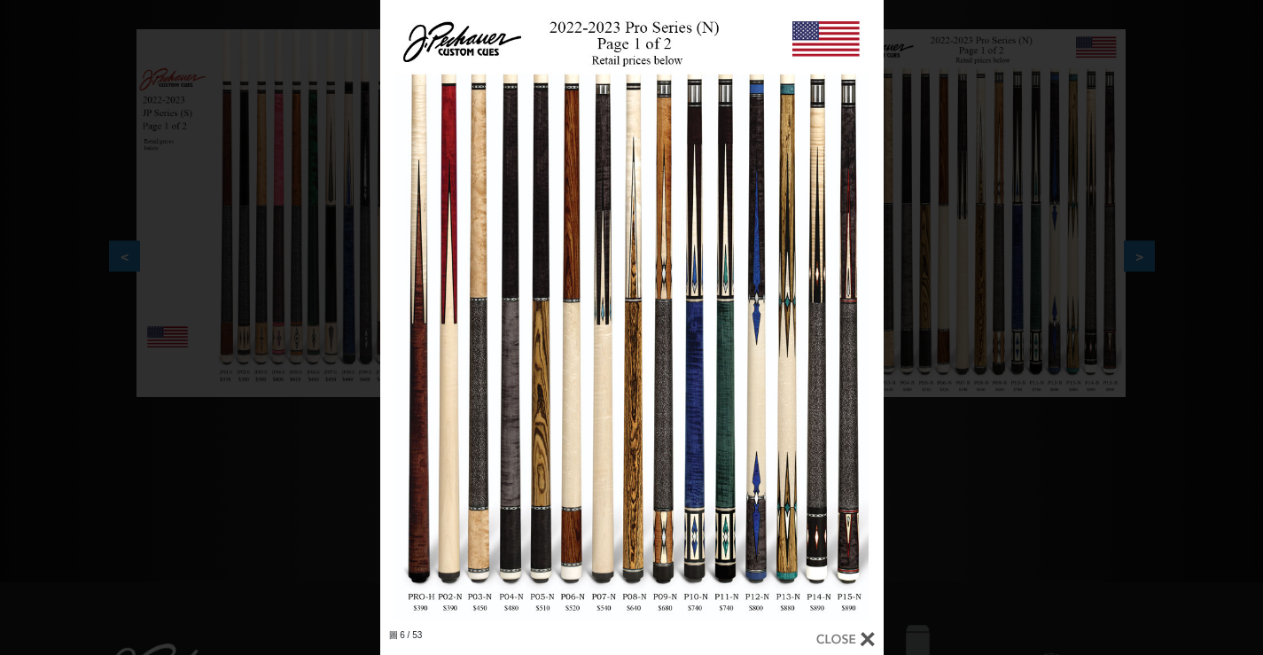
click at [1214, 475] on div "圖 6 / 53" at bounding box center [631, 327] width 1263 height 655
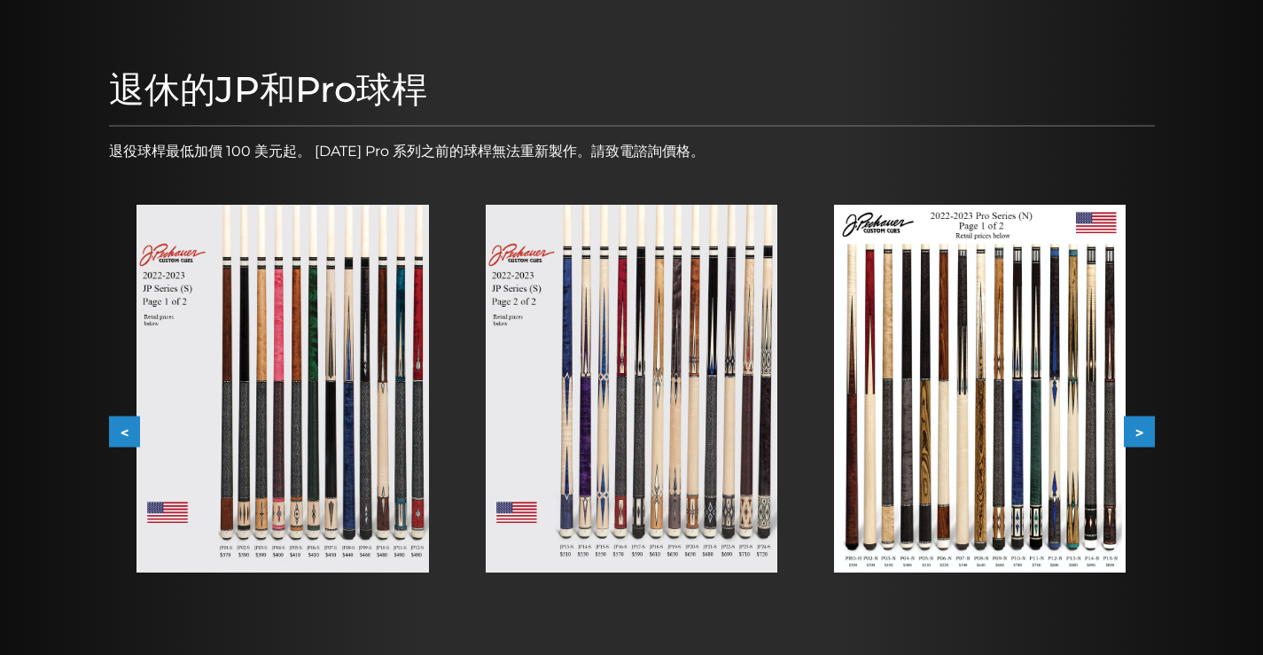
scroll to position [177, 0]
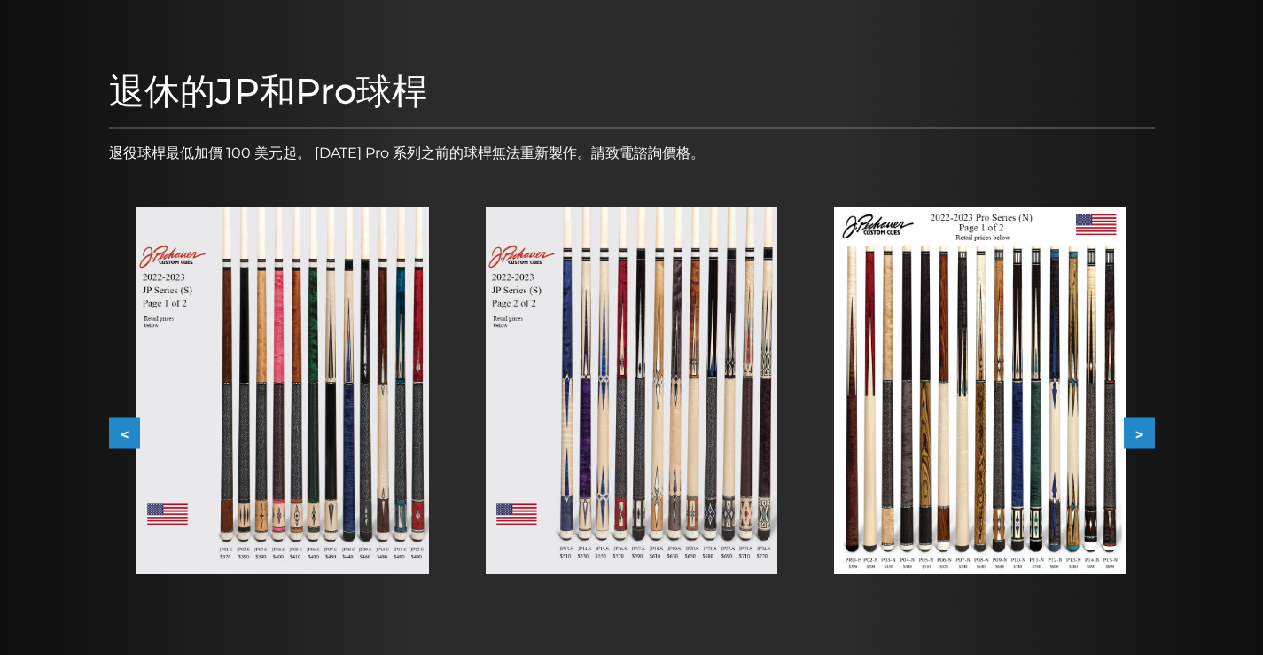
click at [677, 405] on img at bounding box center [631, 390] width 291 height 368
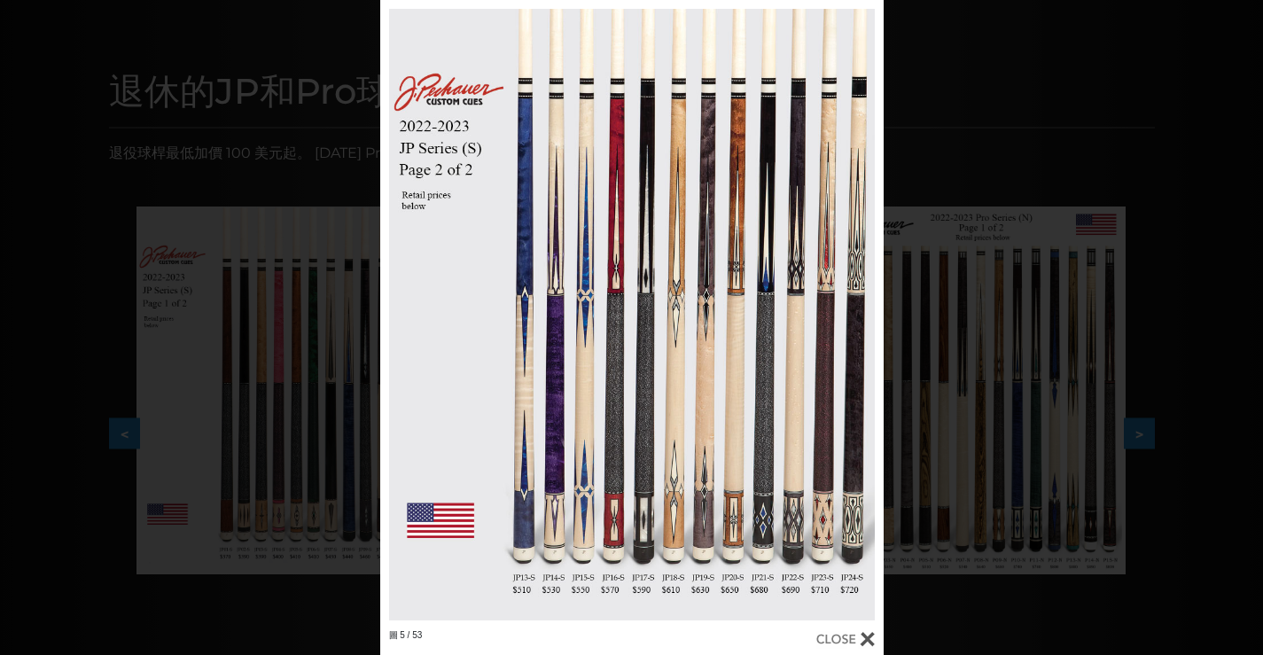
click at [1138, 219] on div "圖 5 / 53" at bounding box center [631, 327] width 1263 height 655
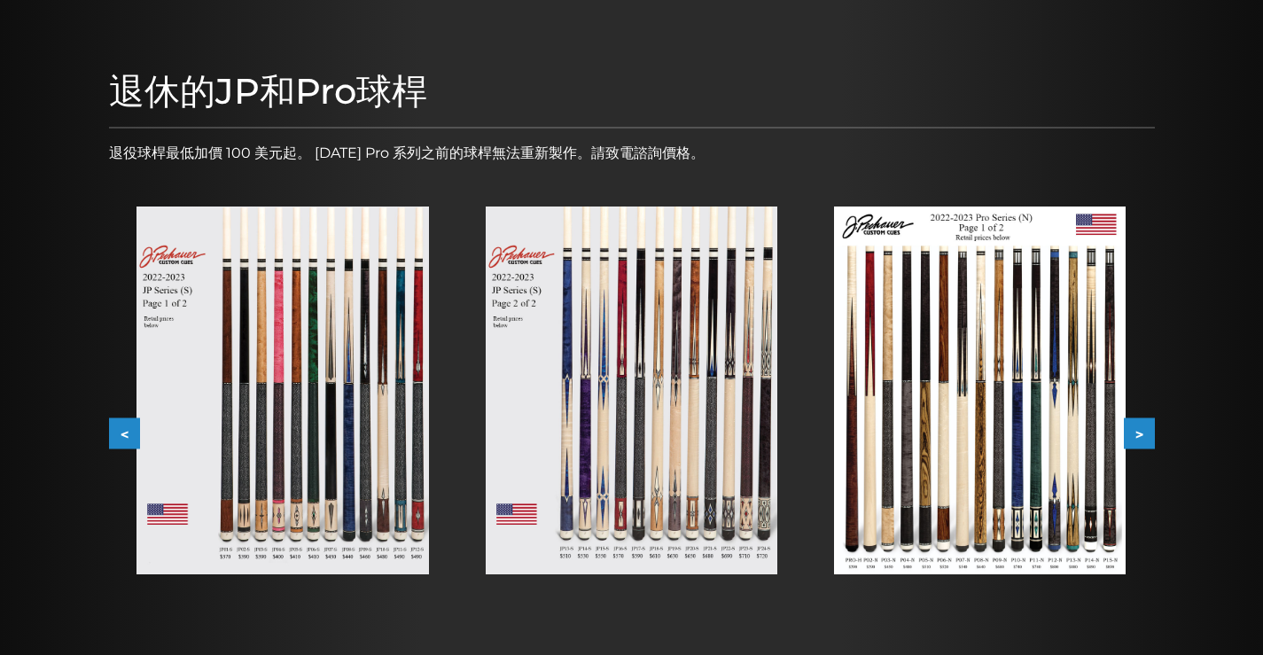
click at [907, 459] on img at bounding box center [979, 390] width 291 height 368
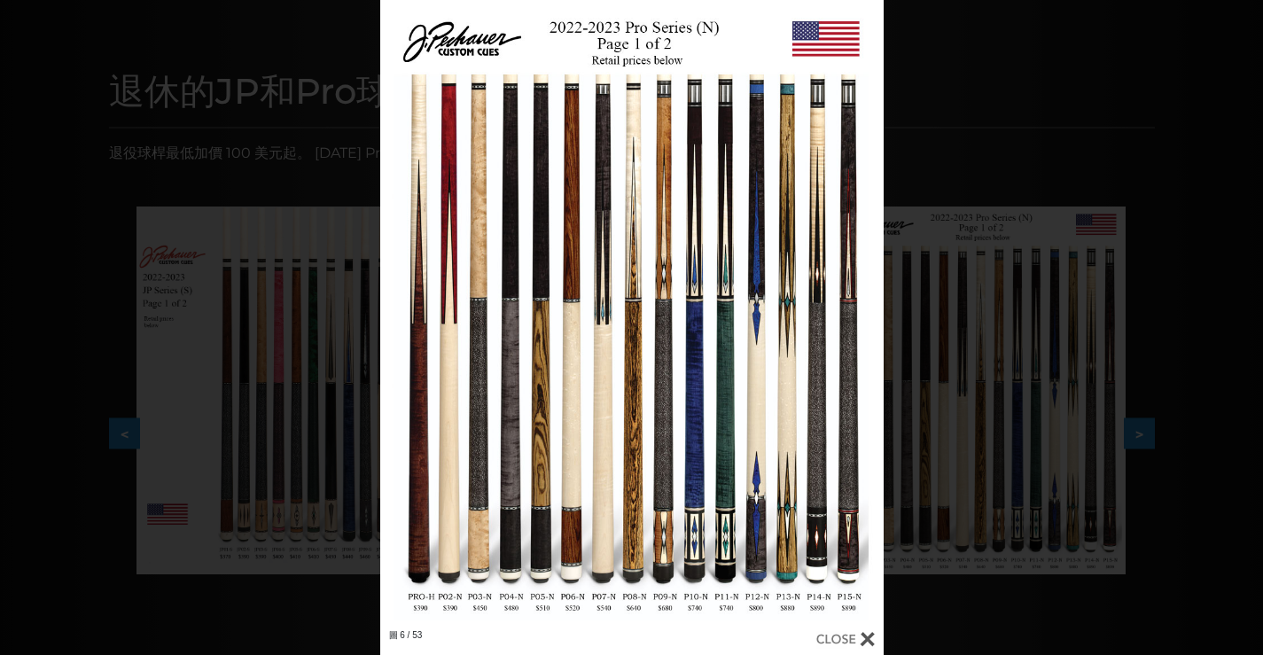
click at [1062, 189] on div "圖 6 / 53" at bounding box center [631, 327] width 1263 height 655
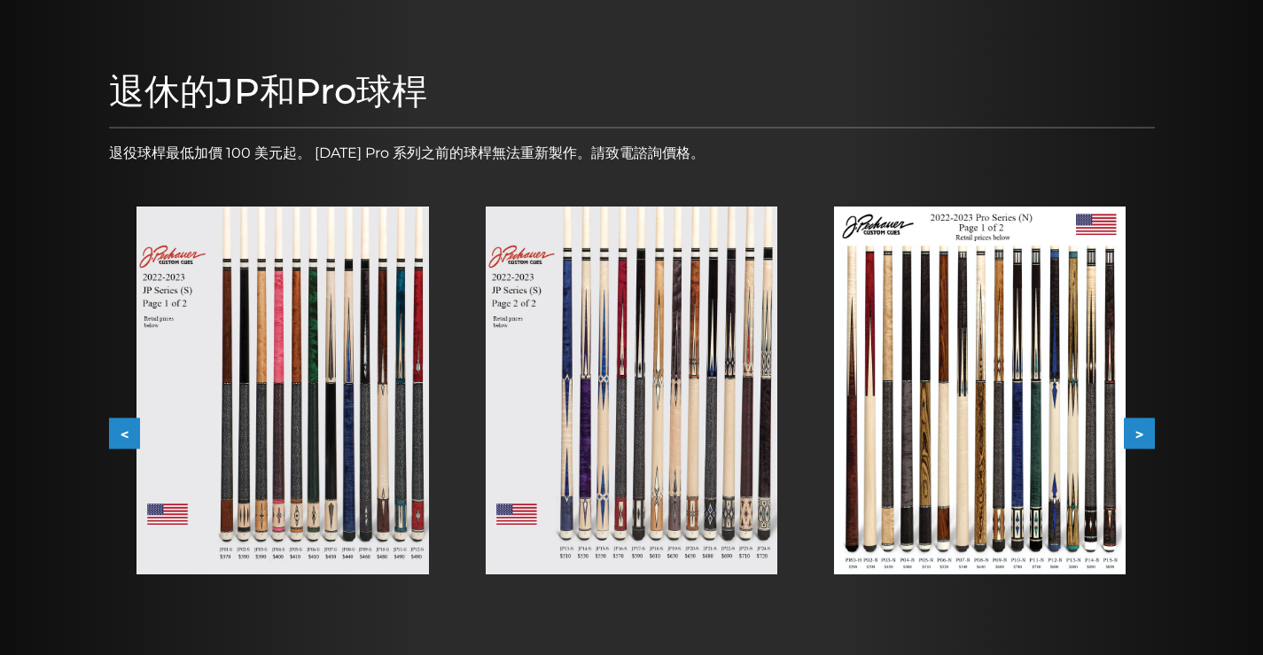
click at [685, 428] on img at bounding box center [631, 390] width 291 height 368
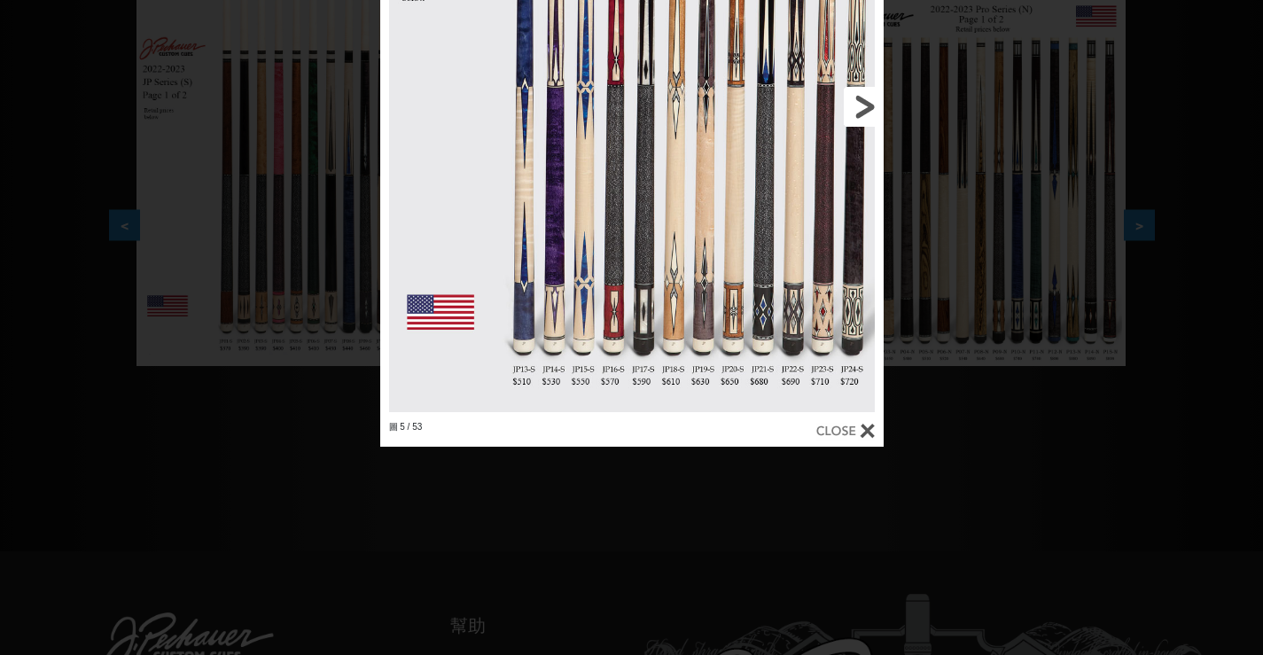
scroll to position [445, 0]
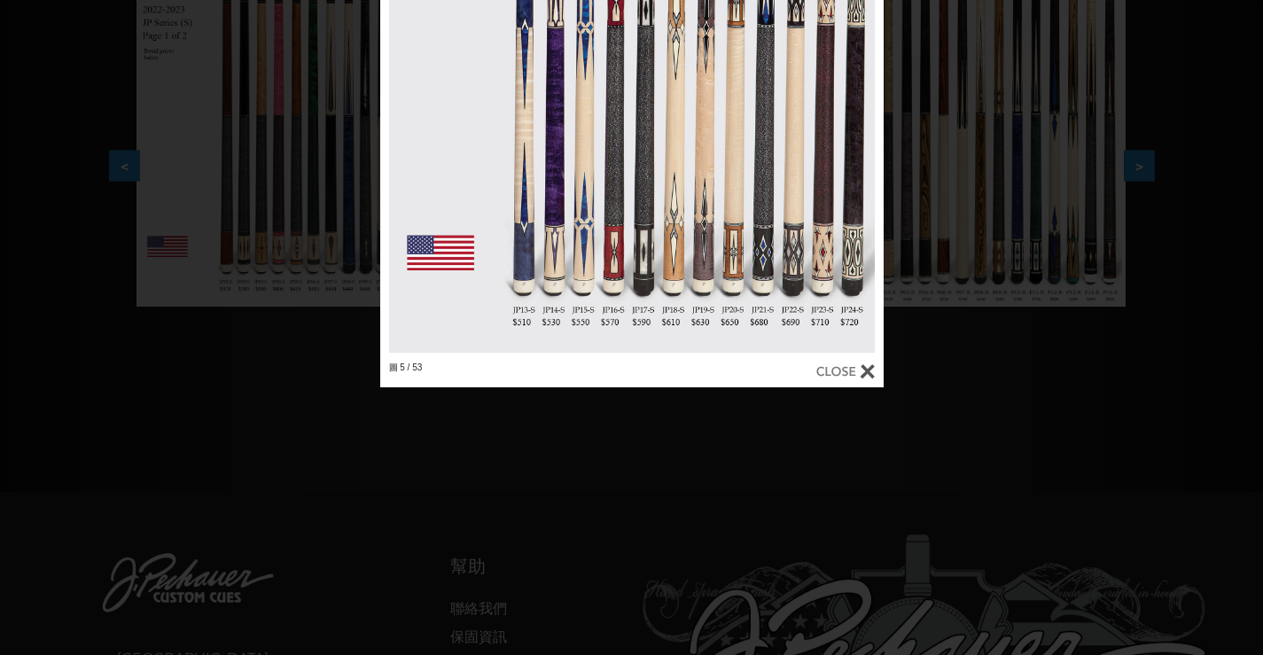
click at [852, 362] on div at bounding box center [845, 370] width 58 height 19
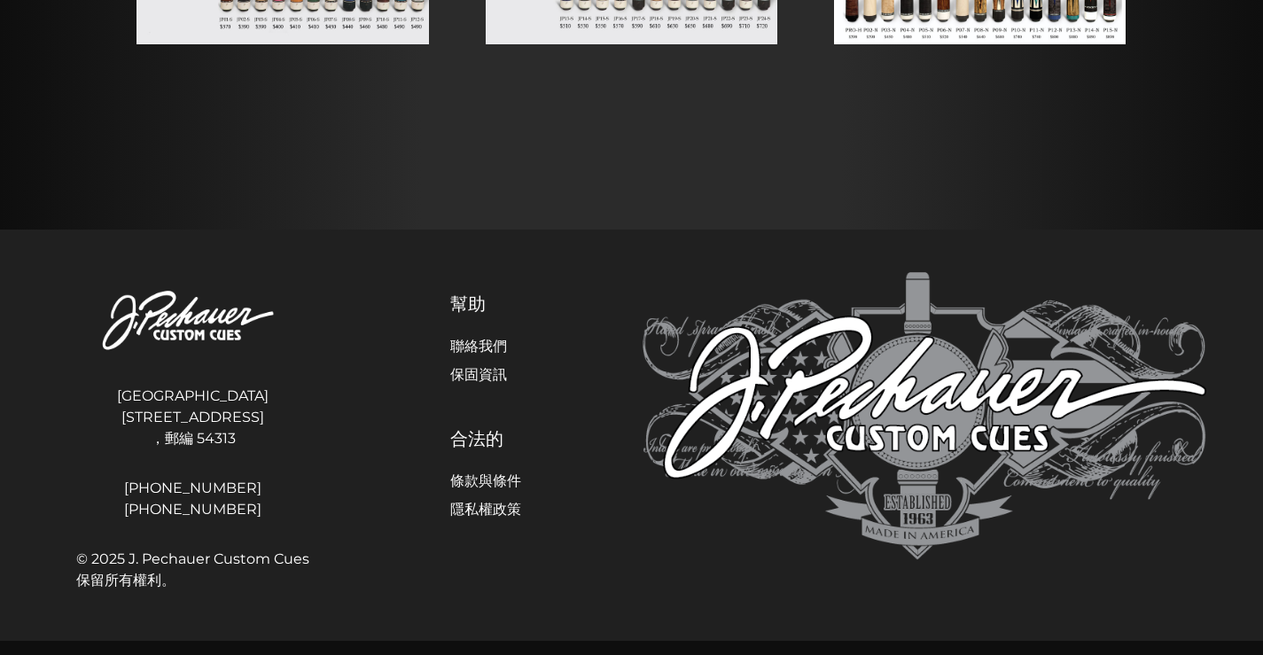
scroll to position [887, 0]
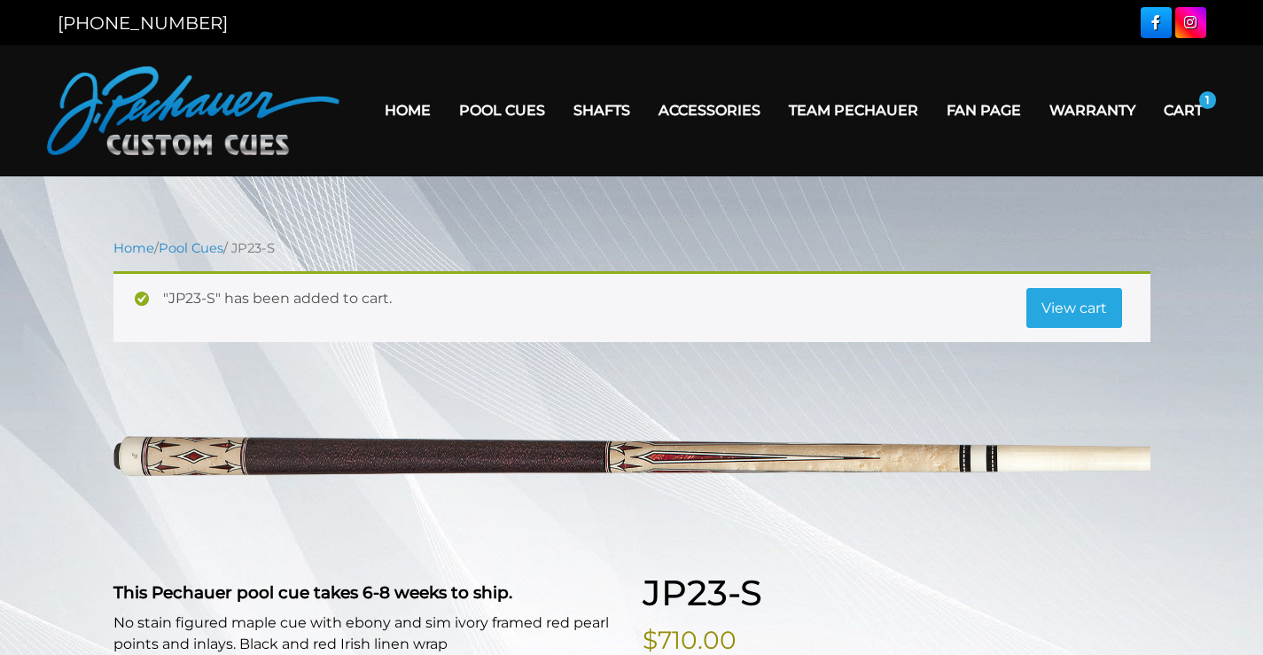
select select "********"
select select "****"
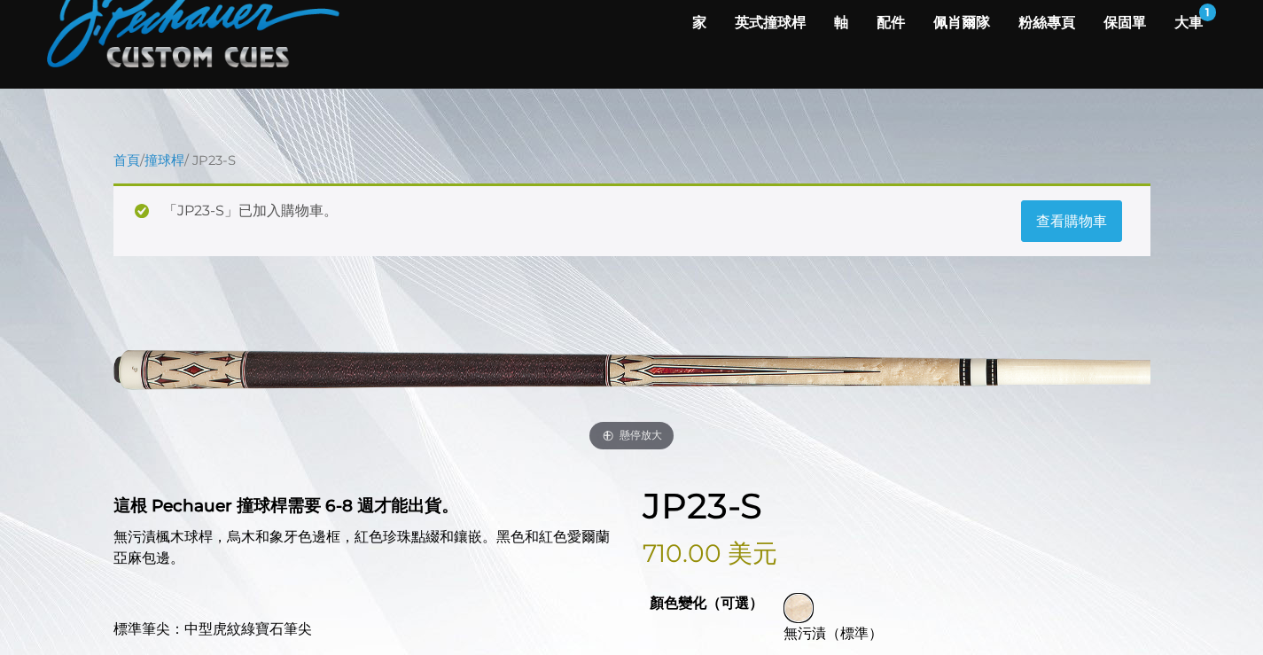
scroll to position [89, 0]
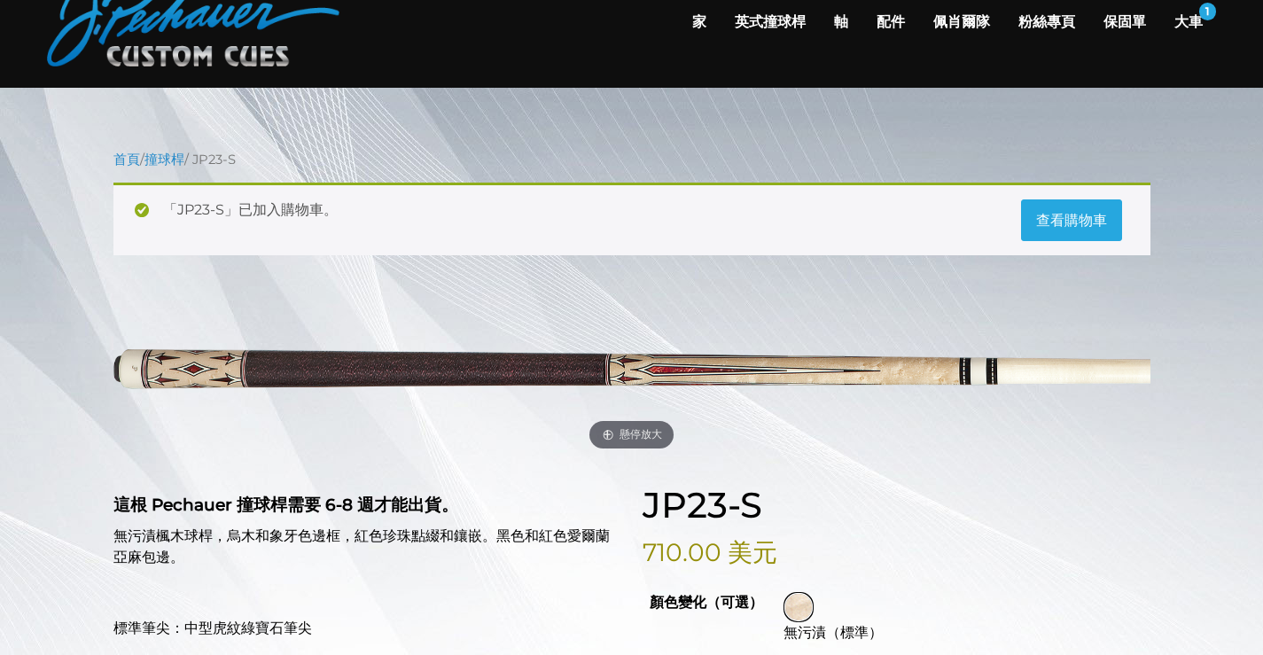
click at [1036, 229] on font "查看購物車" at bounding box center [1071, 220] width 71 height 17
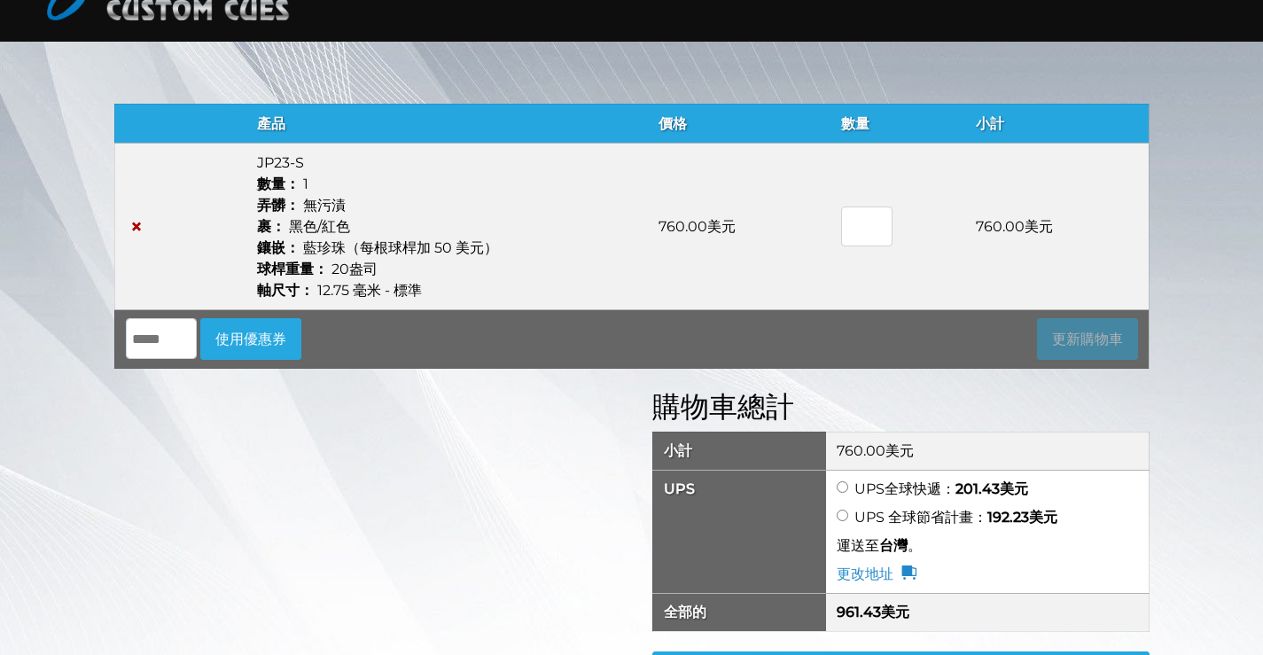
scroll to position [177, 0]
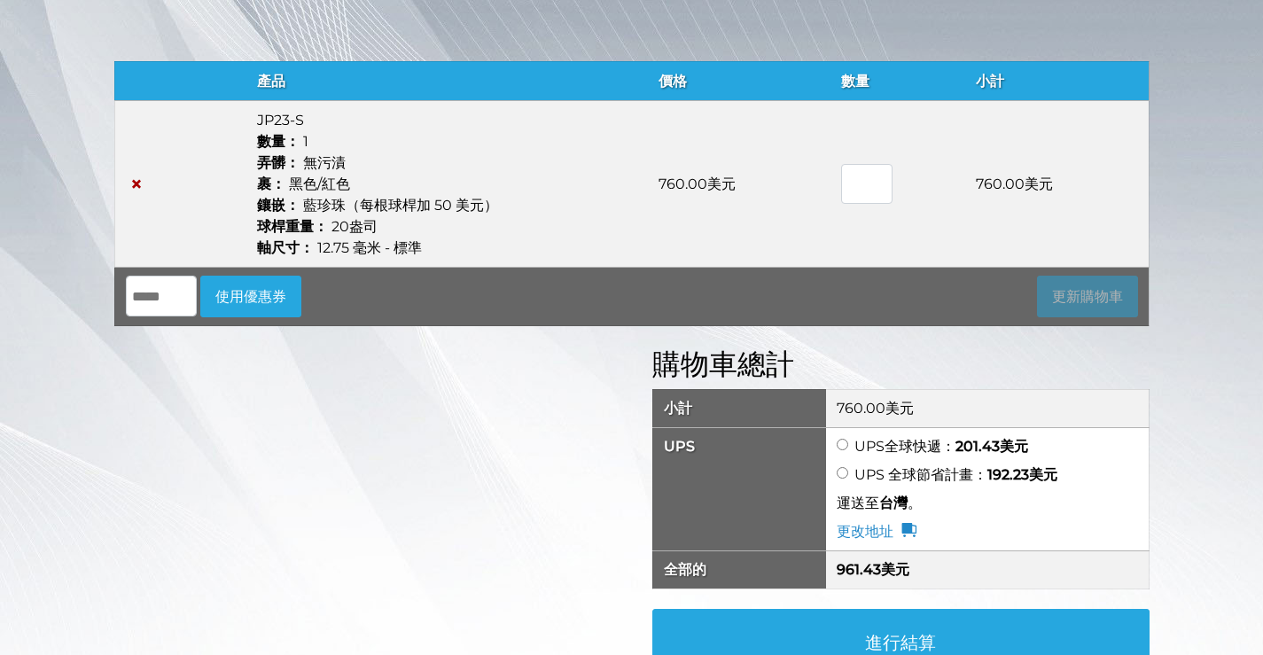
click at [286, 305] on font "使用優惠券" at bounding box center [250, 296] width 71 height 17
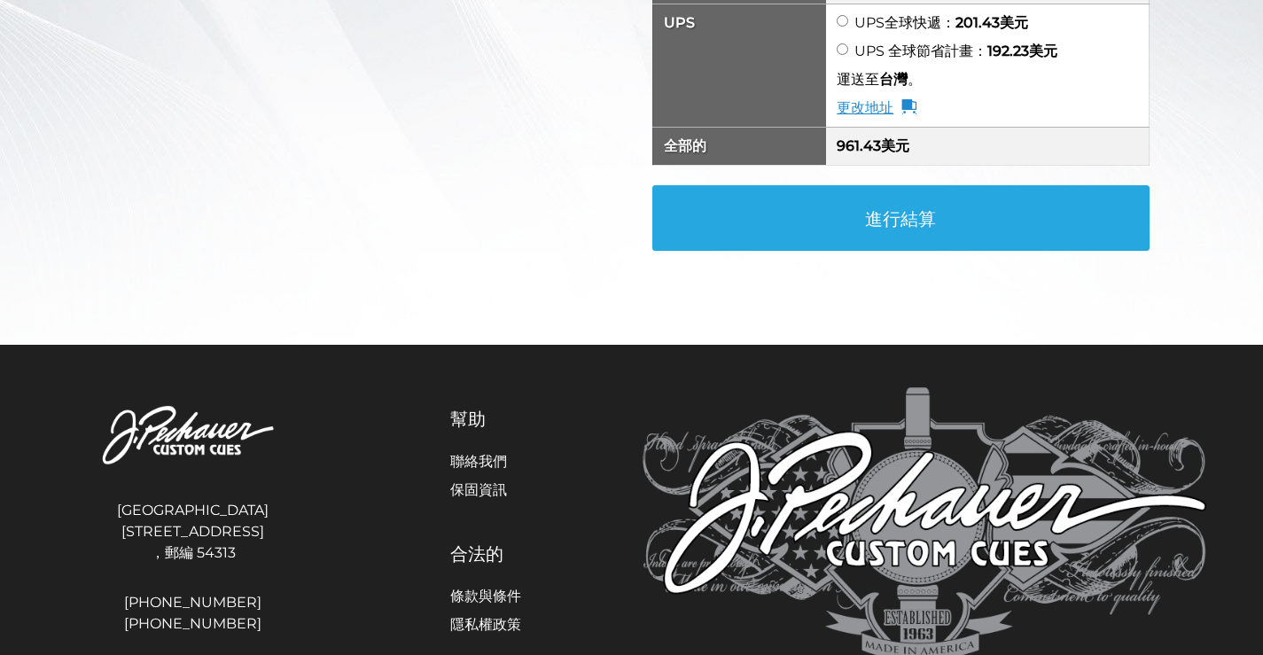
scroll to position [602, 0]
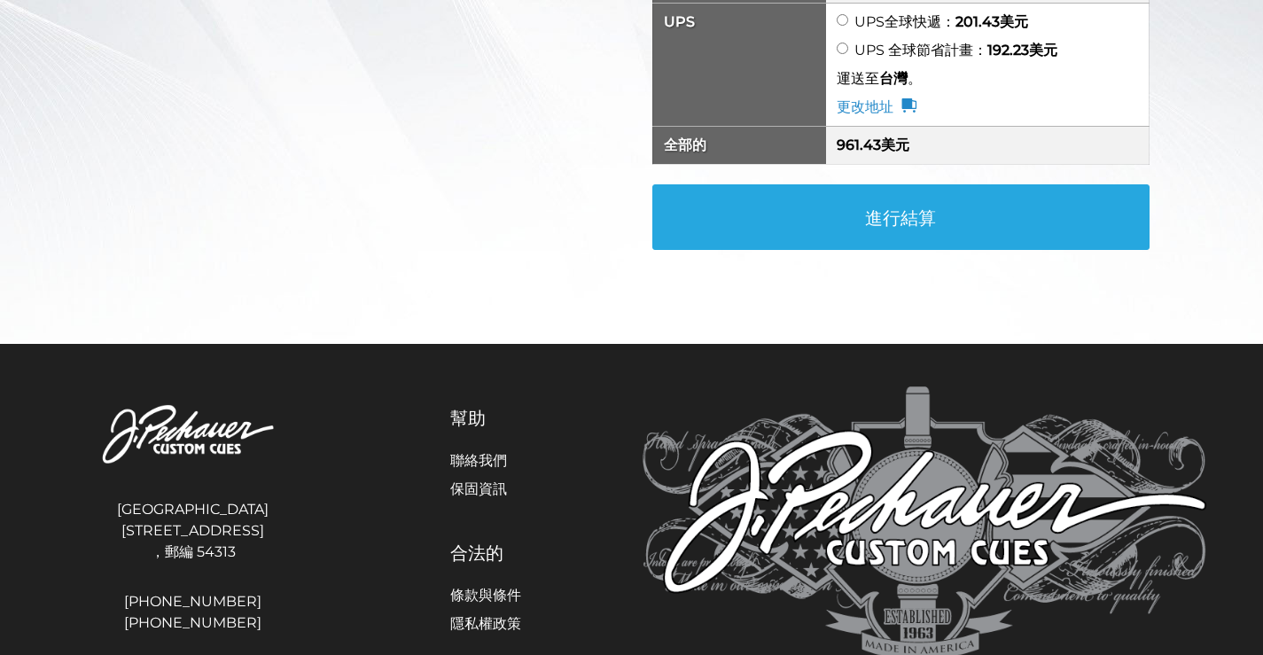
click at [896, 229] on font "進行結算" at bounding box center [900, 217] width 71 height 21
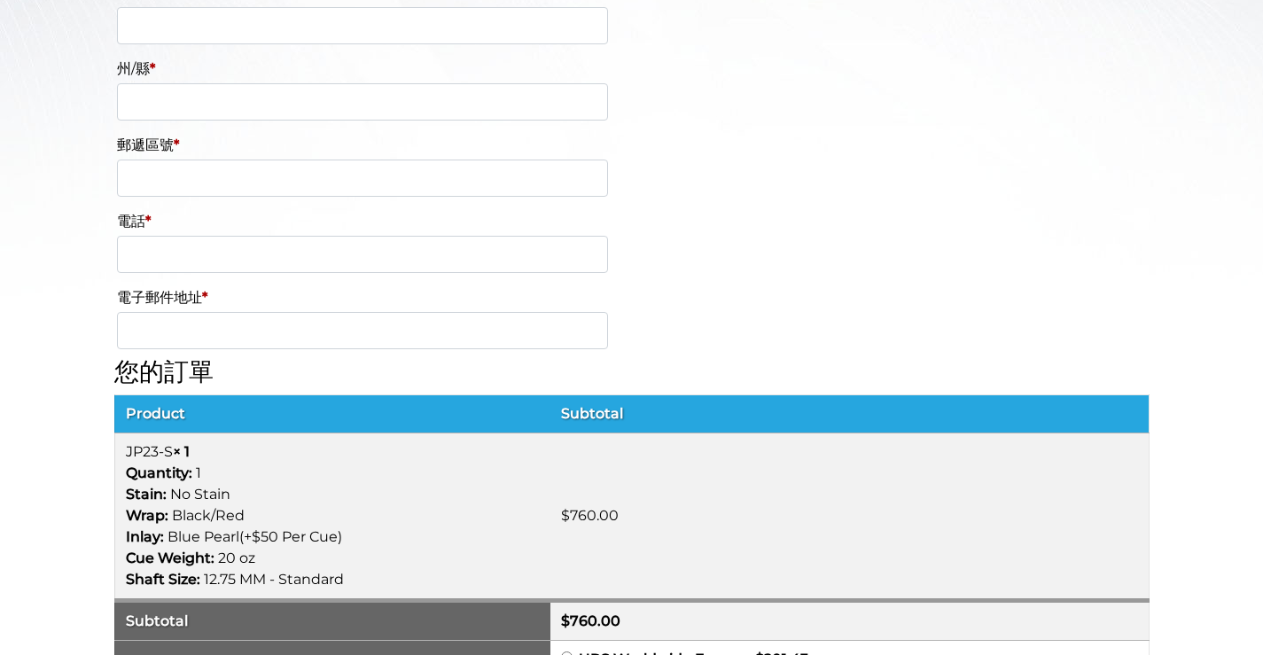
scroll to position [771, 0]
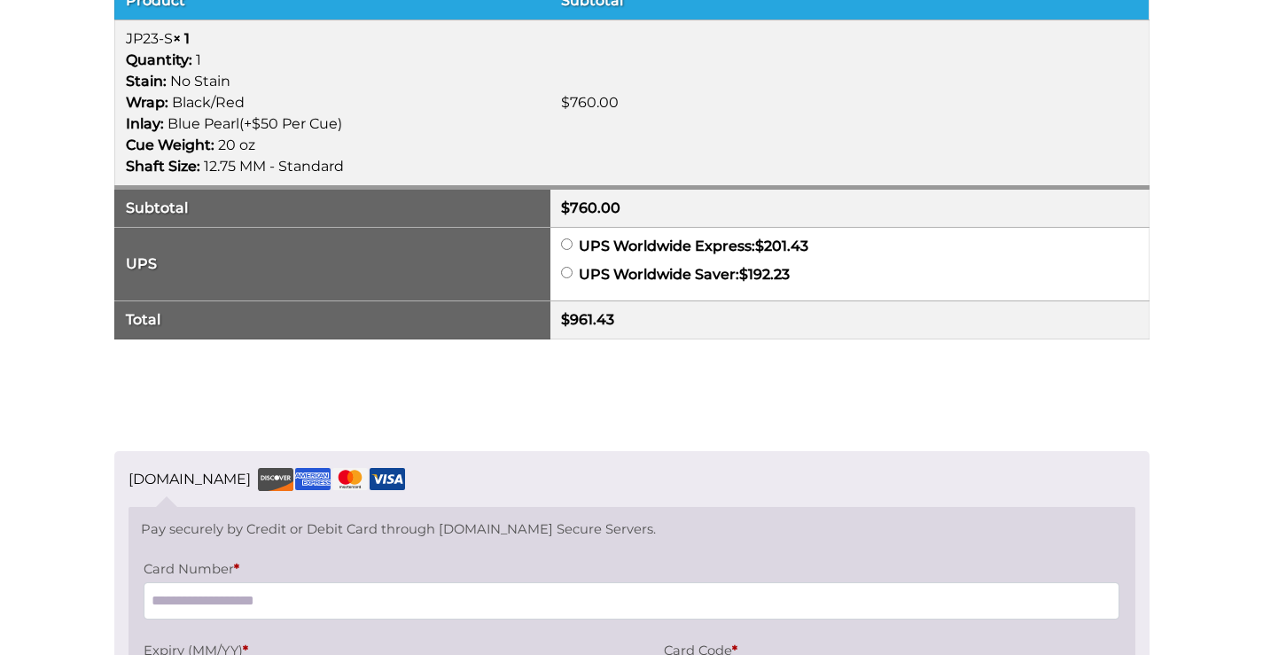
scroll to position [1139, 0]
